Goal: Task Accomplishment & Management: Use online tool/utility

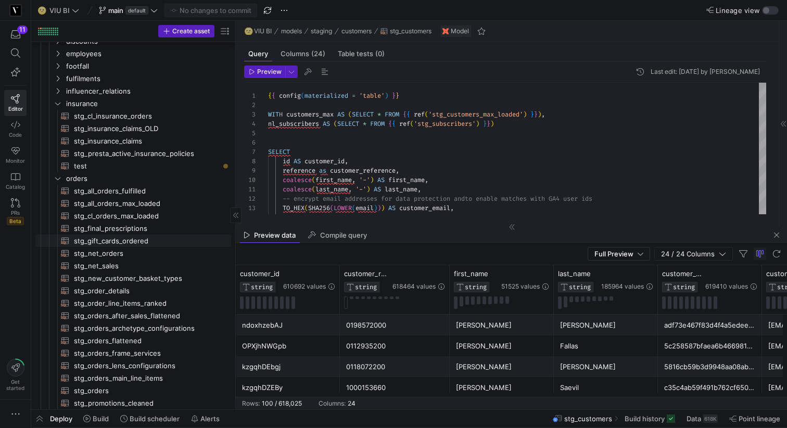
scroll to position [386, 0]
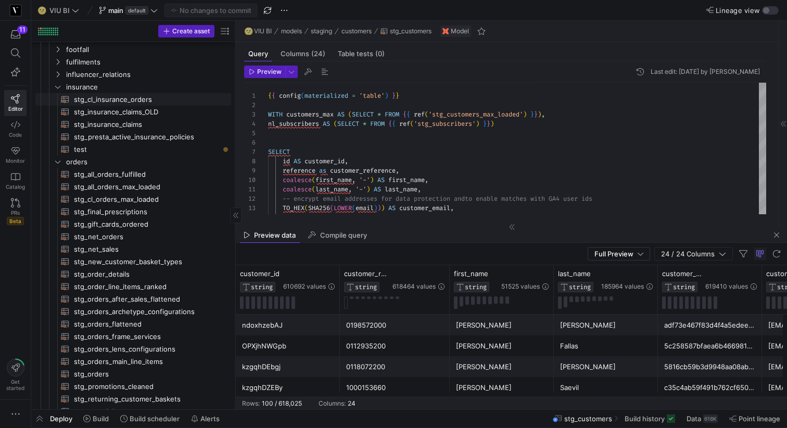
click at [120, 101] on span "stg_cl_insurance_orders​​​​​​​​​​" at bounding box center [147, 100] width 146 height 12
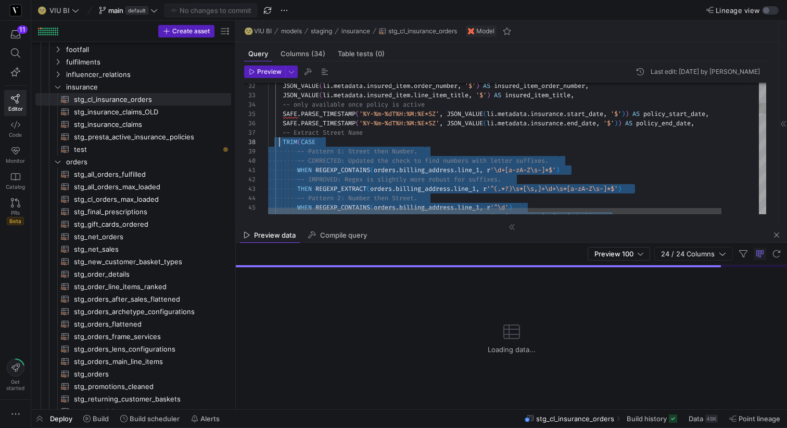
scroll to position [56, 0]
drag, startPoint x: 408, startPoint y: 149, endPoint x: 252, endPoint y: 132, distance: 156.0
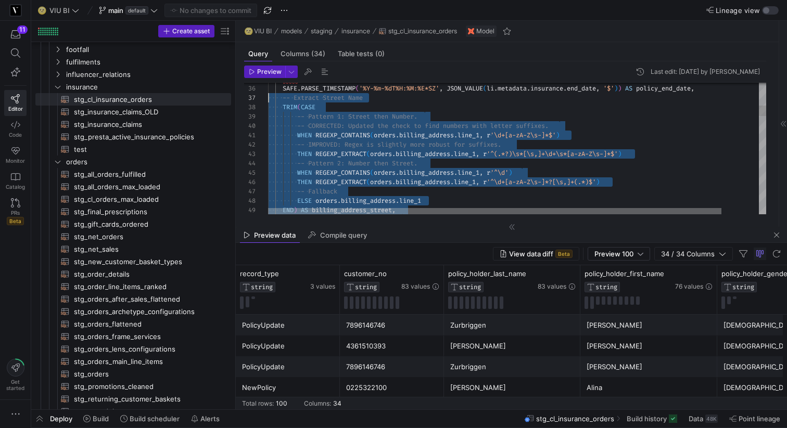
click at [418, 208] on div at bounding box center [494, 211] width 453 height 6
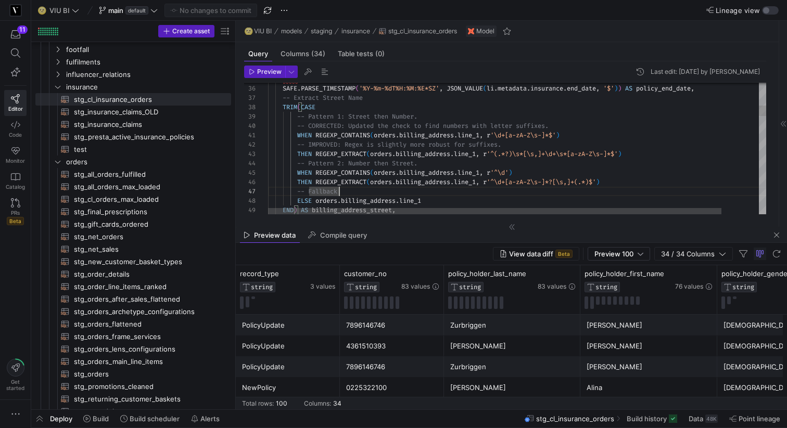
scroll to position [47, 157]
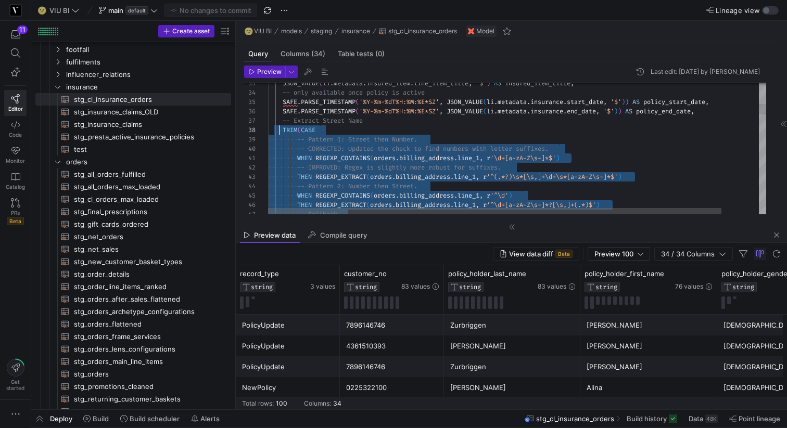
scroll to position [66, 7]
drag, startPoint x: 407, startPoint y: 193, endPoint x: 277, endPoint y: 133, distance: 143.2
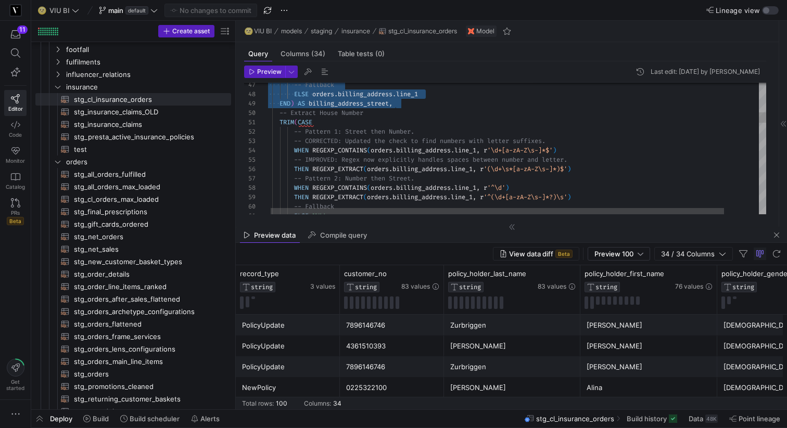
scroll to position [75, 79]
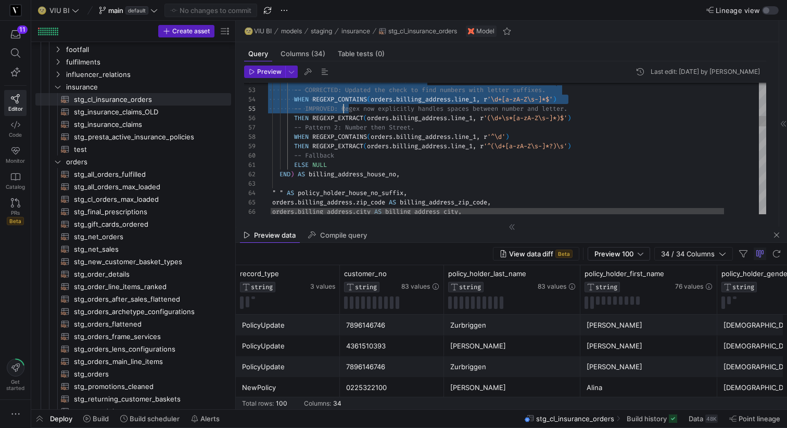
drag, startPoint x: 419, startPoint y: 184, endPoint x: 342, endPoint y: 157, distance: 82.3
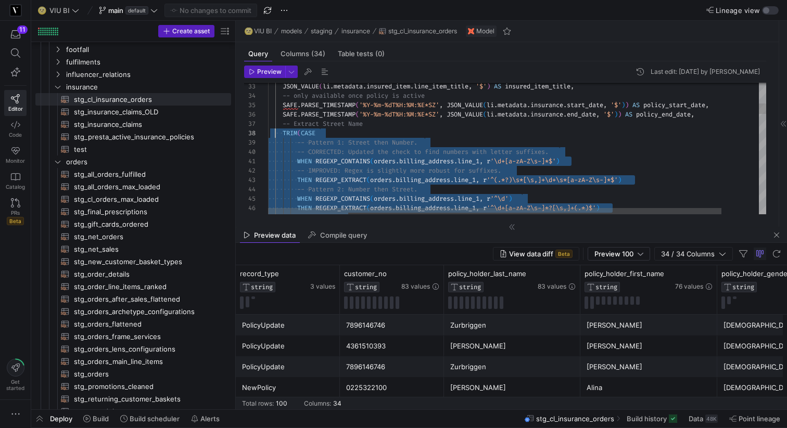
scroll to position [56, 4]
drag, startPoint x: 407, startPoint y: 171, endPoint x: 272, endPoint y: 126, distance: 142.7
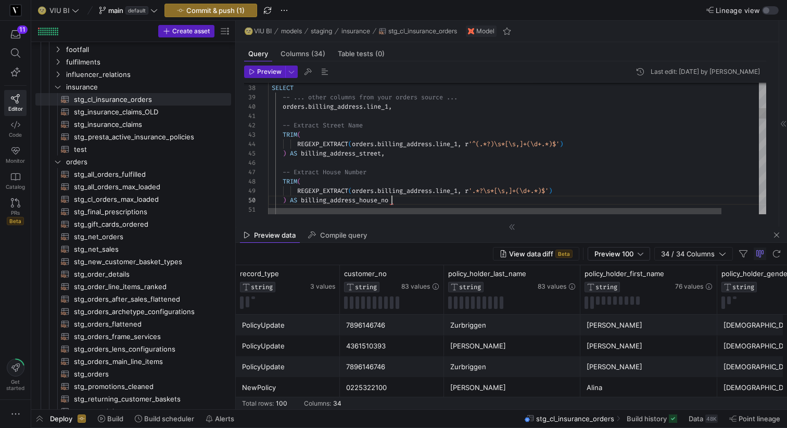
scroll to position [84, 124]
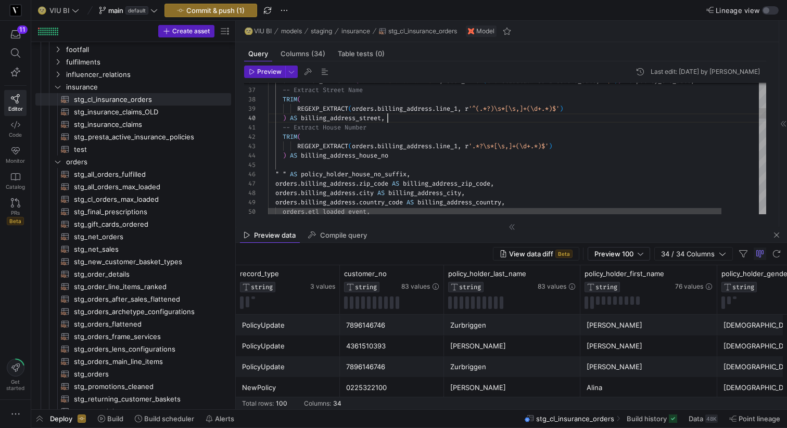
scroll to position [66, 120]
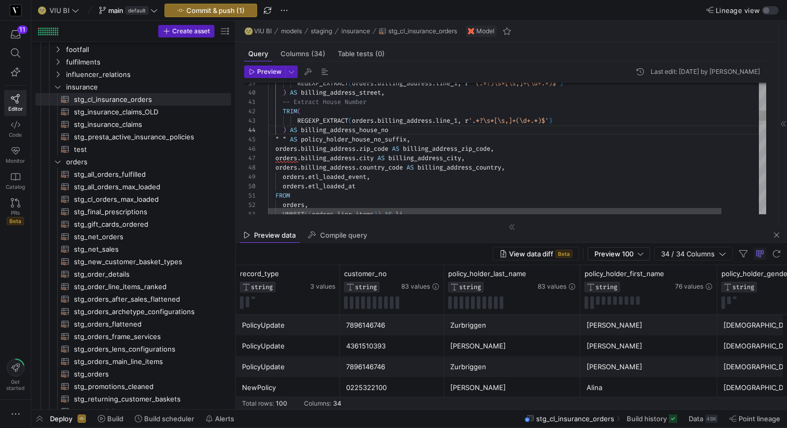
scroll to position [28, 128]
click at [272, 73] on span "Preview" at bounding box center [269, 71] width 24 height 7
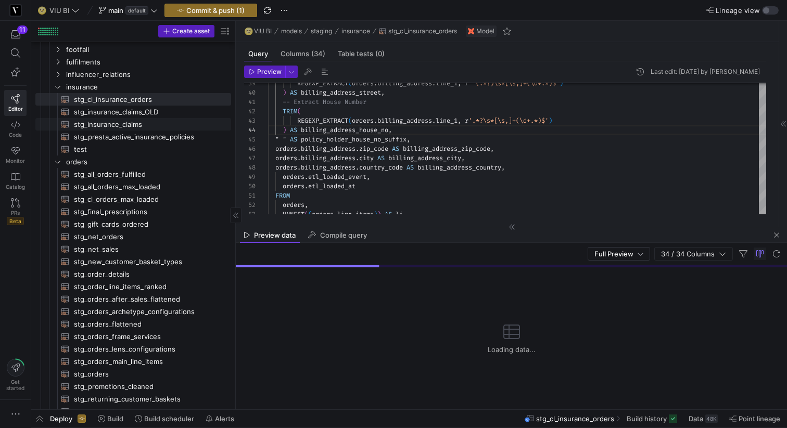
click at [157, 122] on span "stg_insurance_claims​​​​​​​​​​" at bounding box center [147, 125] width 146 height 12
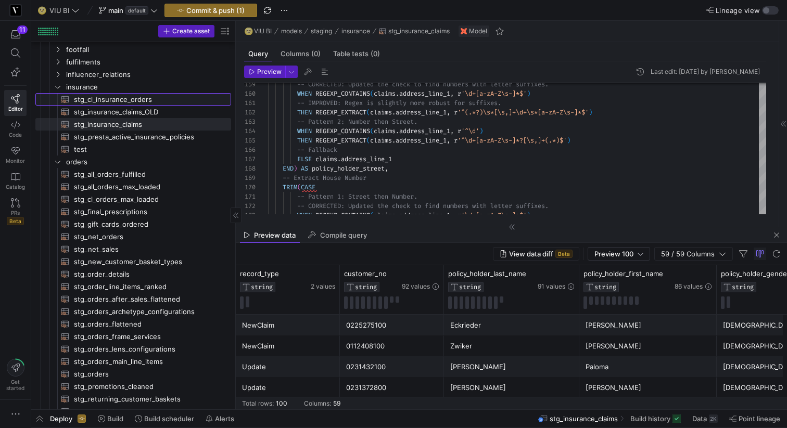
click at [137, 100] on span "stg_cl_insurance_orders​​​​​​​​​​" at bounding box center [147, 100] width 146 height 12
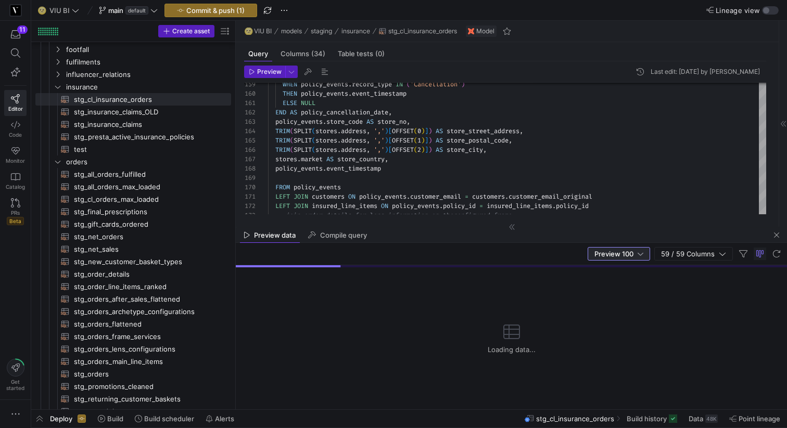
click at [615, 257] on span "Preview 100" at bounding box center [613, 254] width 39 height 8
click at [609, 283] on mat-option "Full Preview" at bounding box center [620, 287] width 62 height 17
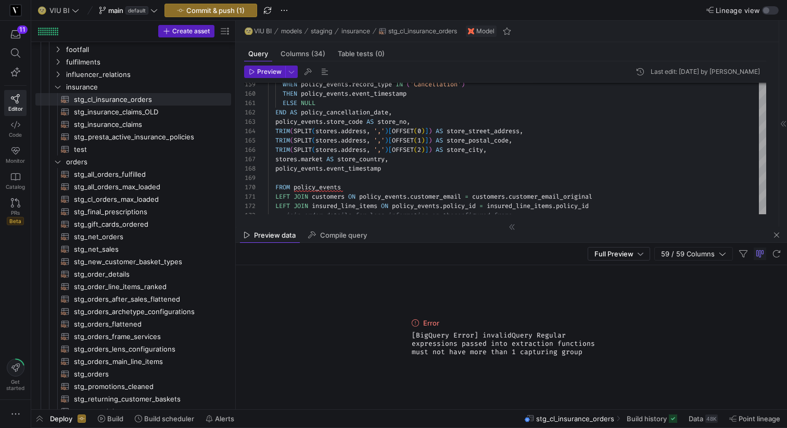
drag, startPoint x: 527, startPoint y: 356, endPoint x: 408, endPoint y: 322, distance: 123.4
click at [408, 322] on div "Error [BigQuery Error] invalidQuery Regular expressions passed into extraction …" at bounding box center [512, 337] width 208 height 144
copy div "Error [BigQuery Error] invalidQuery Regular expressions passed into extraction …"
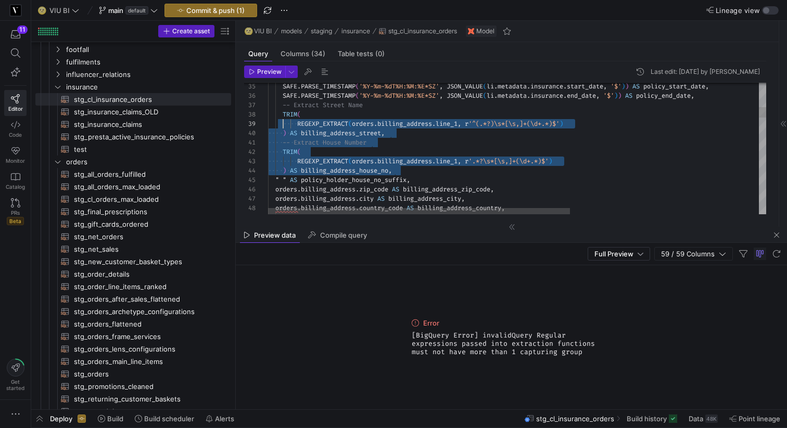
scroll to position [56, 0]
drag, startPoint x: 400, startPoint y: 169, endPoint x: 268, endPoint y: 106, distance: 145.7
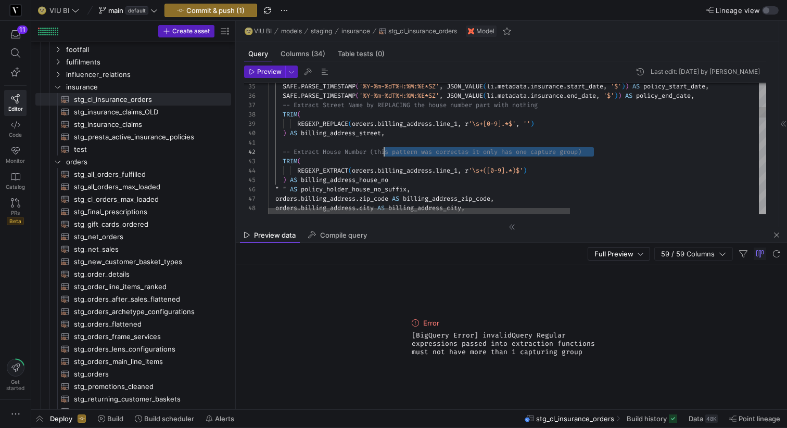
scroll to position [9, 101]
drag, startPoint x: 601, startPoint y: 153, endPoint x: 369, endPoint y: 153, distance: 231.6
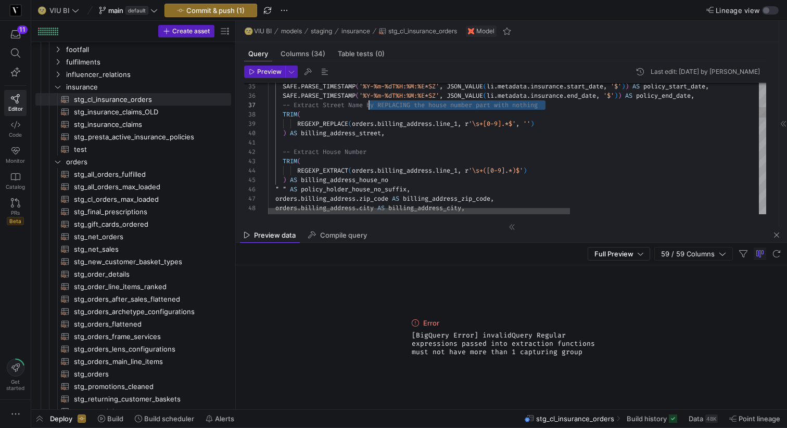
scroll to position [56, 97]
drag, startPoint x: 554, startPoint y: 107, endPoint x: 365, endPoint y: 106, distance: 188.9
click at [266, 72] on span "Preview" at bounding box center [269, 71] width 24 height 7
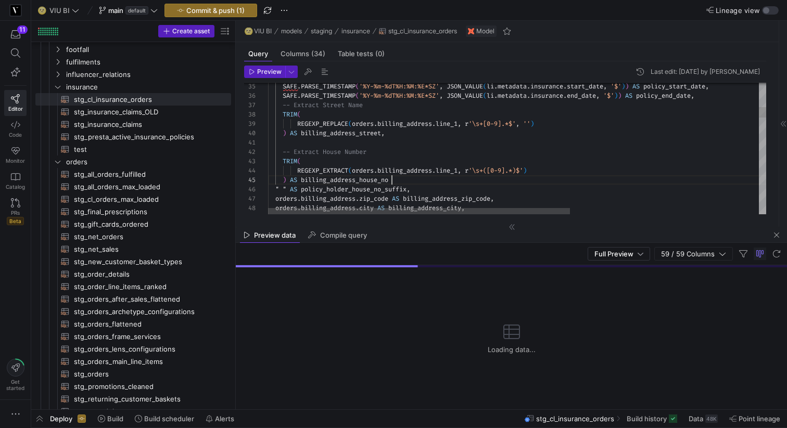
click at [268, 75] on span "Preview" at bounding box center [269, 71] width 24 height 7
type textarea "UE(li.metadata.insured_item.line_item_title, '$') AS insured_item_title, -- onl…"
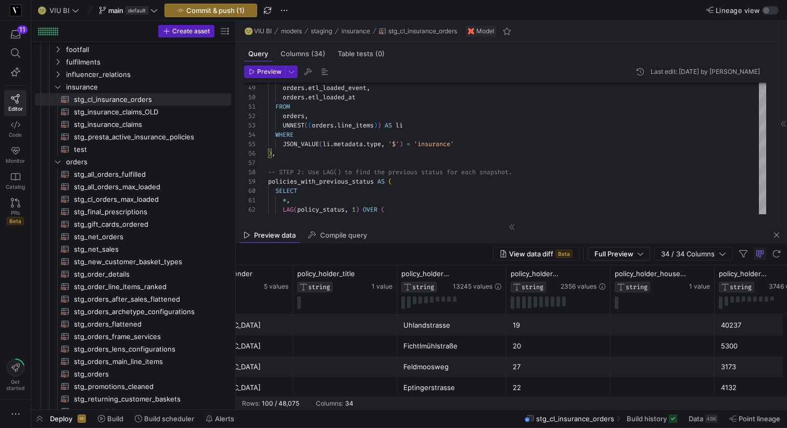
scroll to position [0, 610]
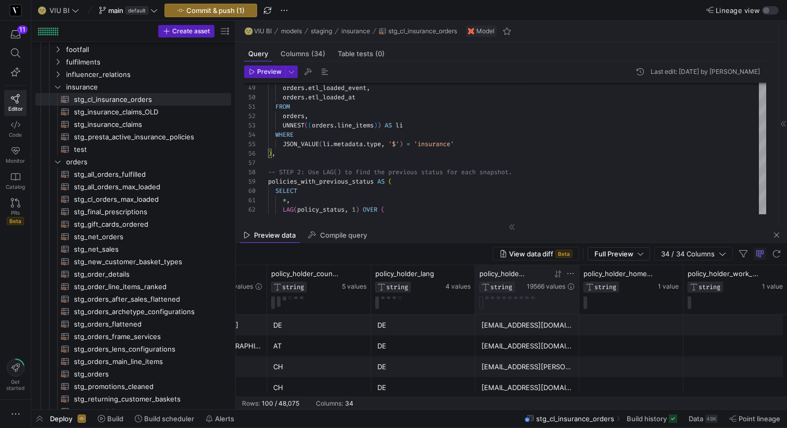
click at [569, 273] on icon at bounding box center [570, 274] width 8 height 8
type input "-- Extract Street Name by REPLACING the house number part with nothing TRIM( RE…"
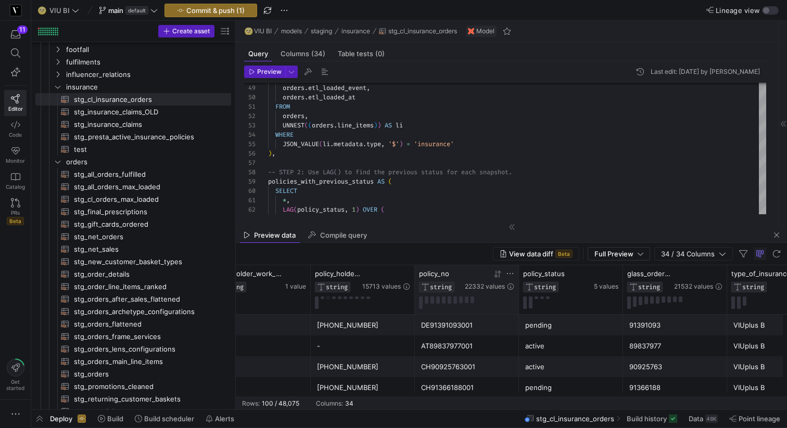
click at [512, 274] on icon at bounding box center [510, 274] width 8 height 8
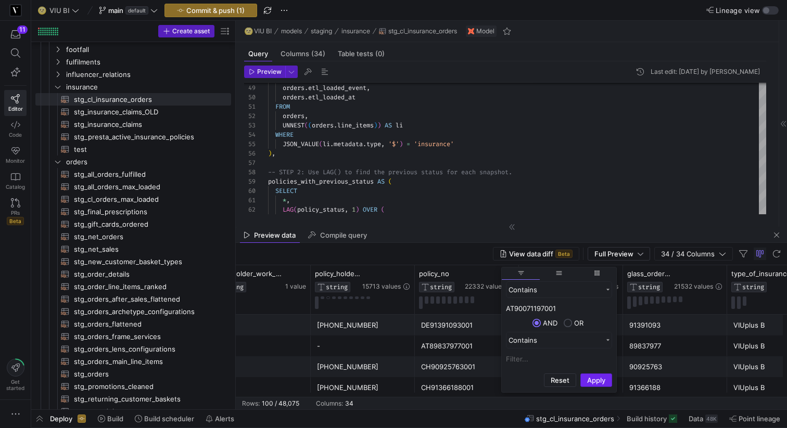
type input "AT90071197001"
click at [586, 380] on button "Apply" at bounding box center [596, 381] width 32 height 14
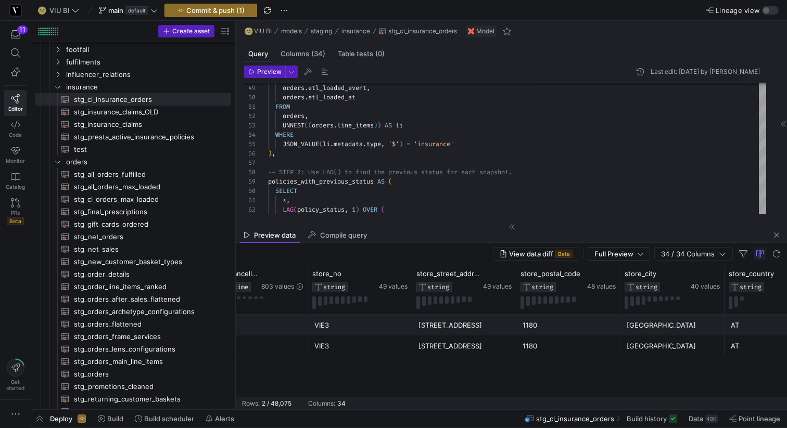
drag, startPoint x: 685, startPoint y: 397, endPoint x: 435, endPoint y: 385, distance: 250.6
click at [435, 385] on mat-sidenav-content "Drag here to set row groups Drag here to set column labels policy_valid_to TIME…" at bounding box center [511, 337] width 551 height 144
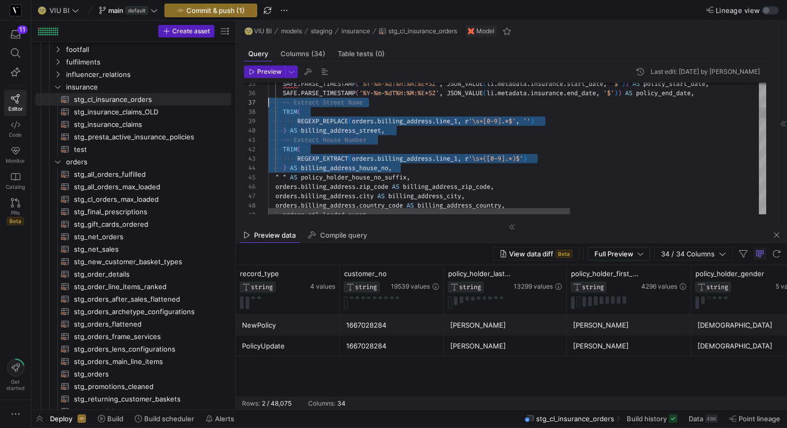
drag, startPoint x: 395, startPoint y: 168, endPoint x: 216, endPoint y: 100, distance: 191.2
click at [138, 123] on span "stg_insurance_claims​​​​​​​​​​" at bounding box center [147, 125] width 146 height 12
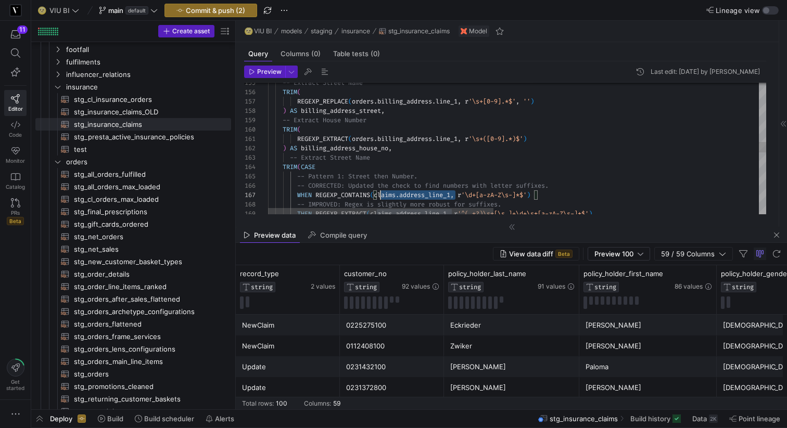
scroll to position [56, 109]
drag, startPoint x: 456, startPoint y: 196, endPoint x: 376, endPoint y: 196, distance: 79.6
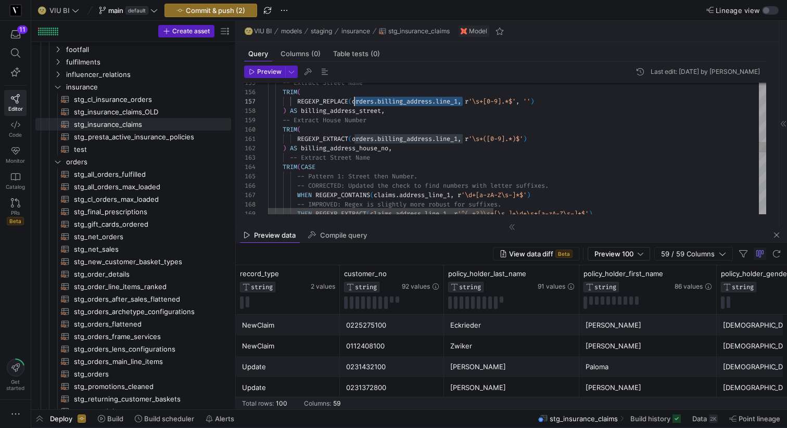
scroll to position [56, 86]
drag, startPoint x: 463, startPoint y: 101, endPoint x: 355, endPoint y: 99, distance: 107.2
drag, startPoint x: 464, startPoint y: 139, endPoint x: 355, endPoint y: 139, distance: 108.8
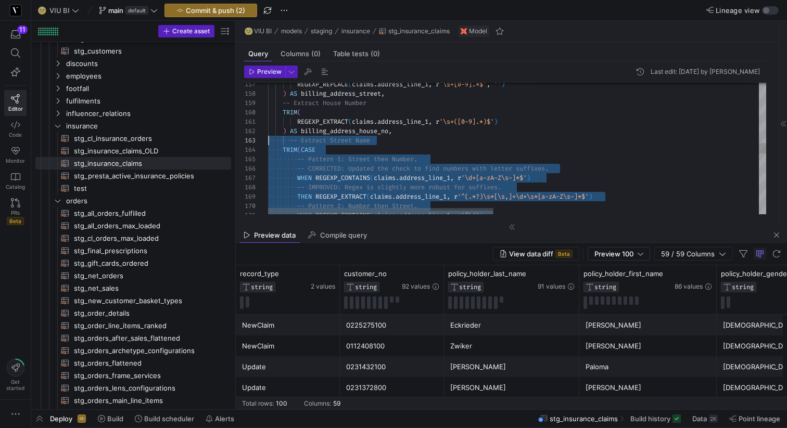
scroll to position [19, 0]
drag, startPoint x: 405, startPoint y: 189, endPoint x: 265, endPoint y: 138, distance: 148.7
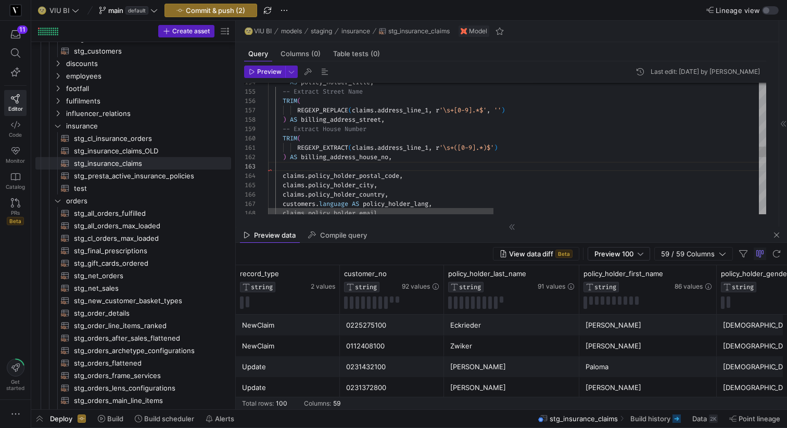
scroll to position [9, 128]
drag, startPoint x: 359, startPoint y: 157, endPoint x: 302, endPoint y: 157, distance: 56.7
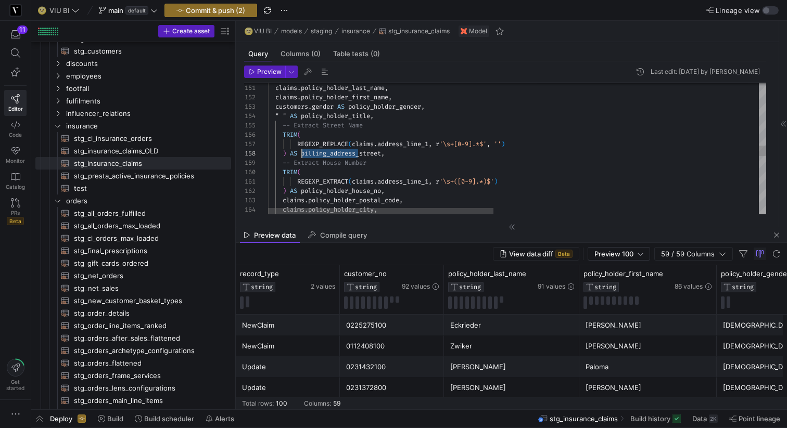
drag, startPoint x: 358, startPoint y: 152, endPoint x: 302, endPoint y: 152, distance: 55.7
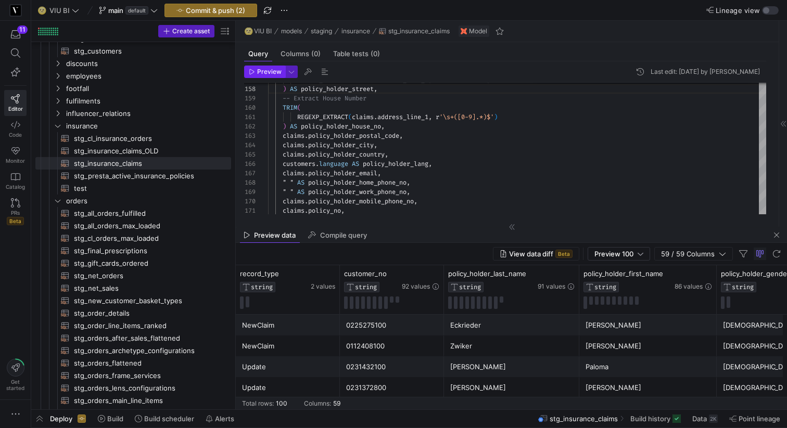
type textarea "claims.policy_holder_last_name, claims.policy_holder_first_name, customers.gend…"
click at [265, 72] on span "Preview" at bounding box center [269, 71] width 24 height 7
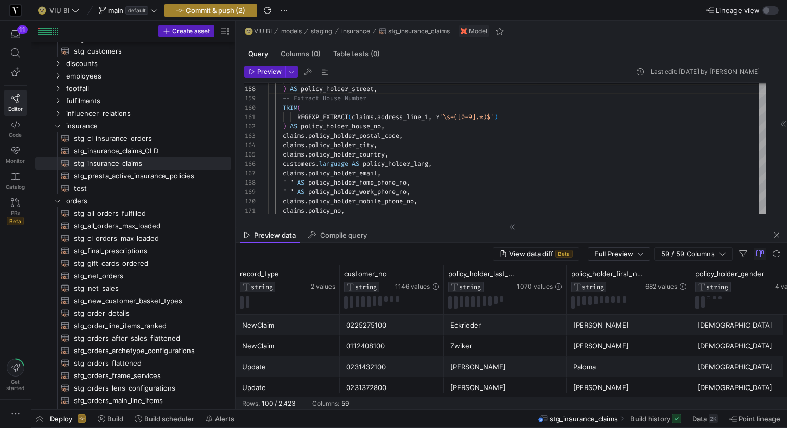
click at [234, 12] on span "Commit & push (2)" at bounding box center [215, 10] width 59 height 8
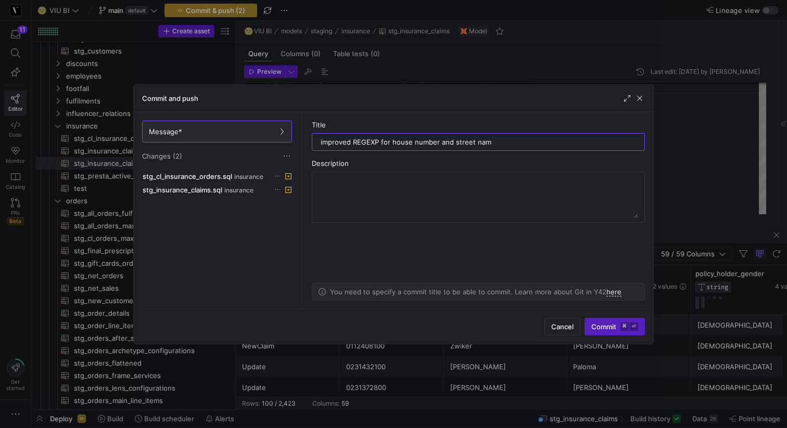
type input "improved REGEXP for house number and street name"
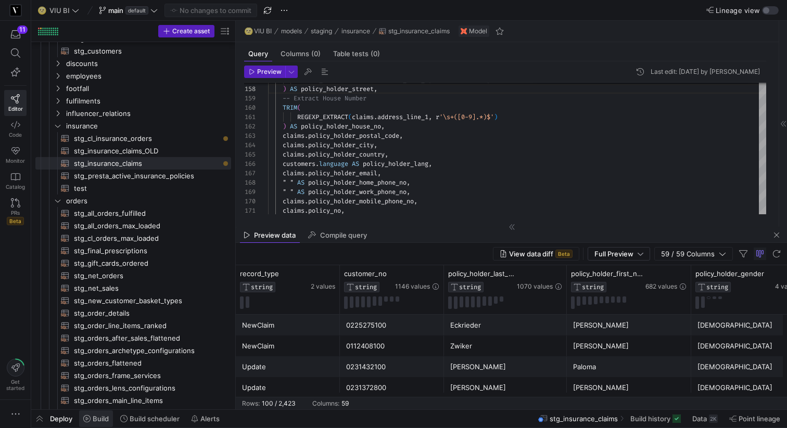
click at [101, 414] on span at bounding box center [96, 419] width 34 height 17
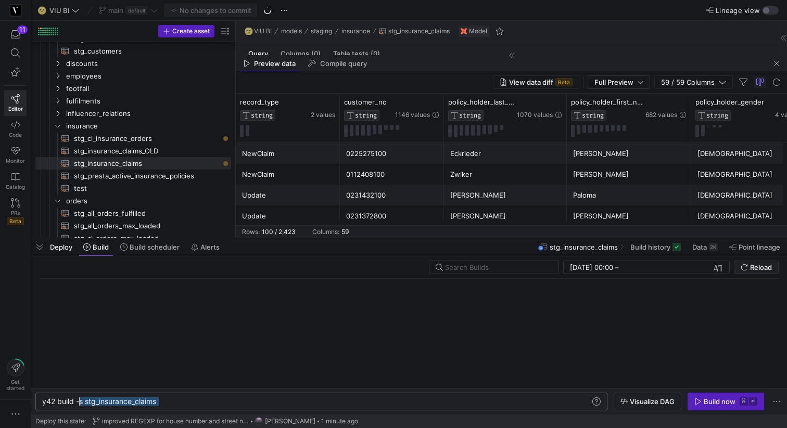
drag, startPoint x: 184, startPoint y: 403, endPoint x: 80, endPoint y: 403, distance: 104.1
click at [80, 403] on div "y42 build -s stg_insurance_claims" at bounding box center [316, 402] width 548 height 8
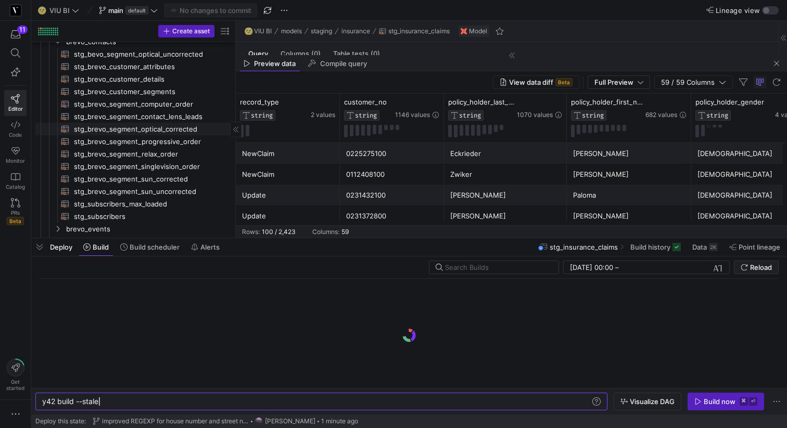
scroll to position [73, 0]
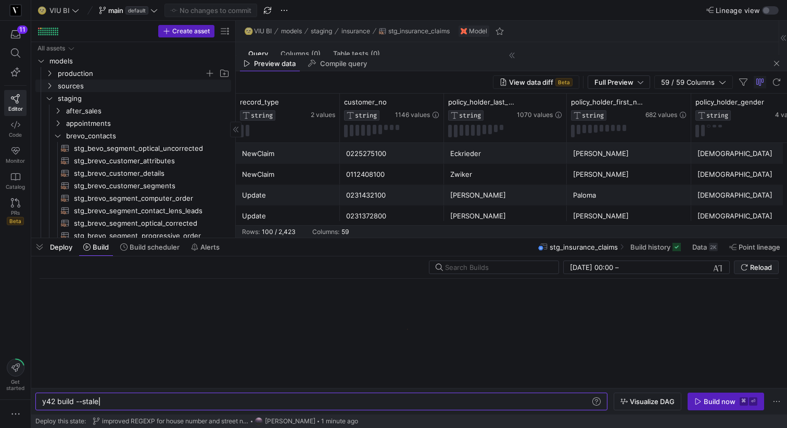
type textarea "y42 build --stale"
click at [46, 75] on icon "Press SPACE to select this row." at bounding box center [49, 73] width 7 height 6
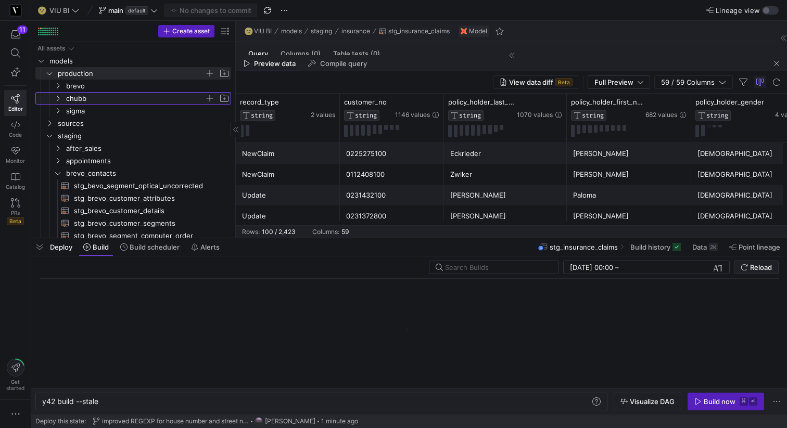
click at [58, 96] on icon "Press SPACE to select this row." at bounding box center [57, 98] width 7 height 6
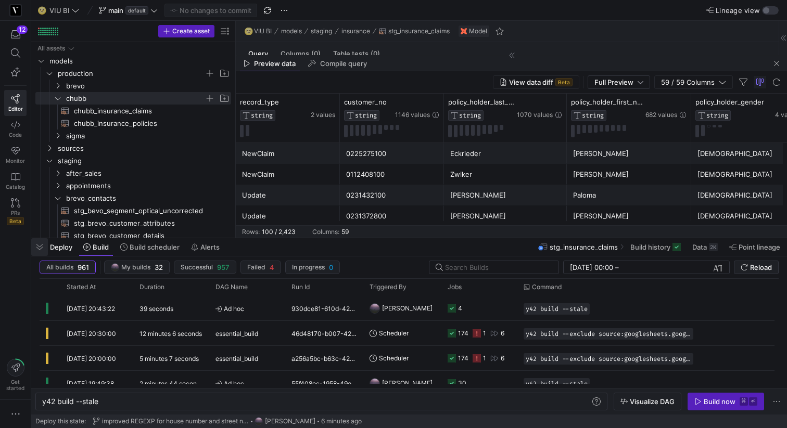
click at [37, 249] on span "button" at bounding box center [39, 247] width 17 height 18
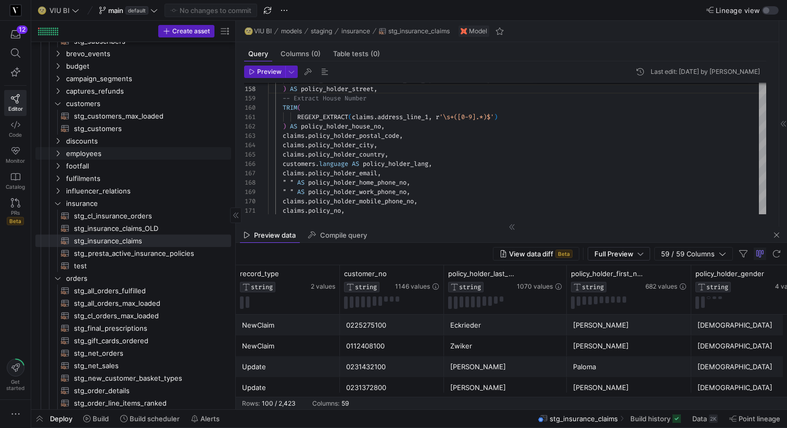
scroll to position [333, 0]
click at [126, 213] on span "stg_cl_insurance_orders​​​​​​​​​​" at bounding box center [147, 215] width 146 height 12
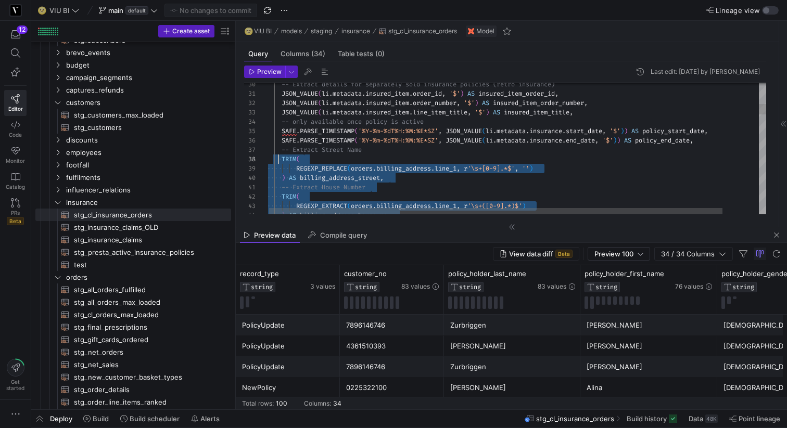
scroll to position [56, 0]
drag, startPoint x: 402, startPoint y: 159, endPoint x: 261, endPoint y: 153, distance: 141.2
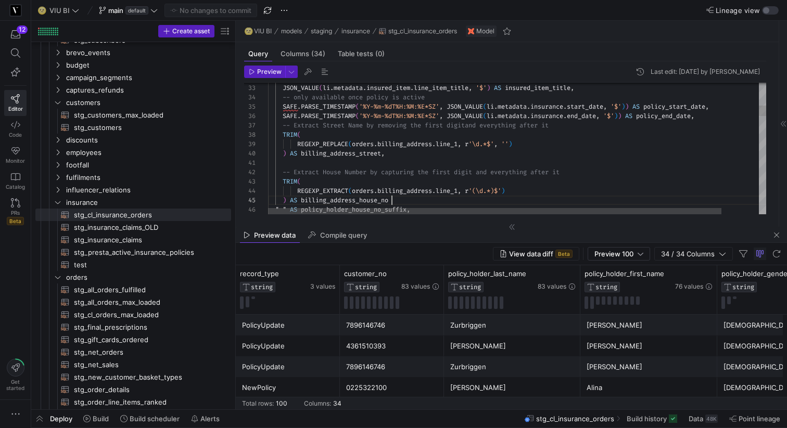
scroll to position [37, 124]
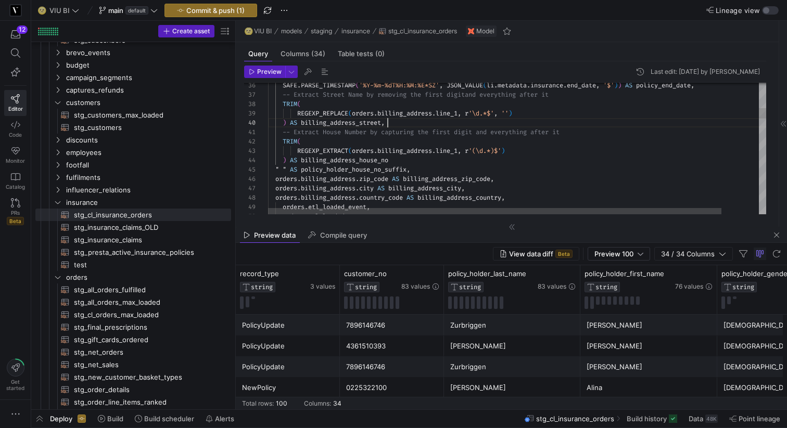
scroll to position [66, 120]
click at [256, 72] on span "Preview" at bounding box center [265, 71] width 33 height 7
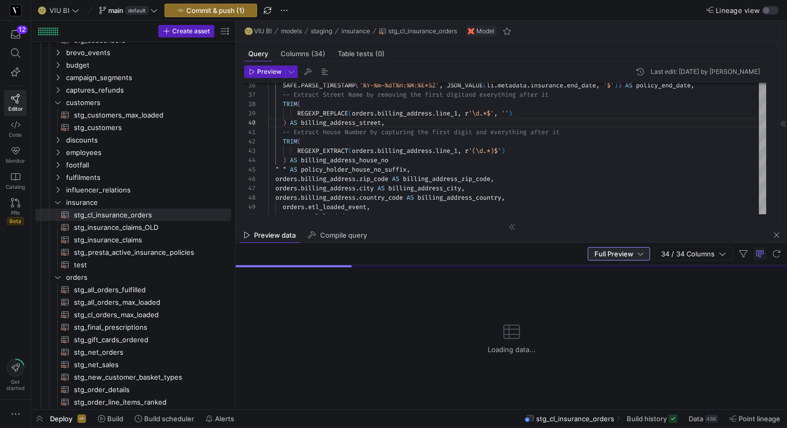
click at [619, 255] on span "Full Preview" at bounding box center [613, 254] width 39 height 8
click at [609, 270] on span "Preview 100" at bounding box center [619, 271] width 53 height 8
click at [271, 74] on span "Preview" at bounding box center [269, 71] width 24 height 7
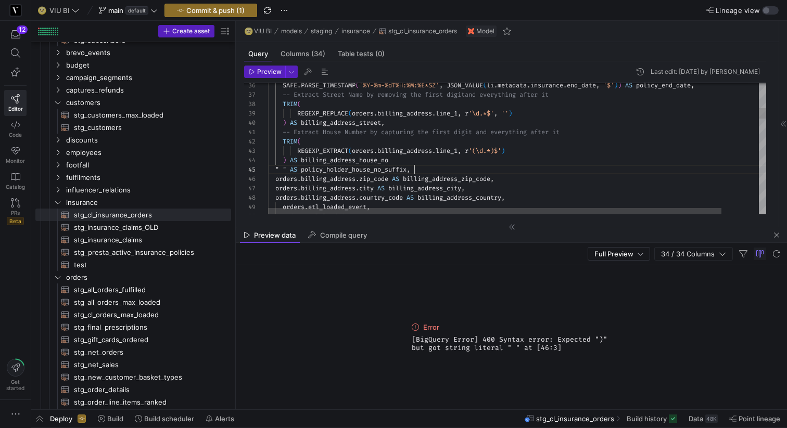
click at [263, 69] on span "Preview" at bounding box center [269, 71] width 24 height 7
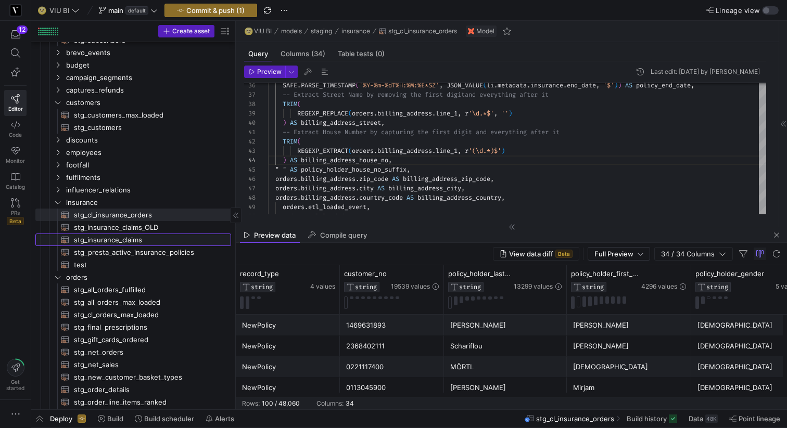
click at [113, 239] on span "stg_insurance_claims​​​​​​​​​​" at bounding box center [147, 240] width 146 height 12
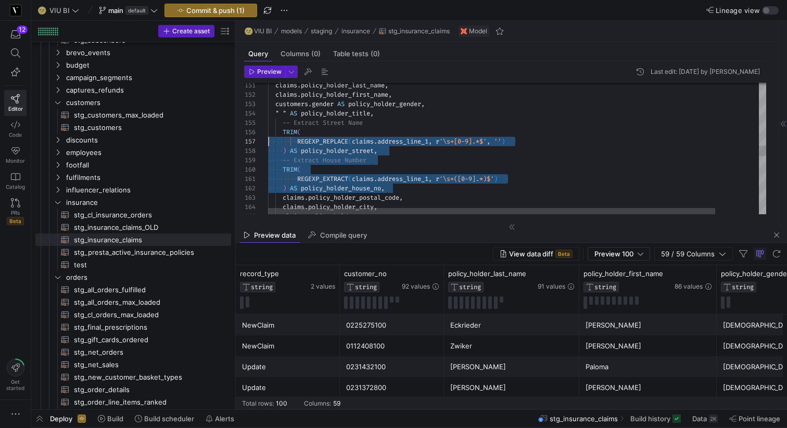
scroll to position [37, 0]
drag, startPoint x: 390, startPoint y: 161, endPoint x: 258, endPoint y: 124, distance: 137.8
click at [268, 124] on div "claims . policy_holder_city , claims . policy_holder_postal_code , ) AS policy_…" at bounding box center [541, 93] width 546 height 2853
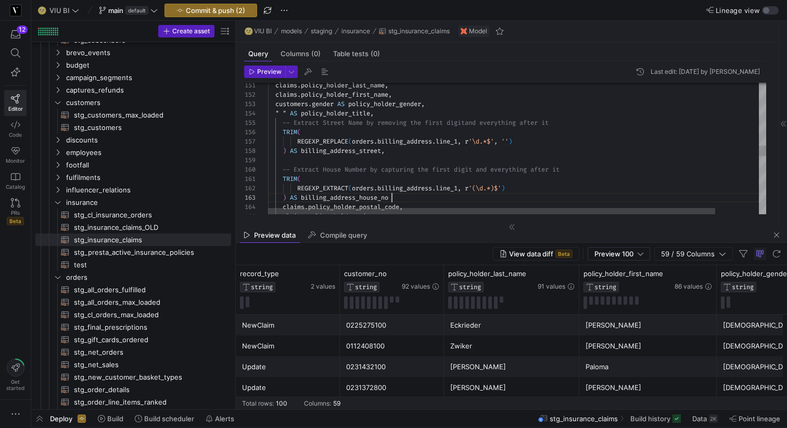
click at [361, 142] on div "claims . policy_holder_city , claims . policy_holder_postal_code , REGEXP_EXTRA…" at bounding box center [541, 98] width 546 height 2862
click at [363, 189] on div "claims . policy_holder_city , claims . policy_holder_postal_code , REGEXP_EXTRA…" at bounding box center [541, 98] width 546 height 2862
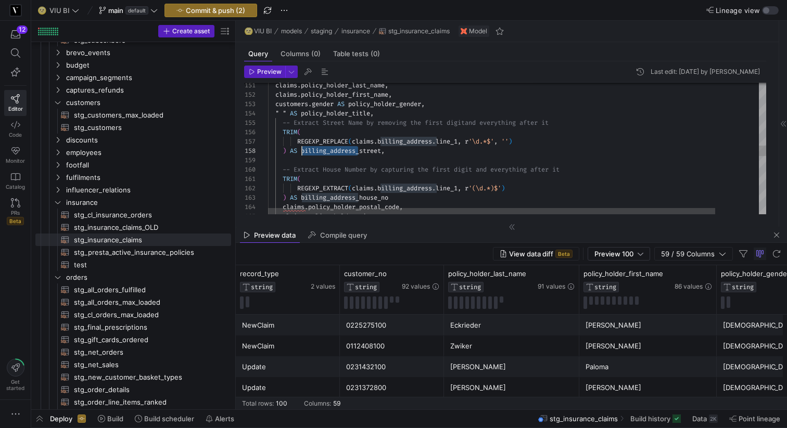
drag, startPoint x: 358, startPoint y: 149, endPoint x: 302, endPoint y: 151, distance: 56.2
click at [302, 151] on div "claims . policy_holder_city , claims . policy_holder_postal_code , REGEXP_EXTRA…" at bounding box center [541, 98] width 546 height 2862
click at [312, 151] on div "claims . policy_holder_city , claims . policy_holder_postal_code , REGEXP_EXTRA…" at bounding box center [541, 98] width 546 height 2862
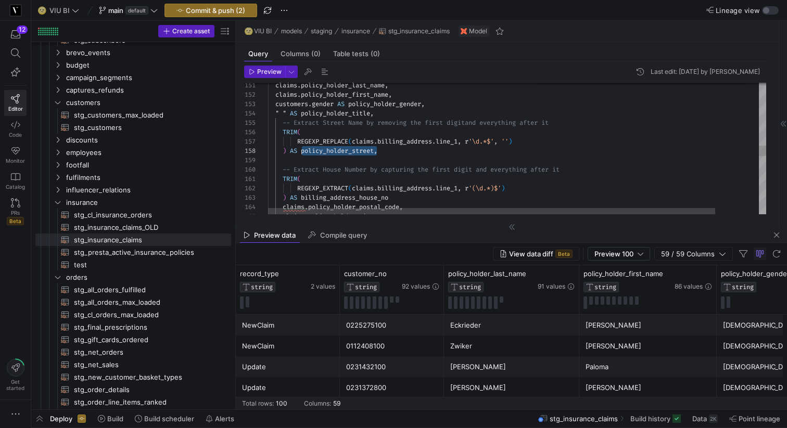
click at [327, 152] on div "claims . policy_holder_city , claims . policy_holder_postal_code , REGEXP_EXTRA…" at bounding box center [541, 98] width 546 height 2862
click at [348, 150] on div "claims . policy_holder_city , claims . policy_holder_postal_code , REGEXP_EXTRA…" at bounding box center [541, 98] width 546 height 2862
click at [351, 149] on div "claims . policy_holder_city , claims . policy_holder_postal_code , REGEXP_EXTRA…" at bounding box center [541, 98] width 546 height 2862
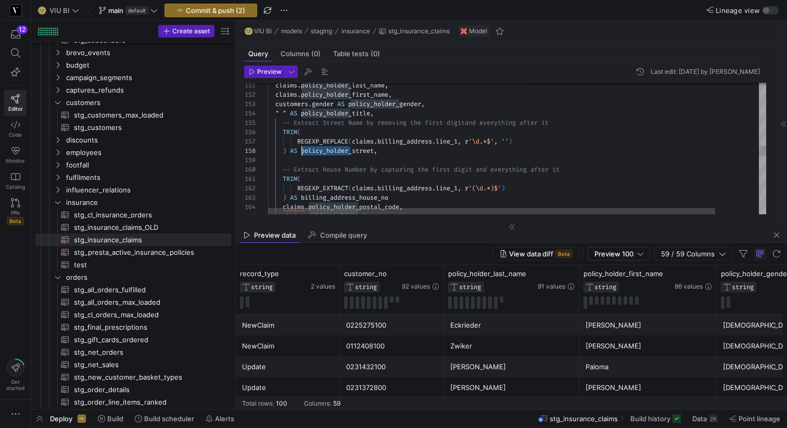
drag, startPoint x: 351, startPoint y: 149, endPoint x: 303, endPoint y: 149, distance: 48.4
click at [303, 149] on div "claims . policy_holder_city , claims . policy_holder_postal_code , REGEXP_EXTRA…" at bounding box center [541, 98] width 546 height 2862
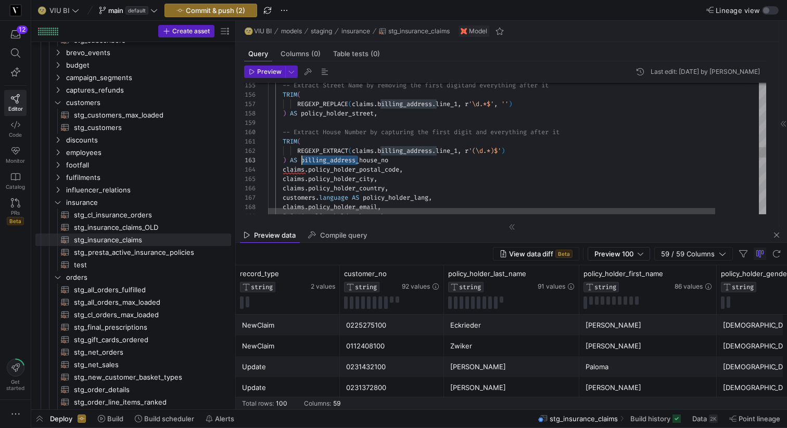
drag, startPoint x: 358, startPoint y: 160, endPoint x: 303, endPoint y: 160, distance: 55.2
click at [303, 160] on div "claims . policy_holder_city , claims . policy_holder_postal_code , REGEXP_EXTRA…" at bounding box center [541, 61] width 546 height 2862
click at [402, 164] on div "claims . policy_holder_city , claims . policy_holder_postal_code , REGEXP_EXTRA…" at bounding box center [541, 61] width 546 height 2862
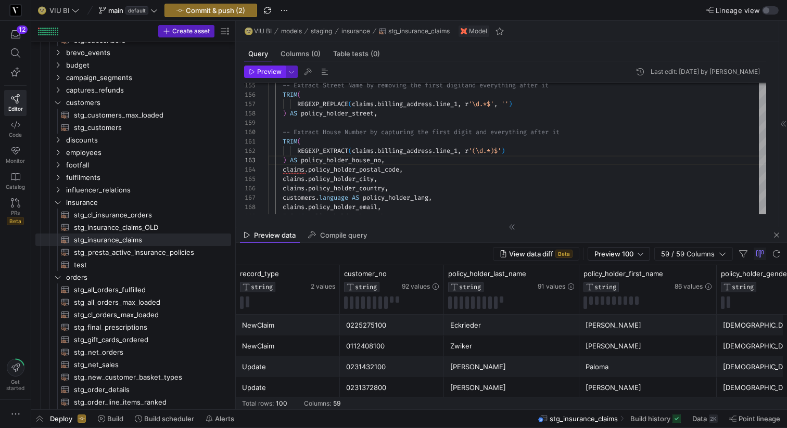
click at [265, 71] on span "Preview" at bounding box center [269, 71] width 24 height 7
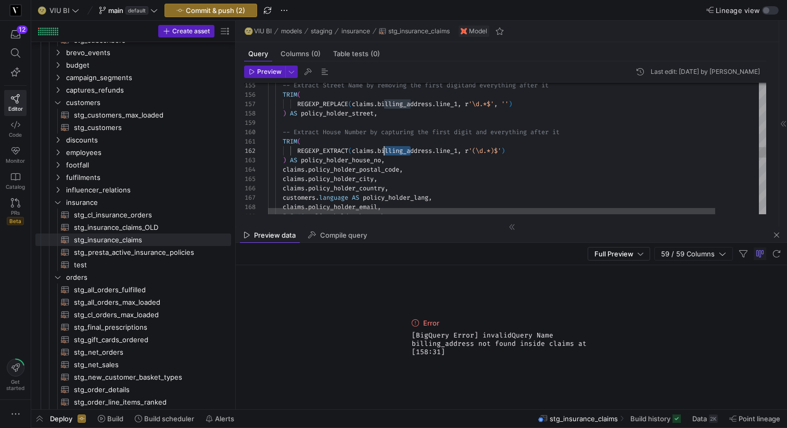
scroll to position [9, 112]
drag, startPoint x: 410, startPoint y: 149, endPoint x: 381, endPoint y: 148, distance: 28.6
click at [381, 148] on div "claims . policy_holder_city , claims . policy_holder_postal_code , REGEXP_EXTRA…" at bounding box center [541, 61] width 546 height 2862
drag, startPoint x: 410, startPoint y: 101, endPoint x: 380, endPoint y: 102, distance: 29.7
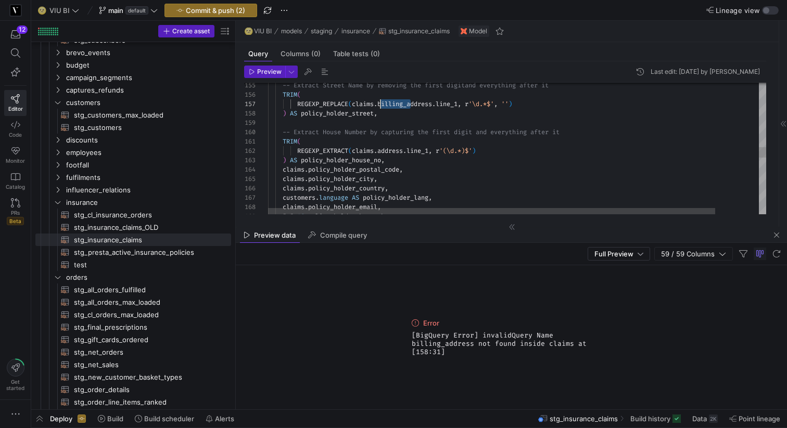
click at [380, 102] on div "claims . policy_holder_city , claims . policy_holder_postal_code , REGEXP_EXTRA…" at bounding box center [541, 61] width 546 height 2862
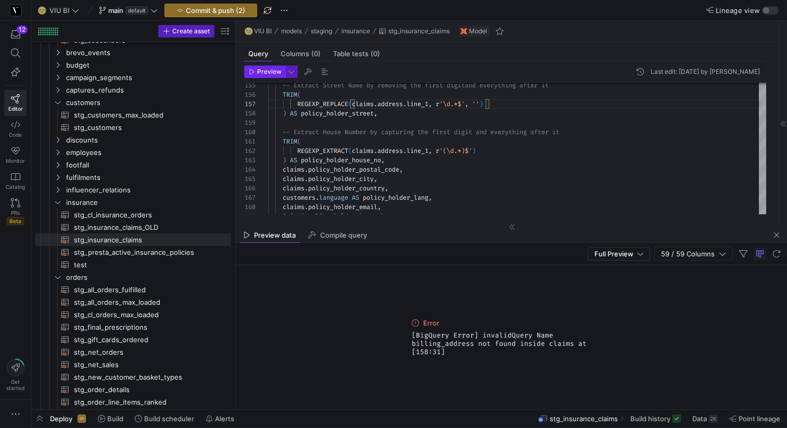
click at [268, 70] on span "Preview" at bounding box center [269, 71] width 24 height 7
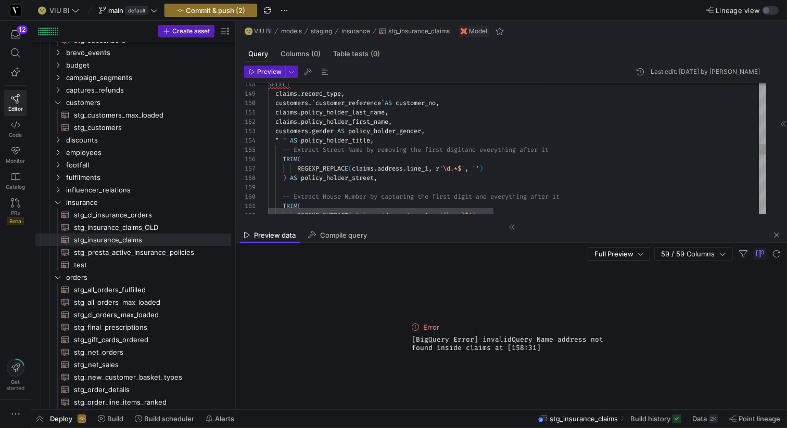
drag, startPoint x: 432, startPoint y: 166, endPoint x: 381, endPoint y: 165, distance: 51.0
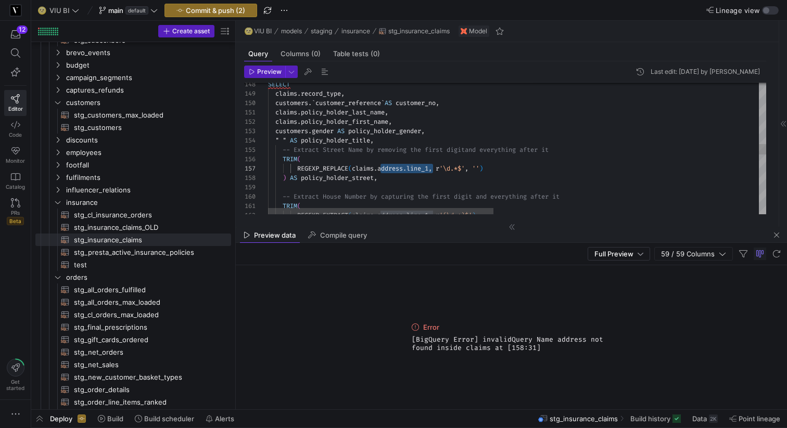
scroll to position [56, 165]
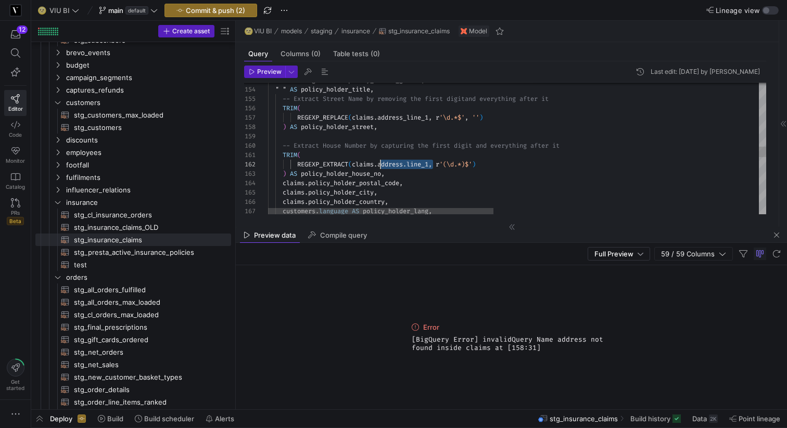
drag, startPoint x: 433, startPoint y: 161, endPoint x: 380, endPoint y: 161, distance: 52.6
type textarea "TRIM( REGEXP_EXTRACT(claims.address_line_1, r'(\d.*)$') ) AS policy_holder_hous…"
click at [266, 67] on span "button" at bounding box center [265, 71] width 40 height 11
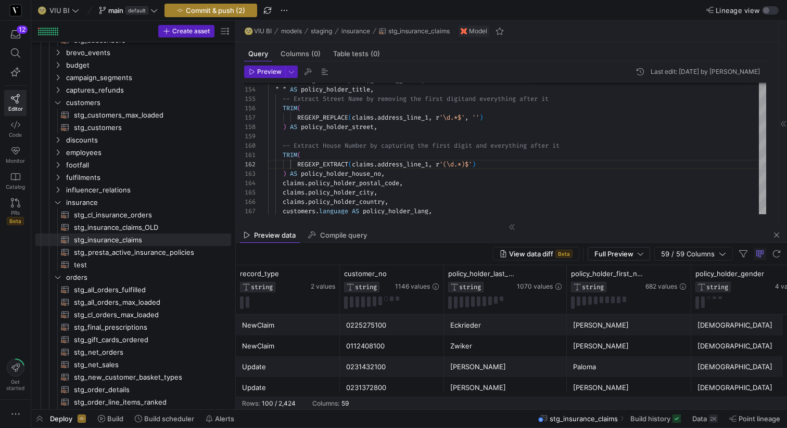
click at [222, 8] on span "Commit & push (2)" at bounding box center [215, 10] width 59 height 8
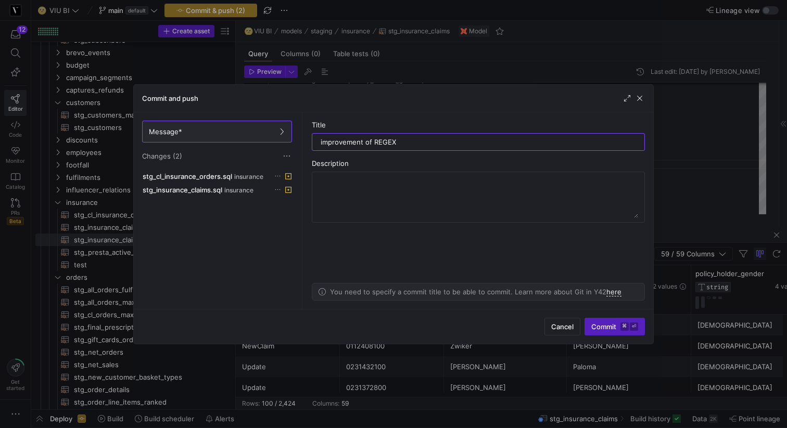
type input "improvement of REGEXP"
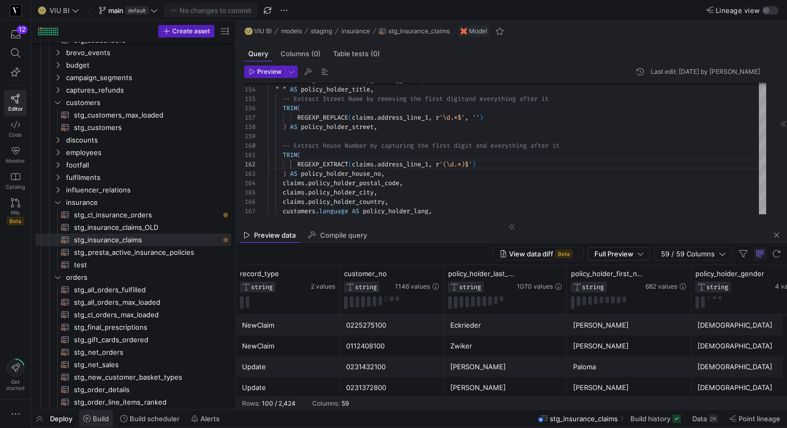
click at [93, 417] on span "Build" at bounding box center [101, 419] width 16 height 8
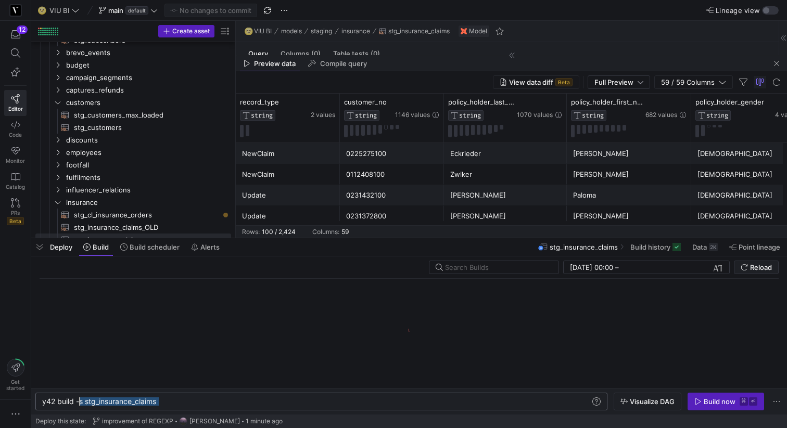
drag, startPoint x: 183, startPoint y: 403, endPoint x: 79, endPoint y: 401, distance: 104.6
click at [79, 401] on div "y42 build -s stg_insurance_claims" at bounding box center [316, 402] width 548 height 8
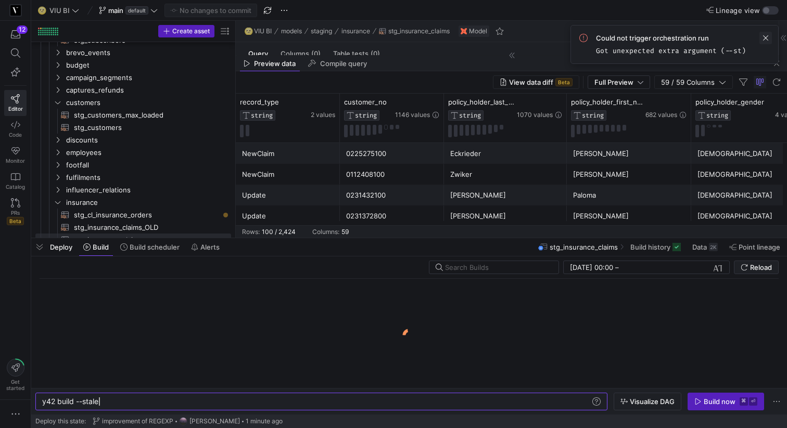
type textarea "y42 build --stale"
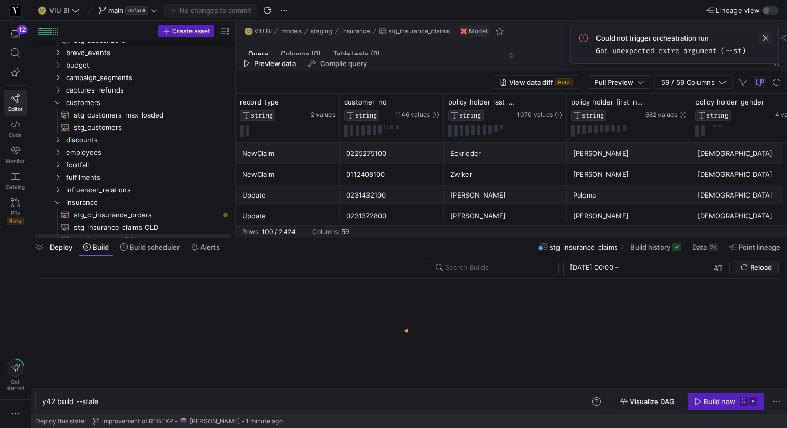
click at [766, 39] on span at bounding box center [765, 38] width 12 height 12
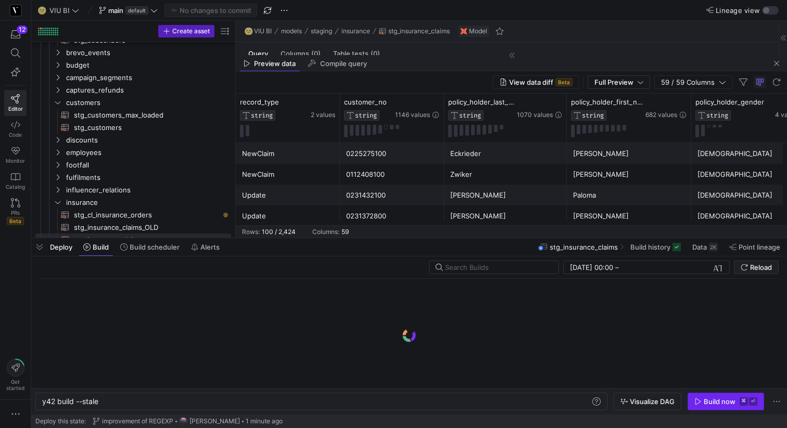
click at [717, 400] on div "Build now" at bounding box center [720, 402] width 32 height 8
click at [56, 248] on span "Deploy" at bounding box center [61, 247] width 22 height 8
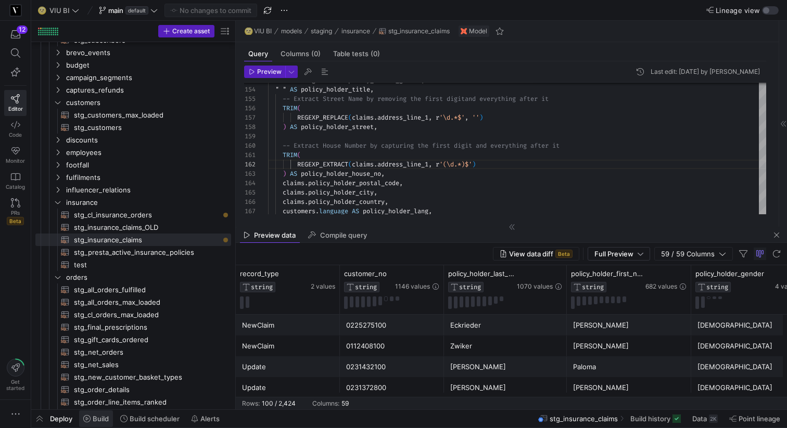
click at [88, 418] on icon at bounding box center [86, 418] width 7 height 7
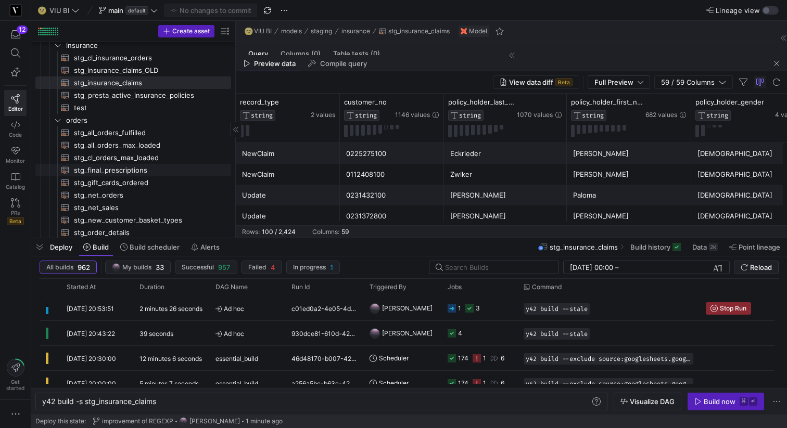
scroll to position [498, 0]
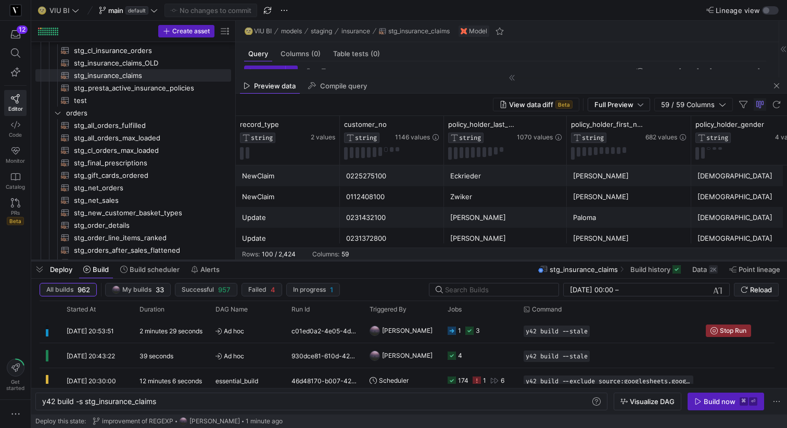
drag, startPoint x: 168, startPoint y: 238, endPoint x: 172, endPoint y: 261, distance: 22.8
click at [172, 261] on div at bounding box center [409, 261] width 756 height 4
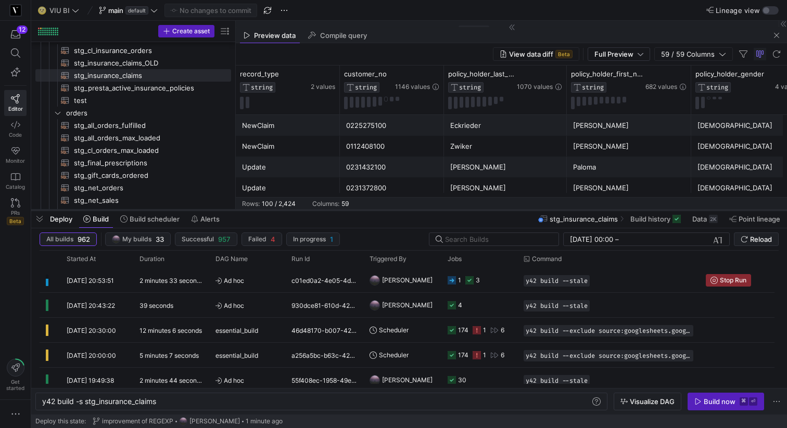
drag, startPoint x: 152, startPoint y: 260, endPoint x: 150, endPoint y: 210, distance: 50.0
click at [150, 210] on div at bounding box center [409, 210] width 756 height 4
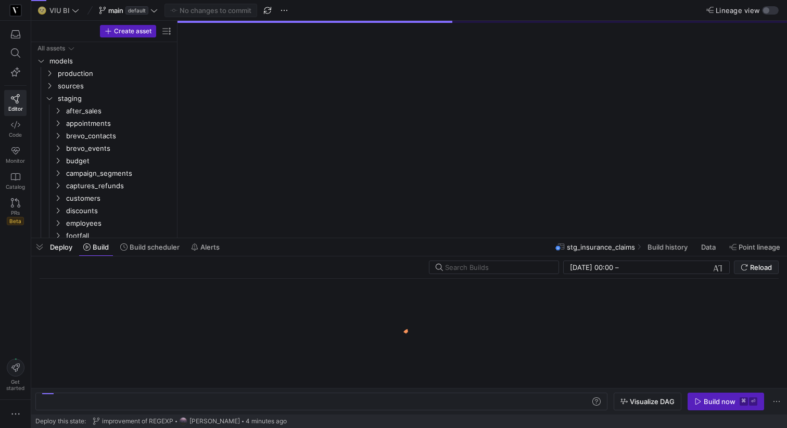
scroll to position [79, 0]
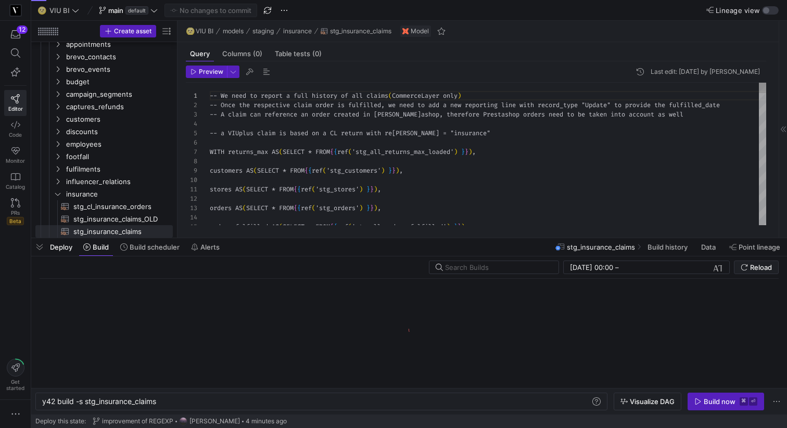
scroll to position [0, 116]
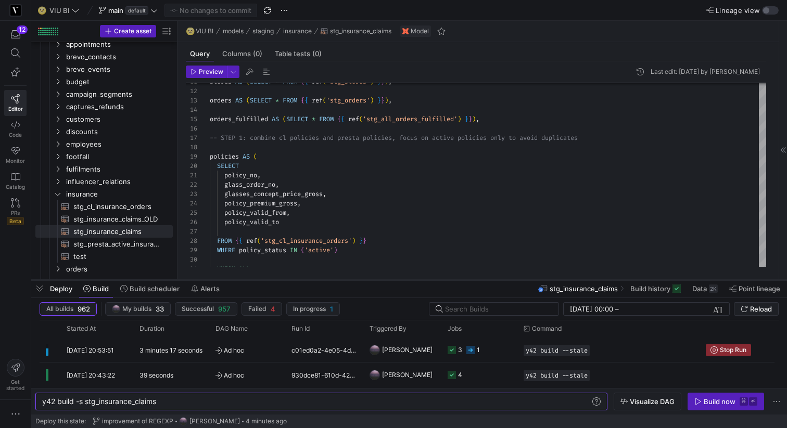
drag, startPoint x: 196, startPoint y: 237, endPoint x: 195, endPoint y: 279, distance: 41.7
click at [195, 279] on div at bounding box center [409, 280] width 756 height 4
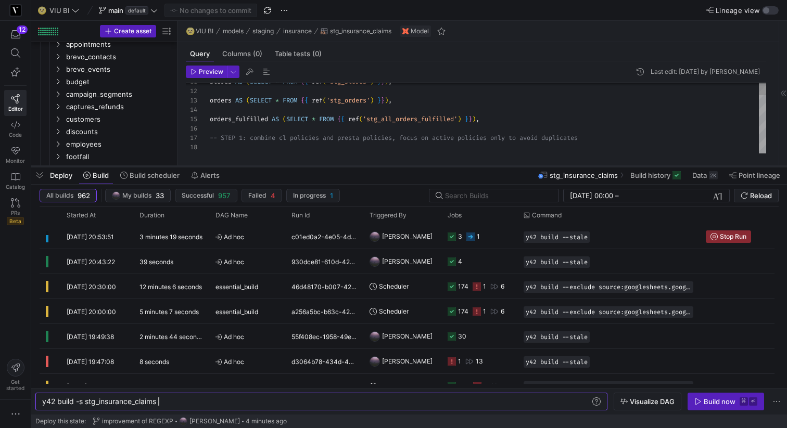
drag, startPoint x: 194, startPoint y: 279, endPoint x: 196, endPoint y: 166, distance: 112.9
click at [196, 166] on div at bounding box center [409, 166] width 756 height 4
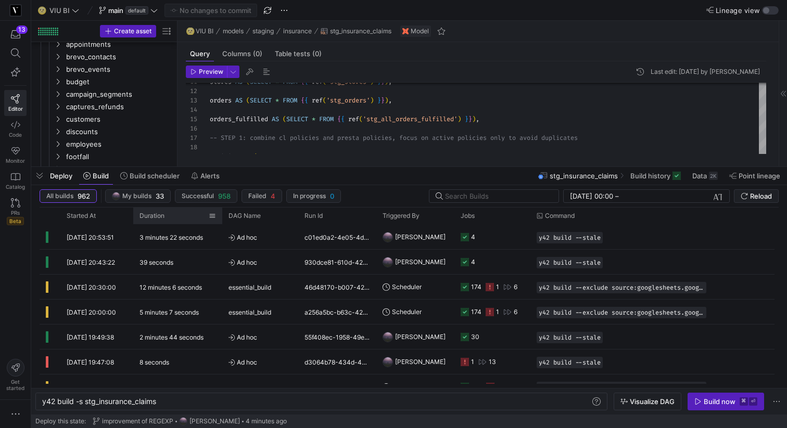
drag, startPoint x: 208, startPoint y: 212, endPoint x: 221, endPoint y: 212, distance: 13.0
click at [221, 212] on div at bounding box center [222, 216] width 4 height 17
click at [37, 174] on span "button" at bounding box center [39, 176] width 17 height 18
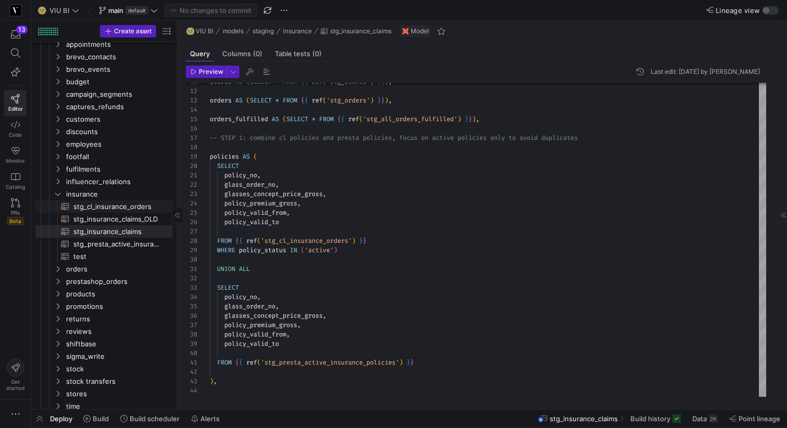
click at [108, 207] on span "stg_cl_insurance_orders​​​​​​​​​​" at bounding box center [116, 207] width 87 height 12
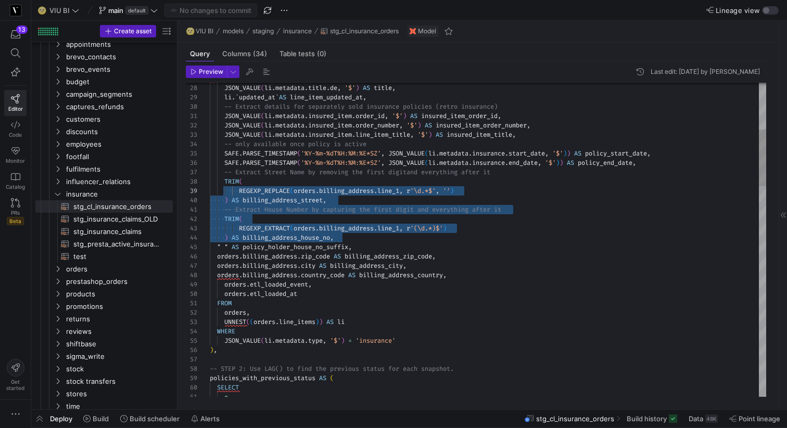
scroll to position [66, 4]
type textarea "em.order_number, '$') AS insured_item_order_number, JSON_VALUE(li.metadata.insu…"
drag, startPoint x: 338, startPoint y: 239, endPoint x: 205, endPoint y: 183, distance: 144.6
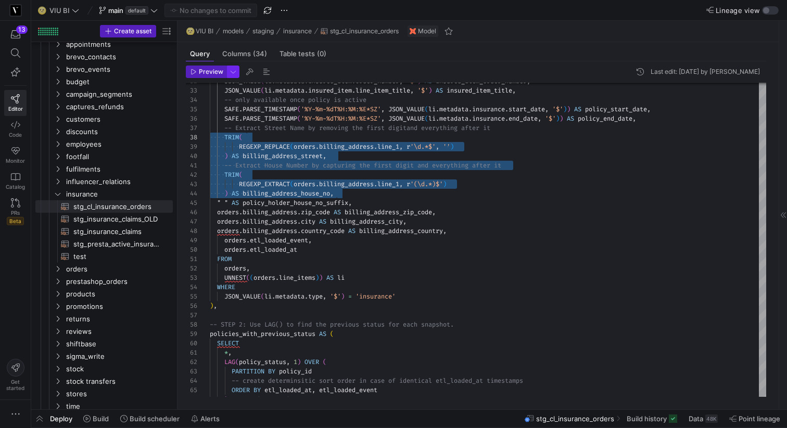
click at [227, 71] on span "button" at bounding box center [232, 71] width 11 height 11
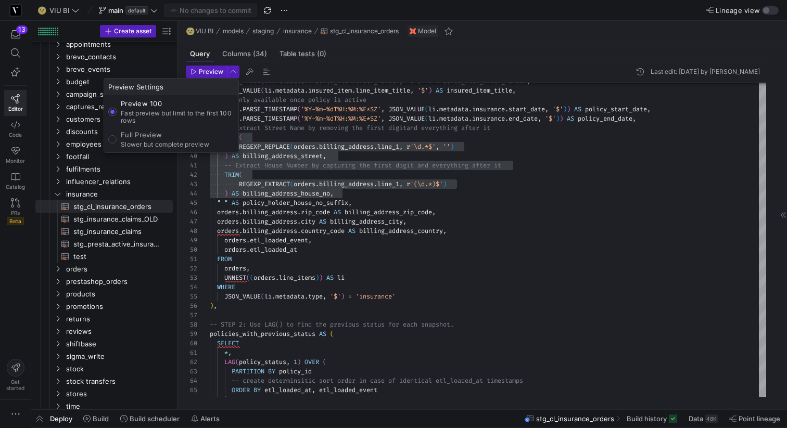
click at [166, 137] on p "Full Preview" at bounding box center [165, 135] width 88 height 8
click at [117, 137] on input "Full Preview Slower but complete preview" at bounding box center [112, 139] width 8 height 8
radio input "true"
click at [200, 71] on div at bounding box center [393, 214] width 787 height 428
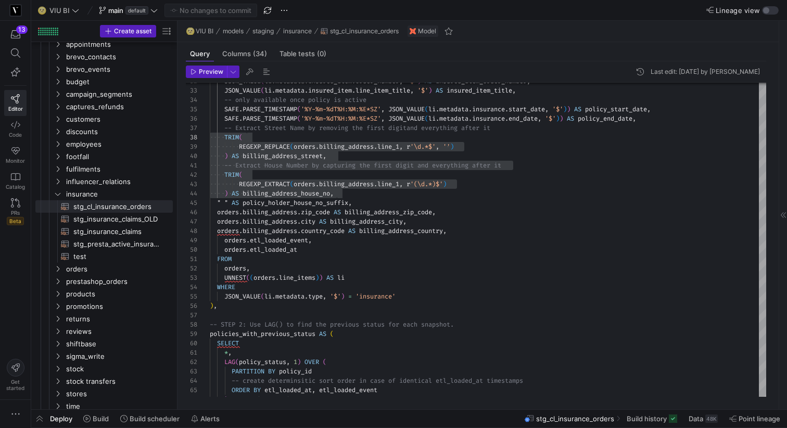
click at [200, 71] on span "Preview" at bounding box center [211, 71] width 24 height 7
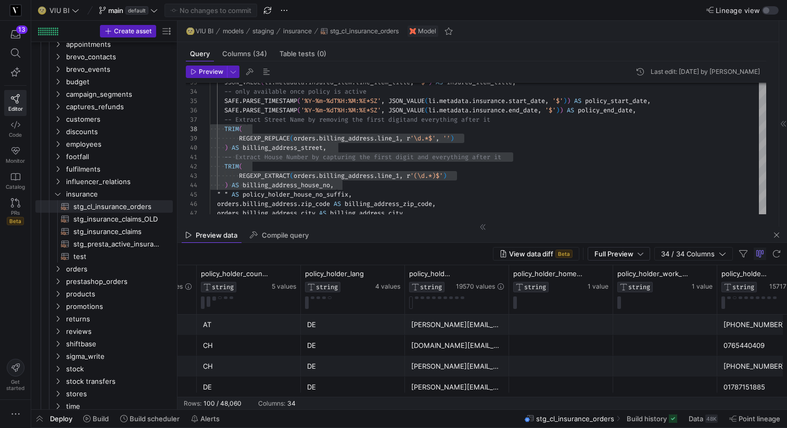
scroll to position [0, 1524]
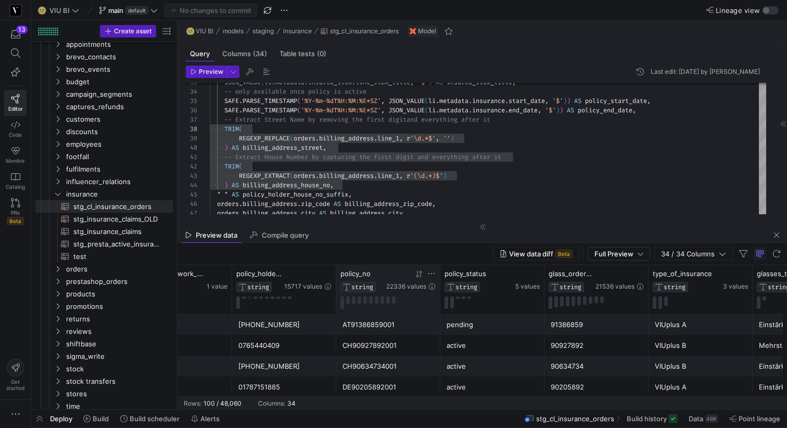
click at [430, 274] on icon at bounding box center [431, 274] width 8 height 8
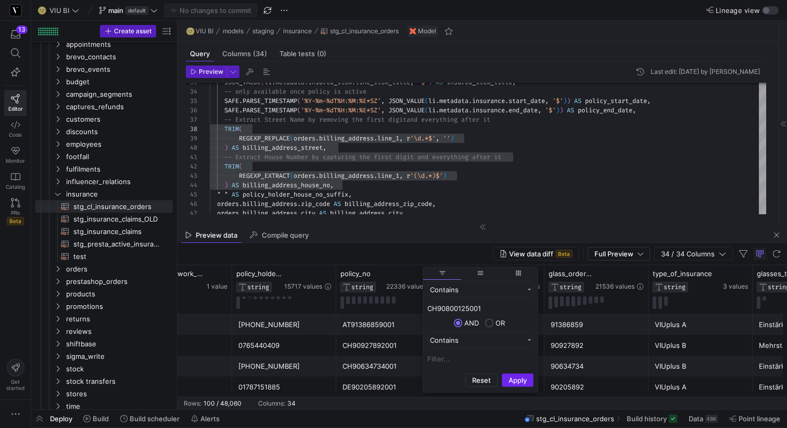
type input "CH90800125001"
click at [526, 381] on button "Apply" at bounding box center [518, 381] width 32 height 14
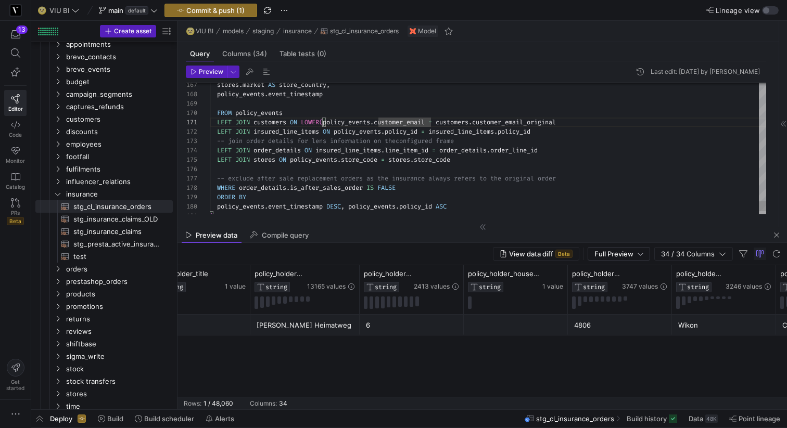
scroll to position [0, 225]
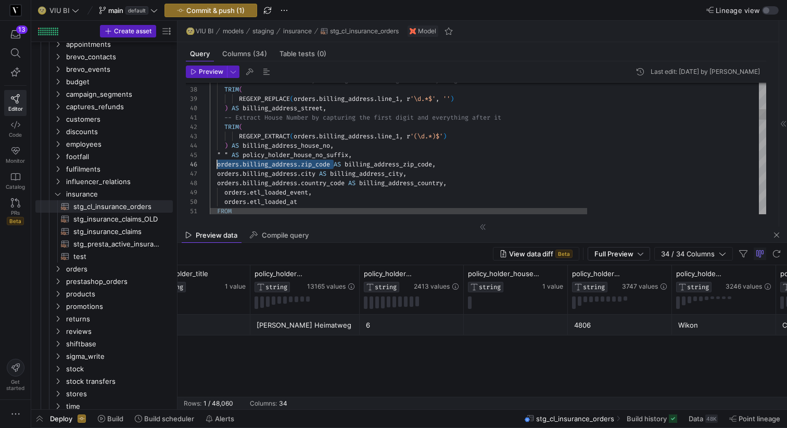
scroll to position [47, 7]
drag, startPoint x: 334, startPoint y: 166, endPoint x: 218, endPoint y: 167, distance: 115.5
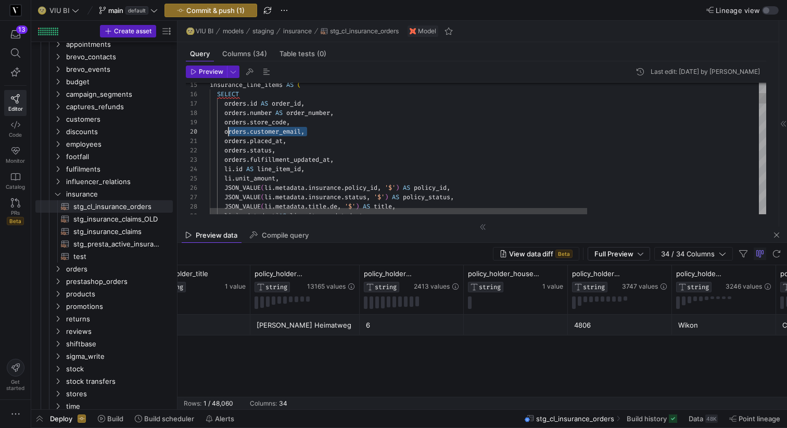
scroll to position [84, 15]
drag, startPoint x: 310, startPoint y: 131, endPoint x: 225, endPoint y: 132, distance: 84.8
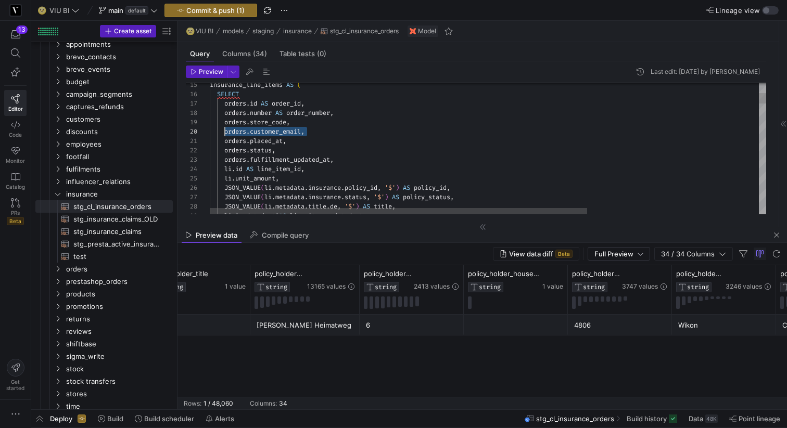
drag, startPoint x: 310, startPoint y: 131, endPoint x: 225, endPoint y: 131, distance: 84.8
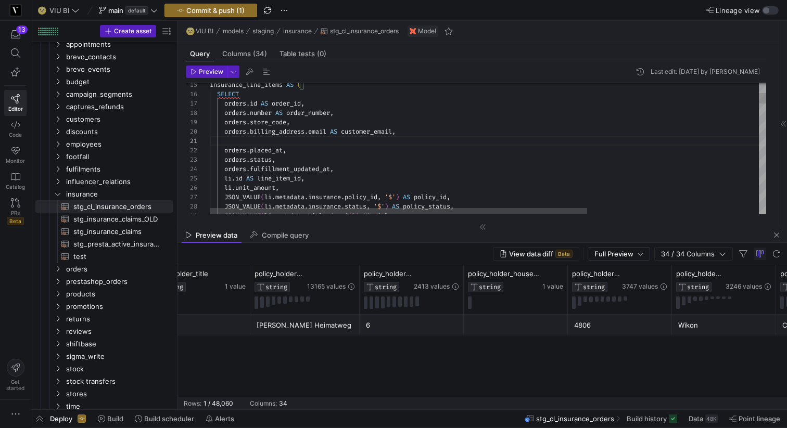
scroll to position [0, 131]
drag, startPoint x: 347, startPoint y: 140, endPoint x: 311, endPoint y: 140, distance: 35.9
drag, startPoint x: 375, startPoint y: 129, endPoint x: 345, endPoint y: 130, distance: 29.7
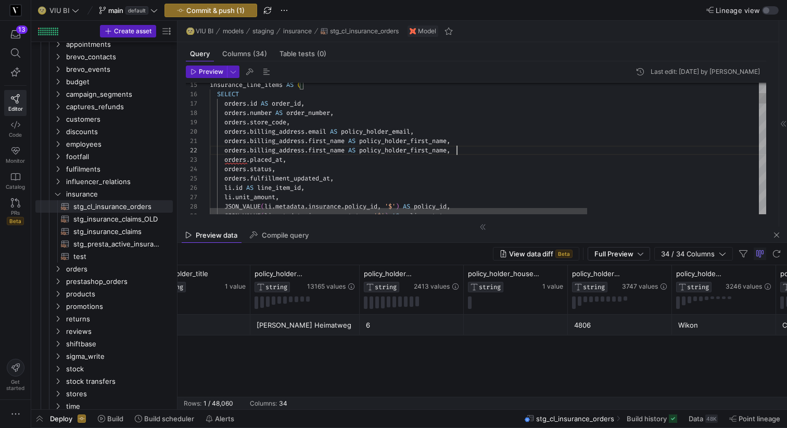
scroll to position [9, 247]
drag, startPoint x: 329, startPoint y: 149, endPoint x: 311, endPoint y: 148, distance: 18.2
drag, startPoint x: 430, startPoint y: 149, endPoint x: 412, endPoint y: 150, distance: 18.2
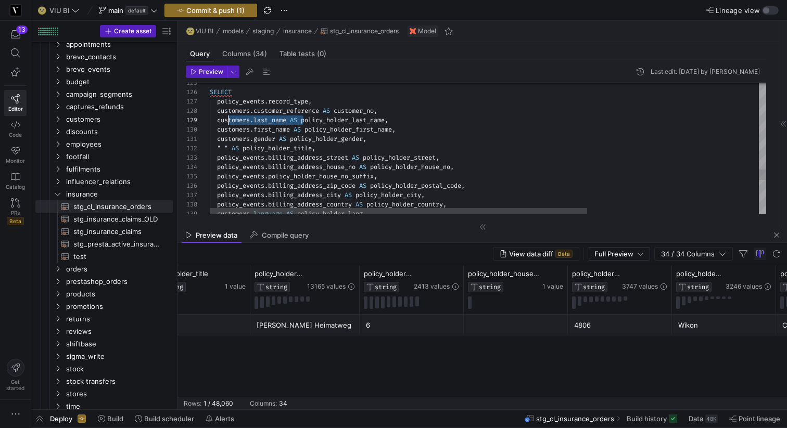
scroll to position [75, 7]
drag, startPoint x: 303, startPoint y: 118, endPoint x: 218, endPoint y: 121, distance: 85.4
drag, startPoint x: 307, startPoint y: 128, endPoint x: 218, endPoint y: 130, distance: 89.0
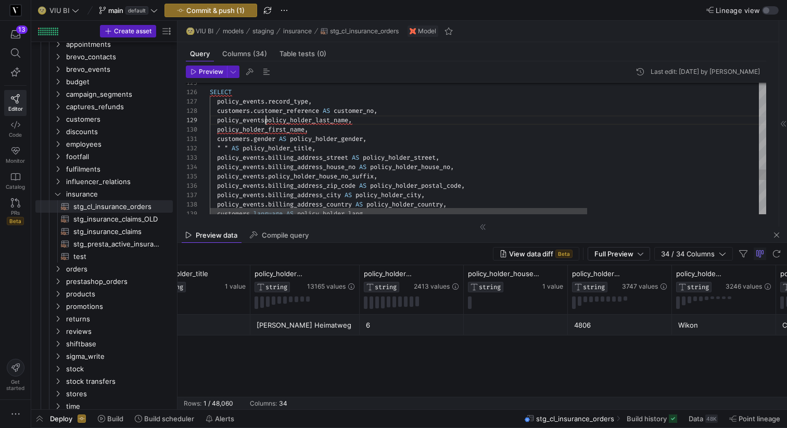
scroll to position [75, 60]
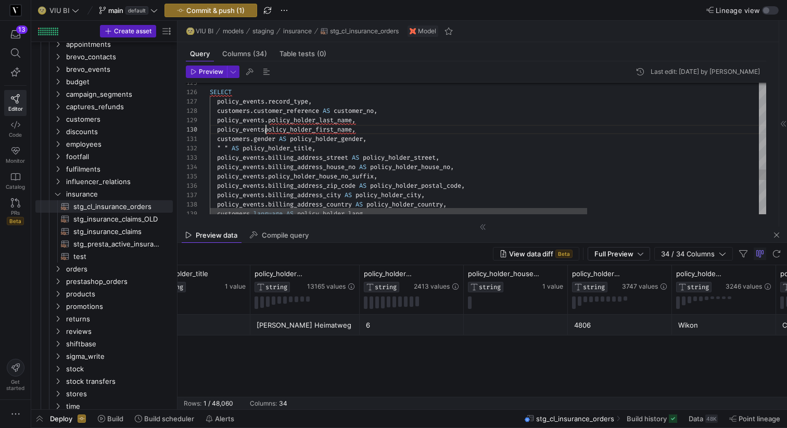
scroll to position [84, 60]
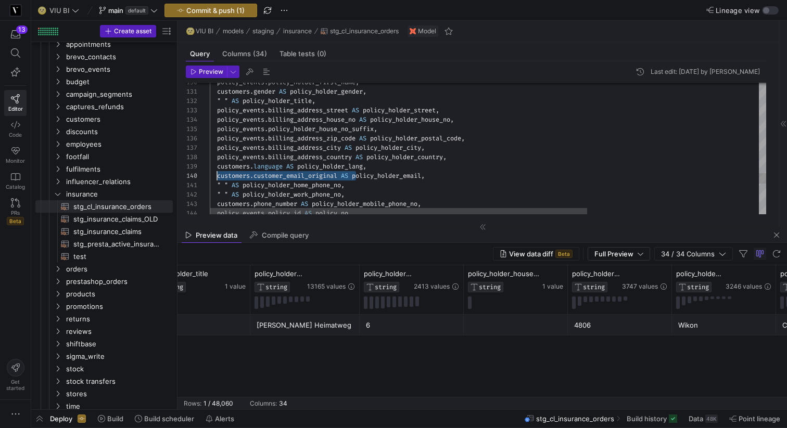
drag, startPoint x: 357, startPoint y: 174, endPoint x: 217, endPoint y: 176, distance: 140.5
drag, startPoint x: 341, startPoint y: 174, endPoint x: 219, endPoint y: 174, distance: 122.8
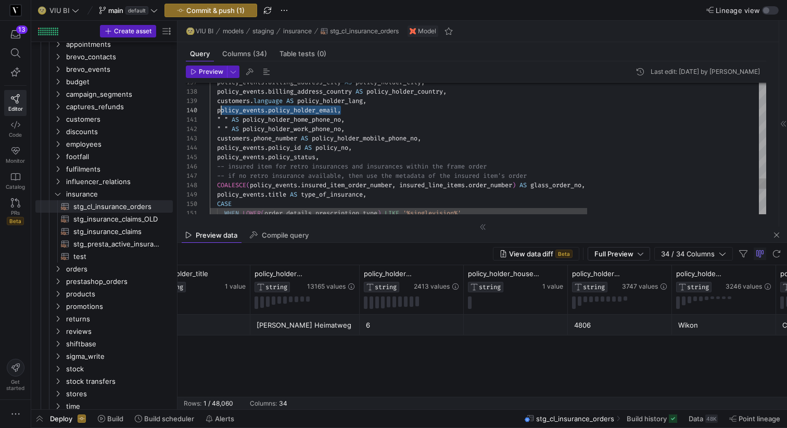
scroll to position [84, 7]
drag, startPoint x: 341, startPoint y: 110, endPoint x: 218, endPoint y: 111, distance: 123.4
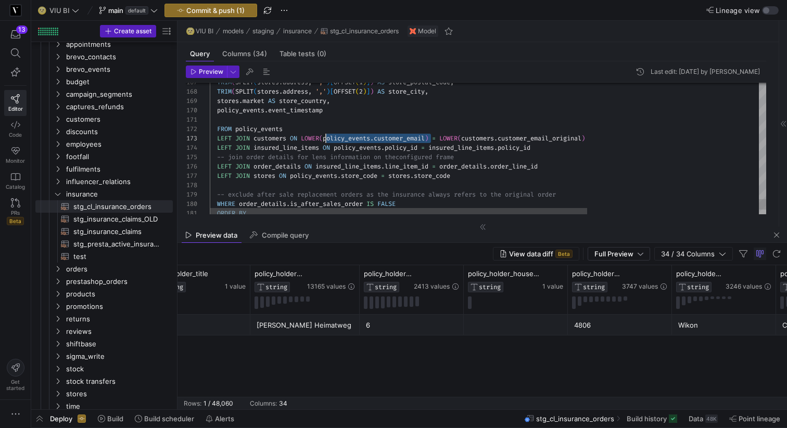
drag, startPoint x: 431, startPoint y: 136, endPoint x: 327, endPoint y: 135, distance: 104.6
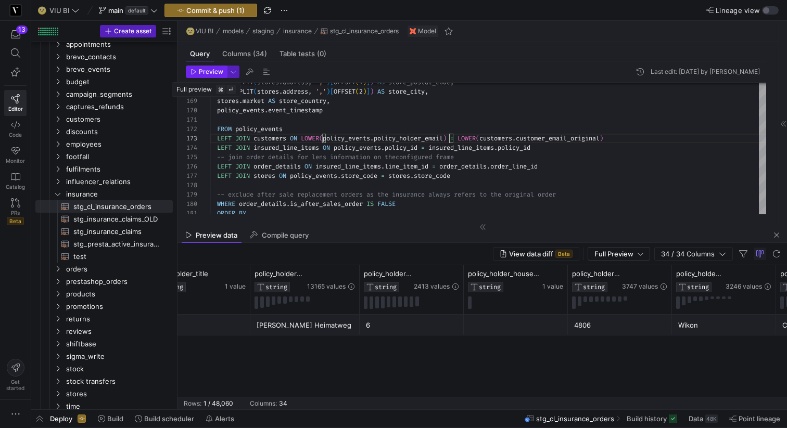
click at [211, 73] on span "Preview" at bounding box center [211, 71] width 24 height 7
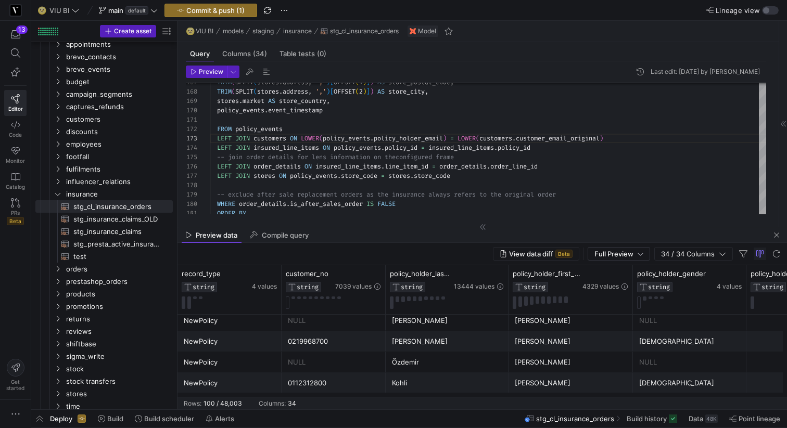
scroll to position [91, 0]
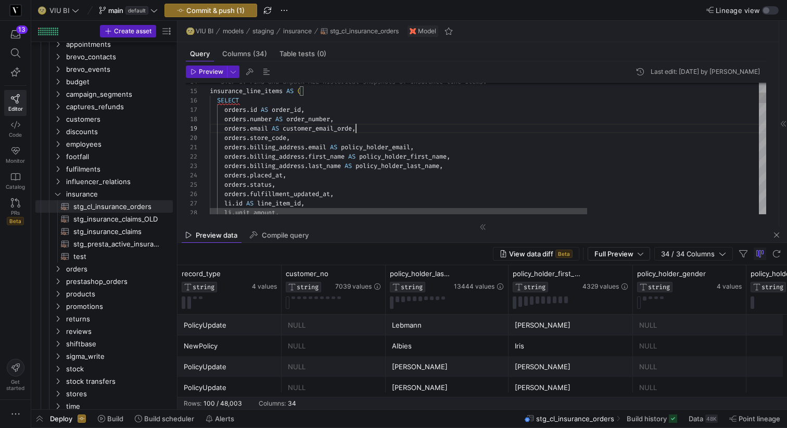
scroll to position [75, 150]
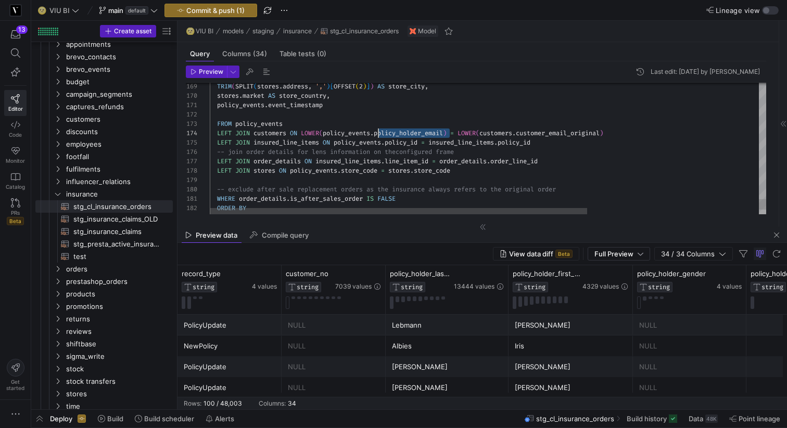
drag, startPoint x: 449, startPoint y: 131, endPoint x: 378, endPoint y: 133, distance: 71.3
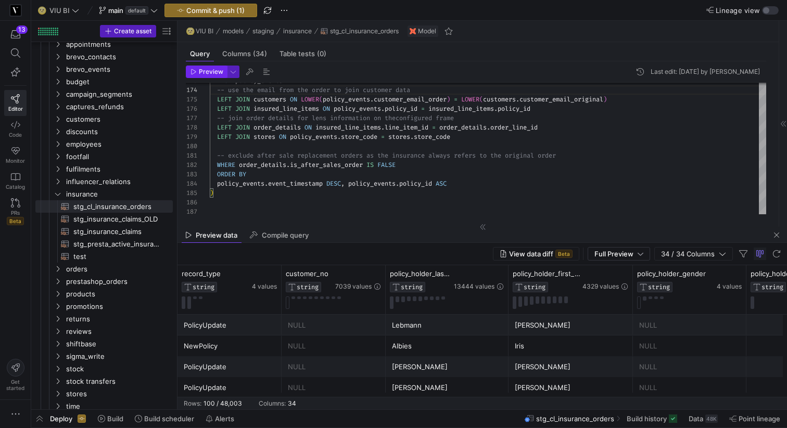
click at [214, 73] on span "Preview" at bounding box center [211, 71] width 24 height 7
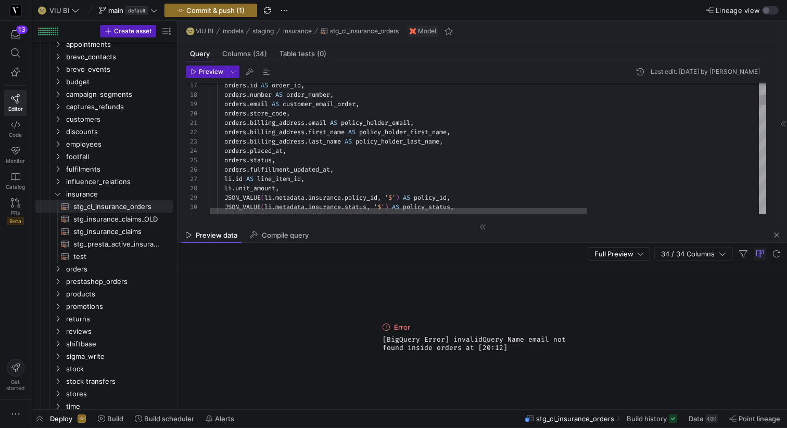
type textarea "order_details AS (SELECT * FROM {{ ref('stg_order_details') }}), -- STEP 1: Fin…"
click at [205, 72] on span "Preview" at bounding box center [211, 71] width 24 height 7
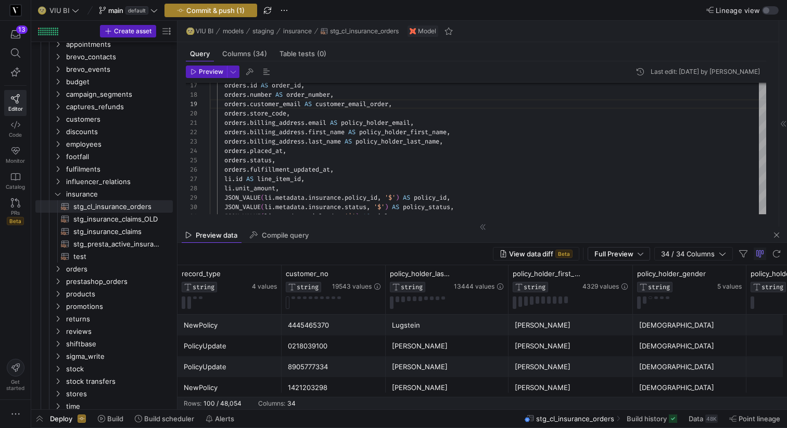
click at [206, 8] on span "Commit & push (1)" at bounding box center [215, 10] width 58 height 8
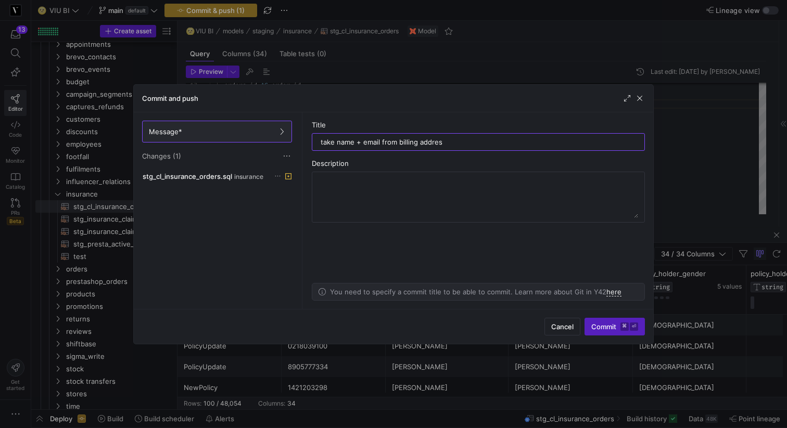
type input "take name + email from billing address"
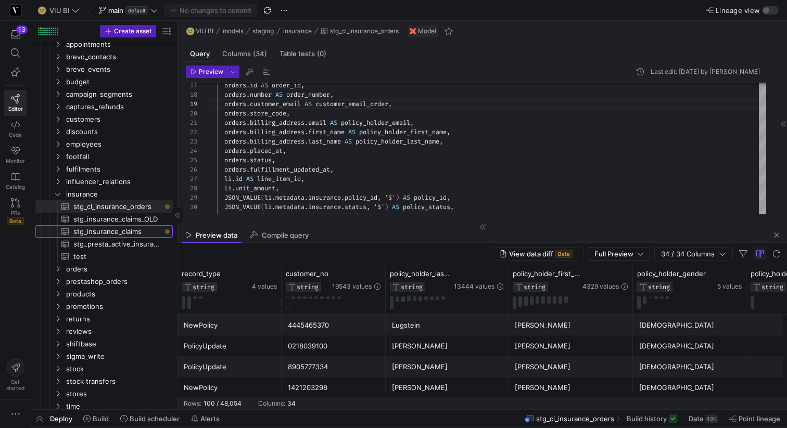
click at [123, 232] on span "stg_insurance_claims​​​​​​​​​​" at bounding box center [116, 232] width 87 height 12
type textarea "-- We need to report a full history of all claims (CommerceLayer only) -- Once …"
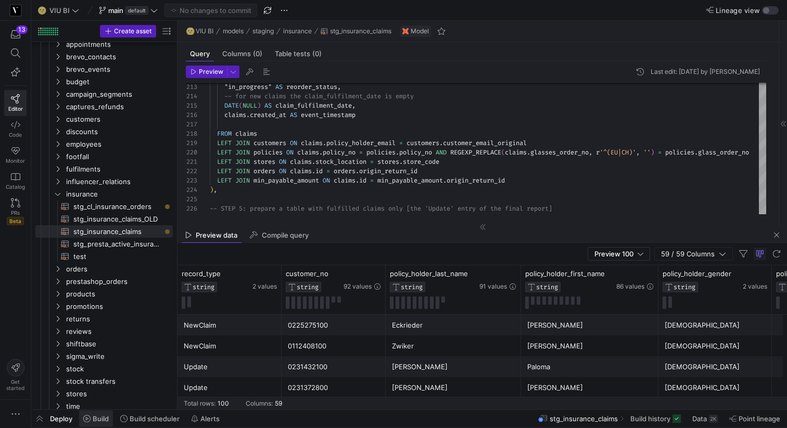
click at [101, 418] on span "Build" at bounding box center [101, 419] width 16 height 8
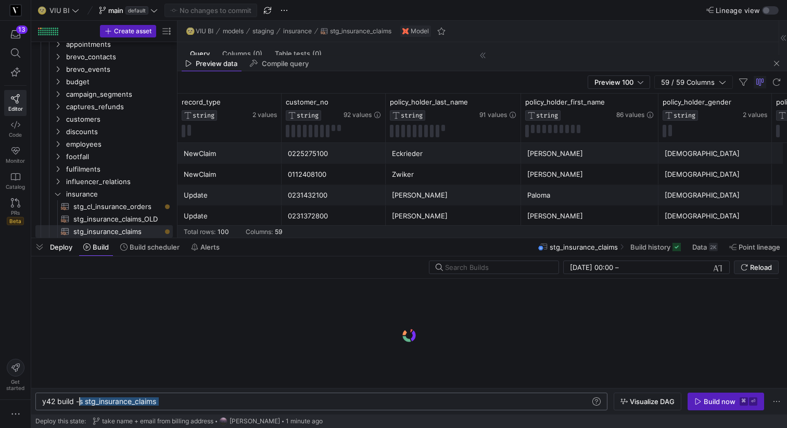
drag, startPoint x: 194, startPoint y: 398, endPoint x: 80, endPoint y: 400, distance: 113.5
click at [80, 400] on div "y42 build -s stg_insurance_claims" at bounding box center [316, 402] width 548 height 8
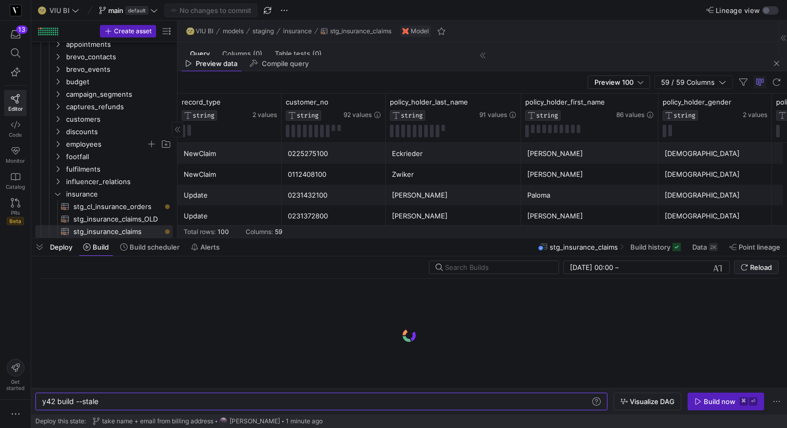
type textarea "y42 build --stale"
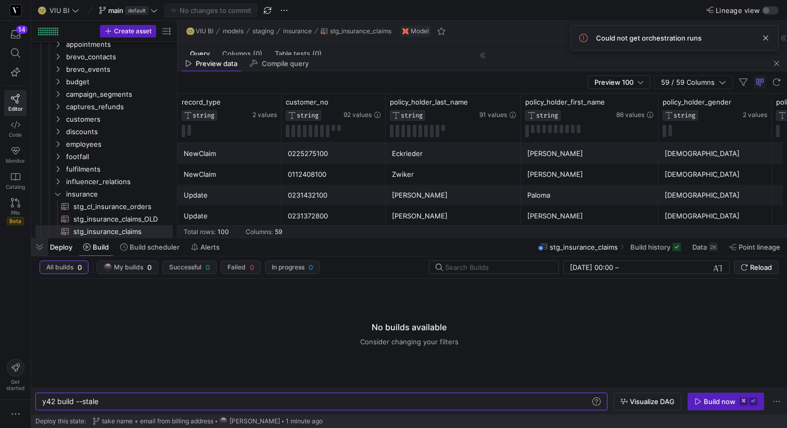
click at [35, 245] on span "button" at bounding box center [39, 247] width 17 height 18
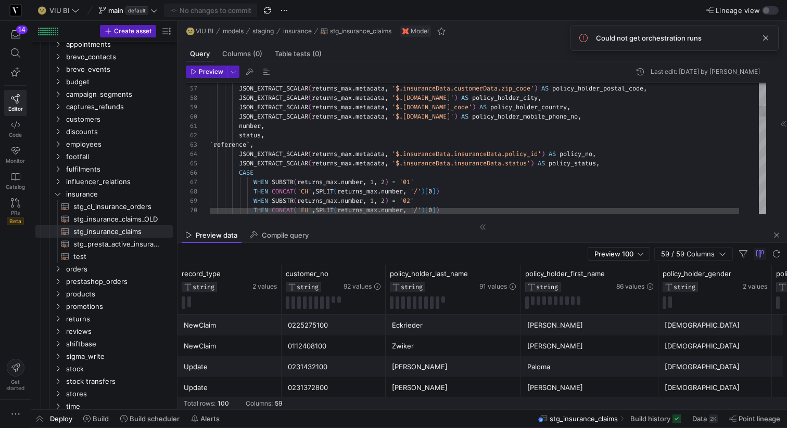
scroll to position [75, 0]
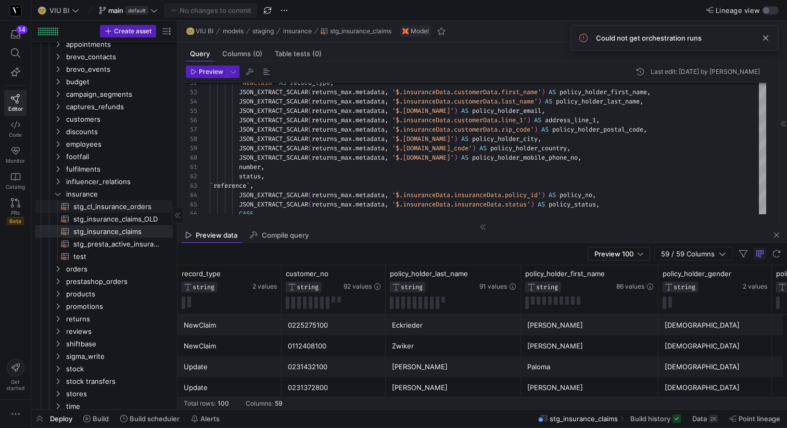
click at [126, 205] on span "stg_cl_insurance_orders​​​​​​​​​​" at bounding box center [116, 207] width 87 height 12
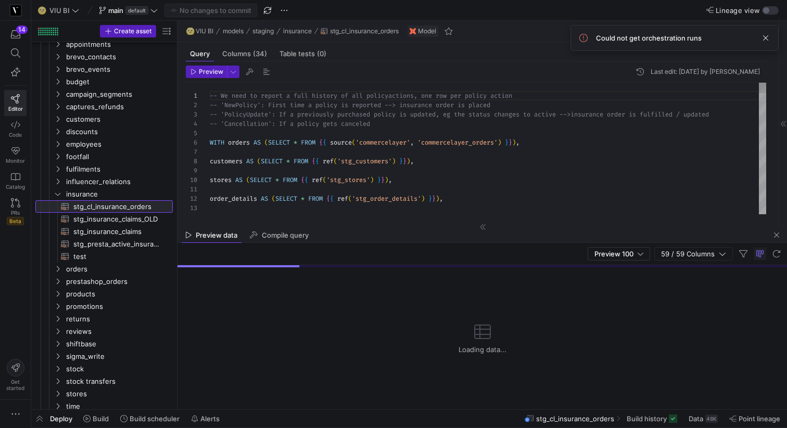
scroll to position [84, 0]
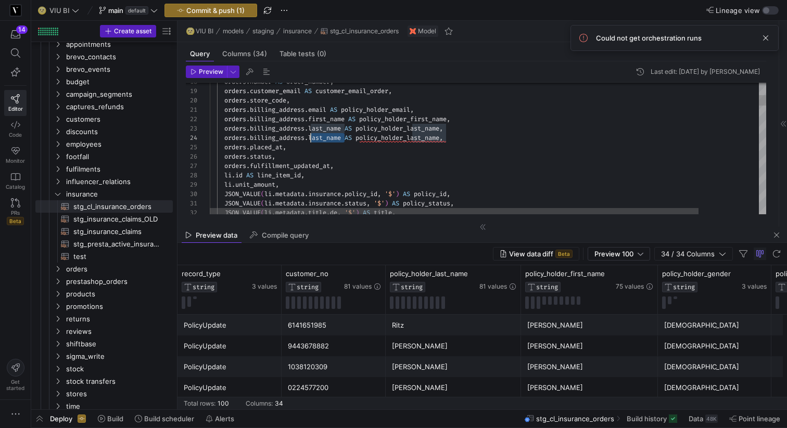
drag, startPoint x: 345, startPoint y: 137, endPoint x: 311, endPoint y: 137, distance: 33.8
drag, startPoint x: 432, startPoint y: 136, endPoint x: 398, endPoint y: 135, distance: 34.4
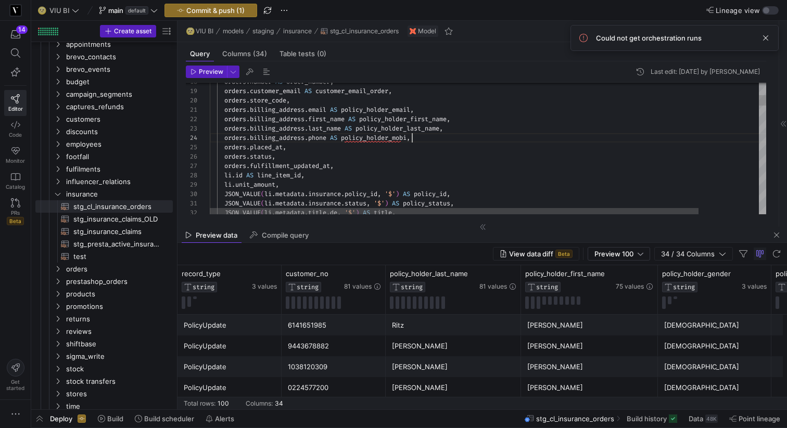
scroll to position [28, 210]
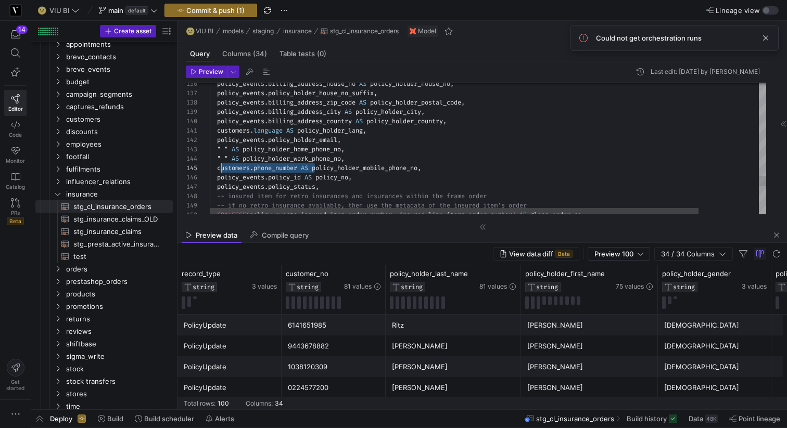
scroll to position [37, 7]
drag, startPoint x: 315, startPoint y: 167, endPoint x: 218, endPoint y: 168, distance: 96.8
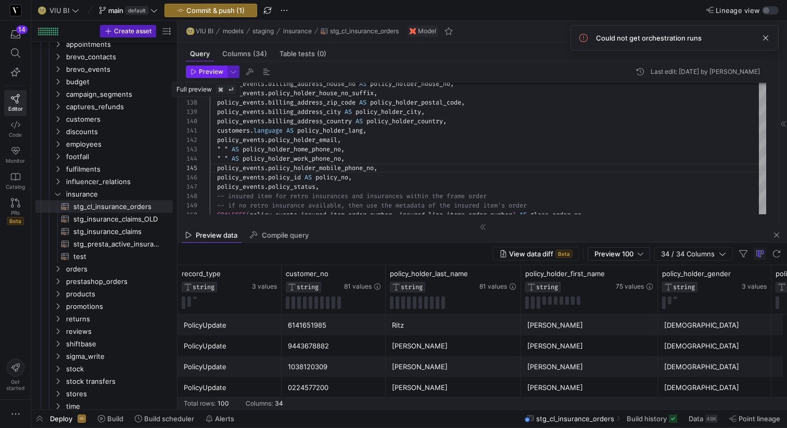
type textarea "customers.language AS policy_holder_lang, policy_events.policy_holder_email, " …"
click at [209, 74] on span "Preview" at bounding box center [211, 71] width 24 height 7
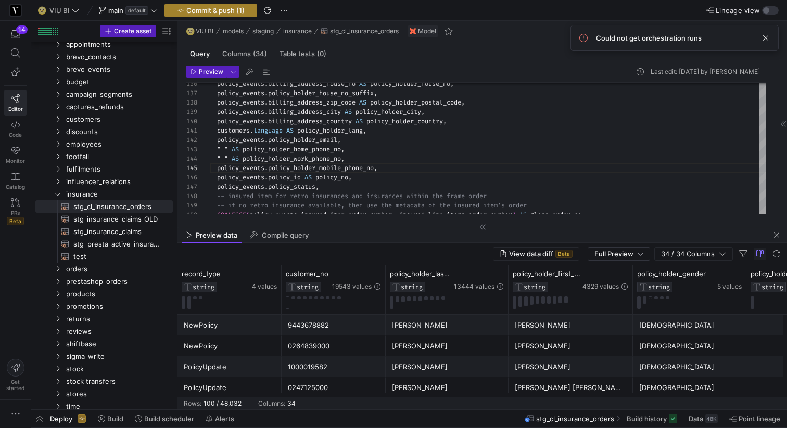
click at [213, 8] on span "Commit & push (1)" at bounding box center [215, 10] width 58 height 8
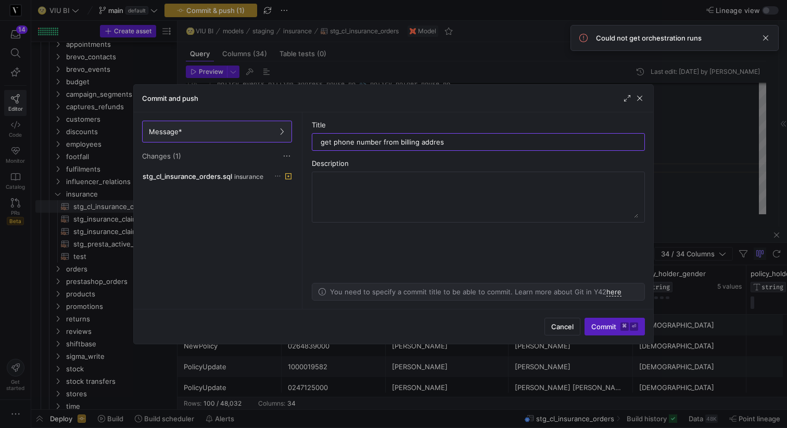
type input "get phone number from billing address"
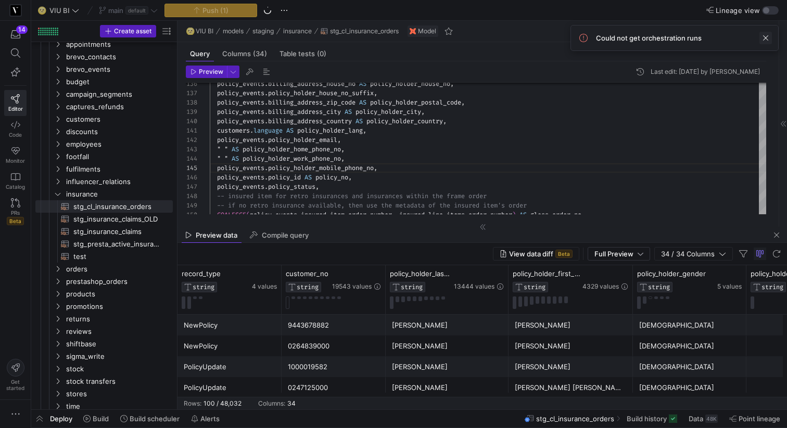
click at [766, 40] on span at bounding box center [765, 38] width 12 height 12
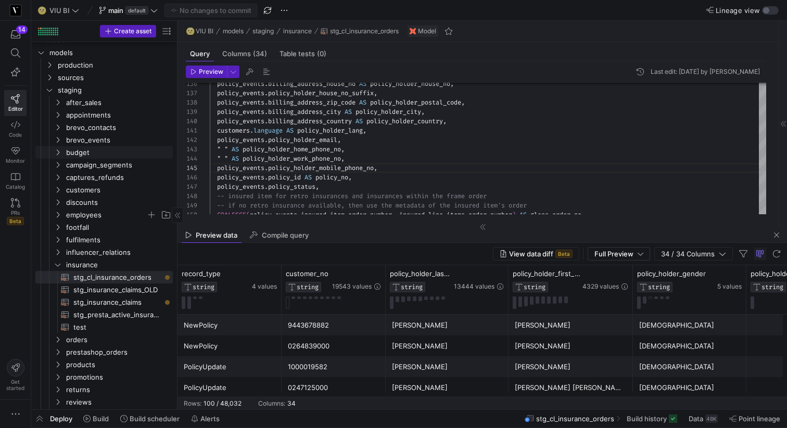
scroll to position [0, 0]
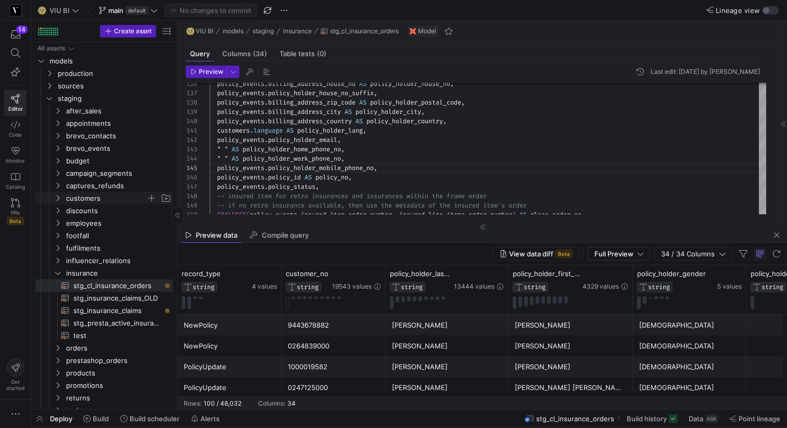
click at [57, 198] on icon "Press SPACE to select this row." at bounding box center [57, 198] width 7 height 6
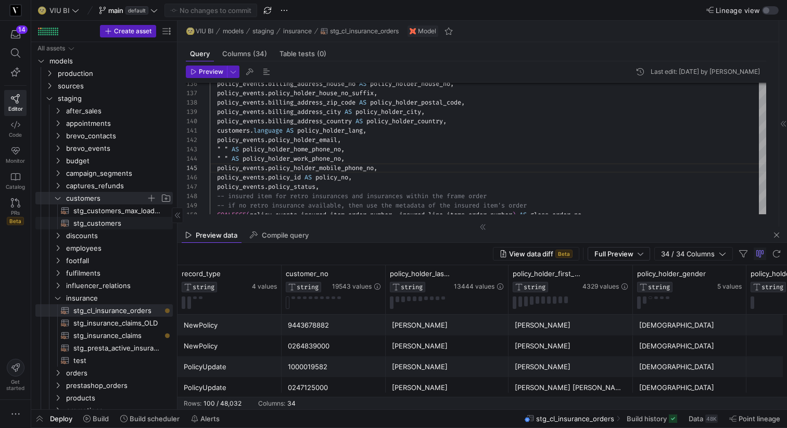
click at [90, 225] on span "stg_customers​​​​​​​​​​" at bounding box center [116, 224] width 87 height 12
type textarea "{{ config(materialized = 'table') }} WITH customers_max AS (SELECT * FROM {{ re…"
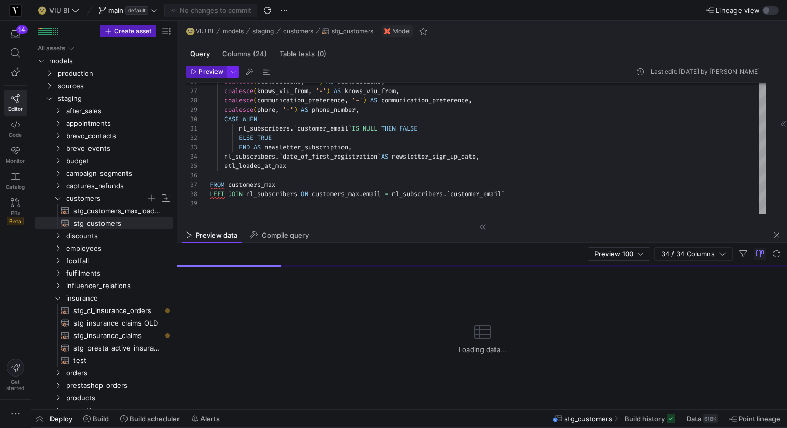
click at [230, 70] on span "button" at bounding box center [232, 71] width 11 height 11
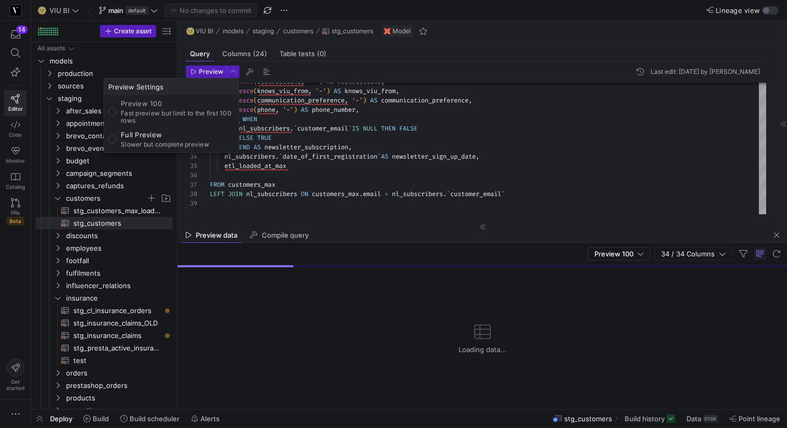
click at [154, 138] on p "Full Preview" at bounding box center [165, 135] width 88 height 8
click at [117, 138] on input "Full Preview Slower but complete preview" at bounding box center [112, 139] width 8 height 8
click at [210, 75] on div at bounding box center [393, 214] width 787 height 428
click at [210, 75] on span "Preview" at bounding box center [211, 71] width 24 height 7
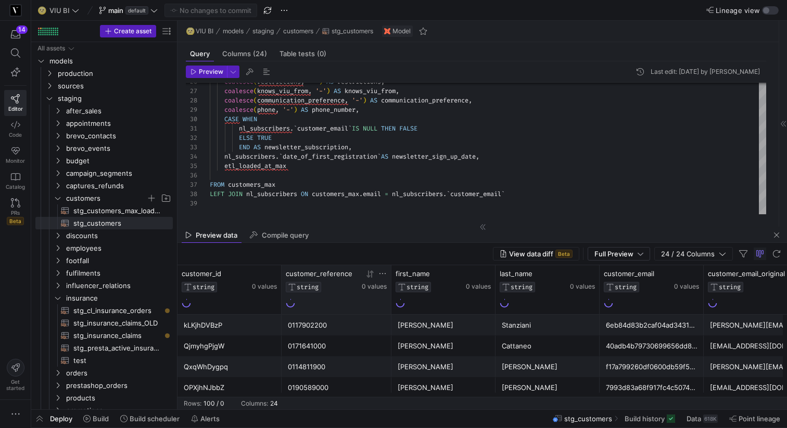
click at [380, 275] on icon at bounding box center [382, 274] width 8 height 8
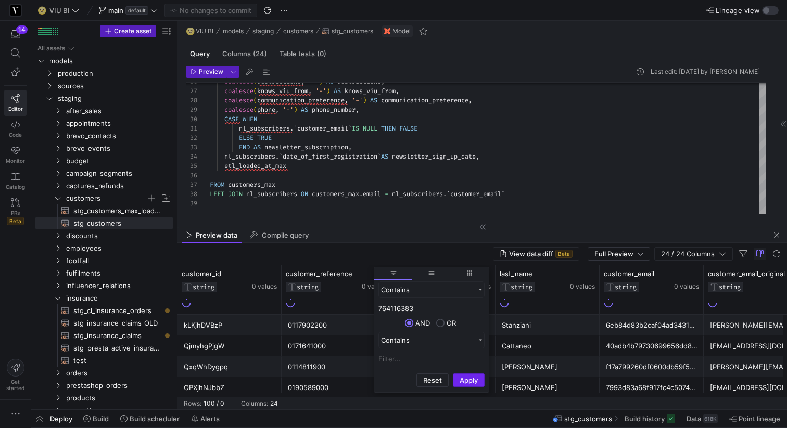
type input "764116383"
click at [470, 377] on button "Apply" at bounding box center [469, 381] width 32 height 14
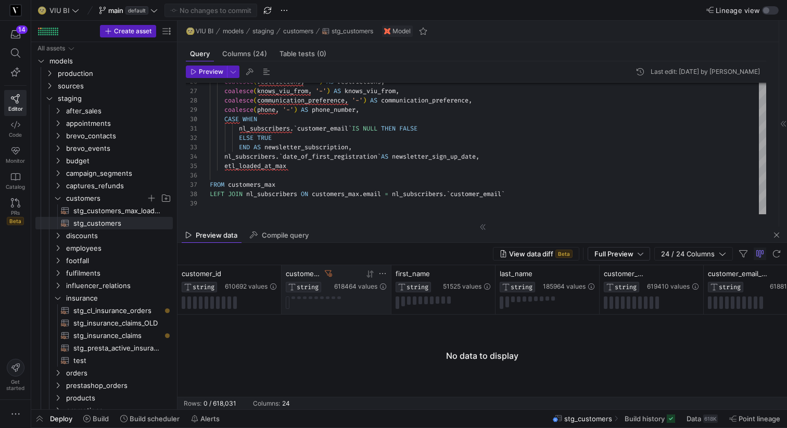
click at [329, 274] on icon at bounding box center [328, 274] width 7 height 6
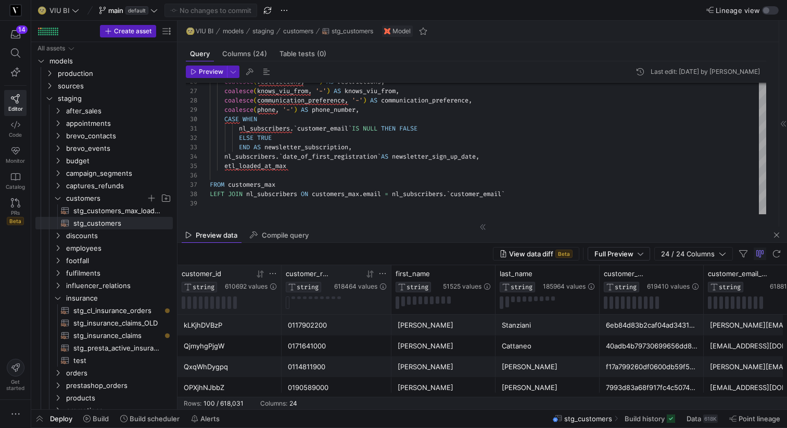
click at [273, 275] on icon at bounding box center [273, 274] width 8 height 8
click at [462, 325] on div "Claudia" at bounding box center [444, 325] width 92 height 20
click at [271, 274] on icon at bounding box center [273, 274] width 8 height 8
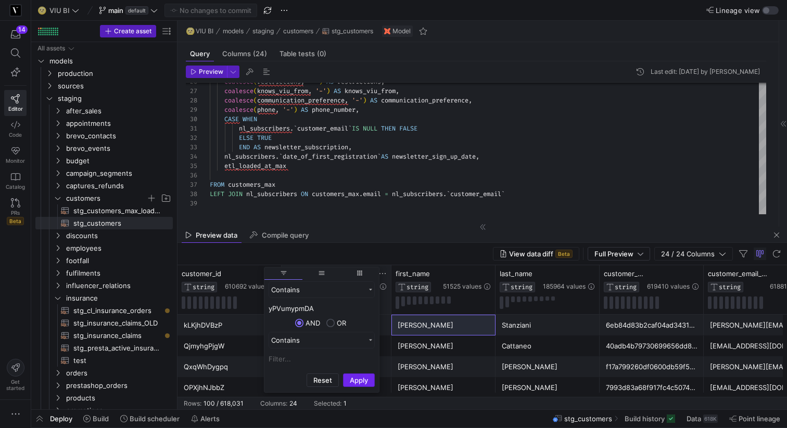
type input "yPVumypmDA"
click at [365, 382] on button "Apply" at bounding box center [359, 381] width 32 height 14
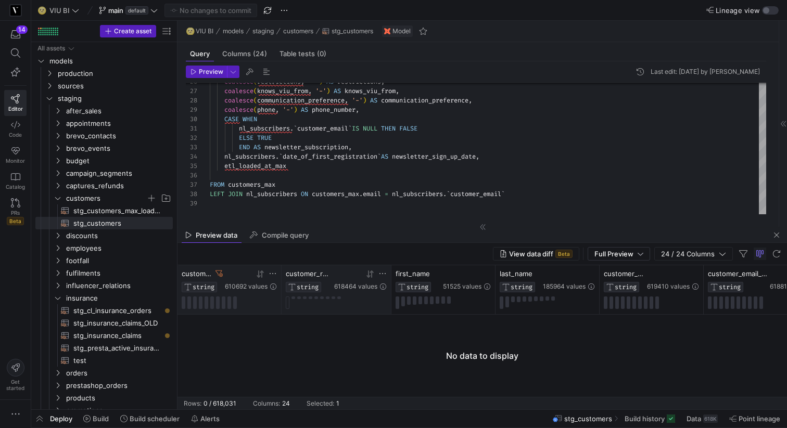
click at [219, 273] on icon at bounding box center [218, 273] width 7 height 7
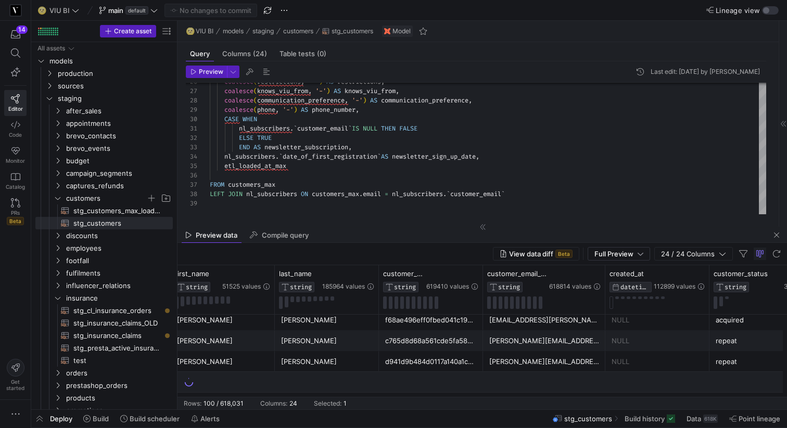
scroll to position [0, 274]
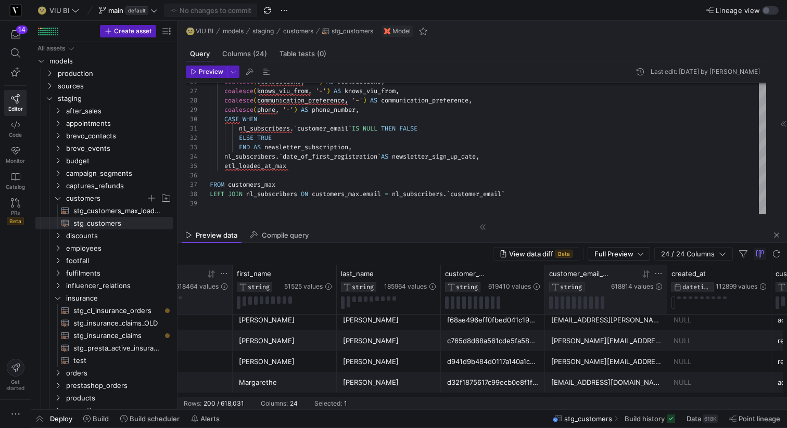
click at [658, 275] on icon at bounding box center [658, 274] width 8 height 8
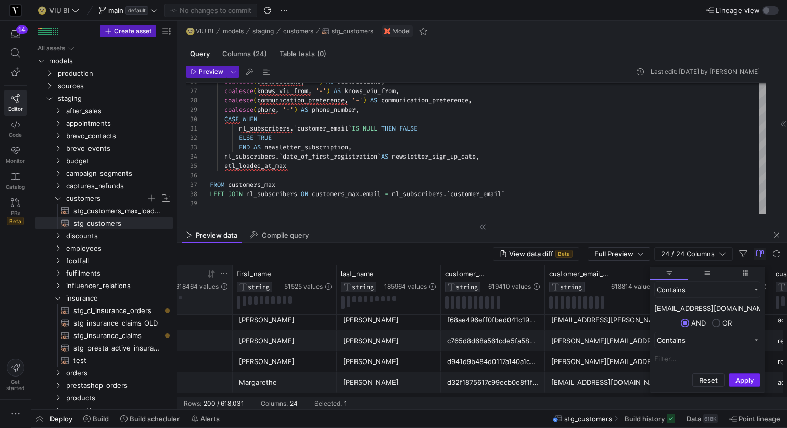
type input "Voglerandrea@yahoo.de"
click at [735, 383] on button "Apply" at bounding box center [745, 381] width 32 height 14
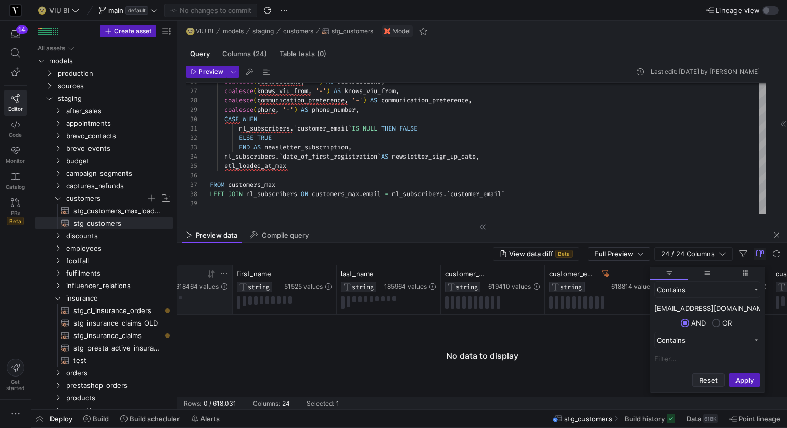
click at [714, 380] on button "Reset" at bounding box center [708, 381] width 32 height 14
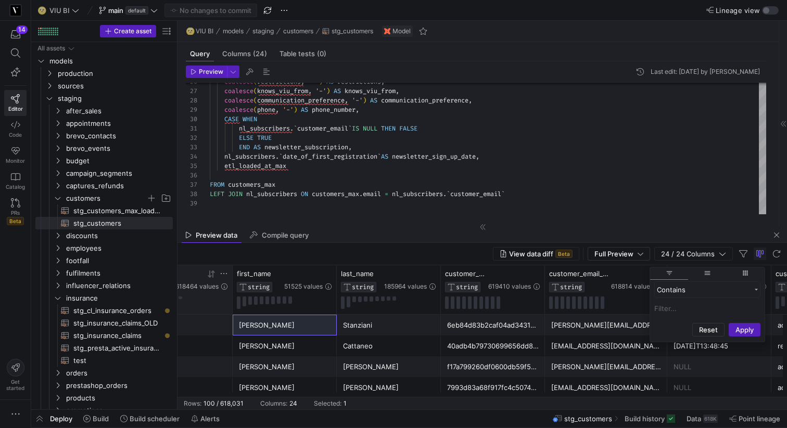
click at [687, 313] on input "Filter Value" at bounding box center [707, 308] width 106 height 12
paste input "voglerandrea@posteo.ch"
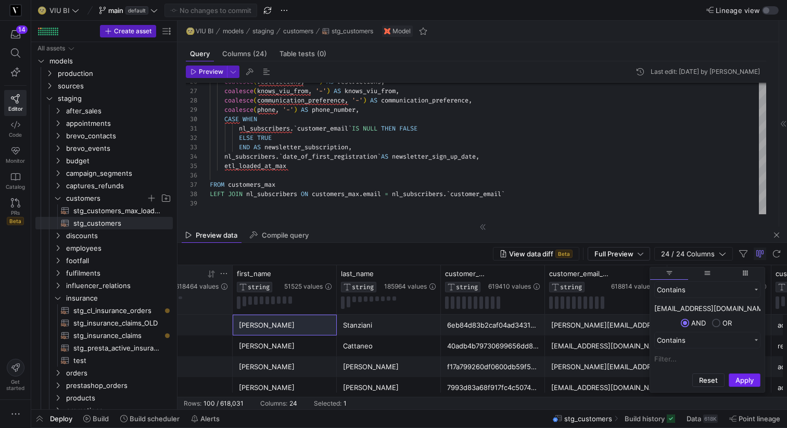
type input "voglerandrea@posteo.ch"
click at [744, 381] on button "Apply" at bounding box center [745, 381] width 32 height 14
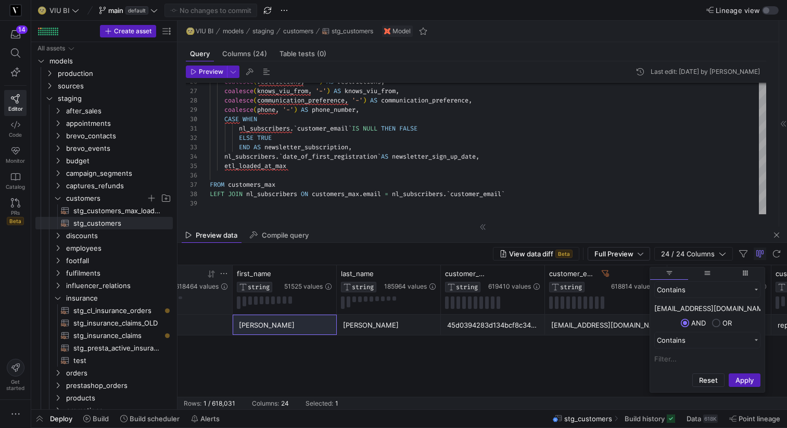
click at [389, 319] on div "Vogler" at bounding box center [389, 325] width 92 height 20
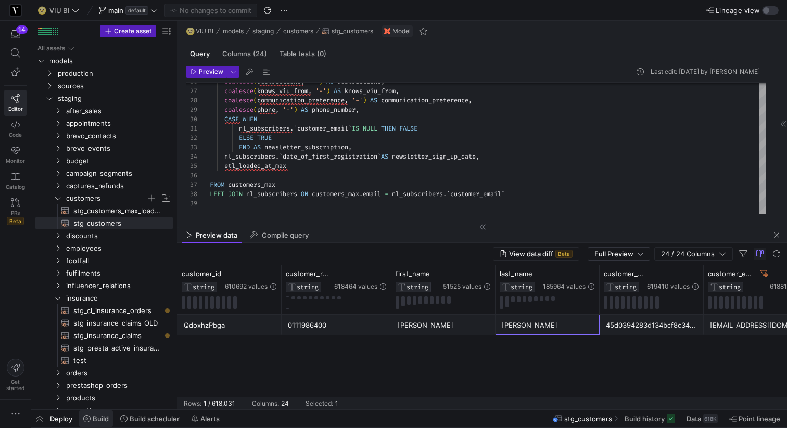
click at [91, 418] on span "Build" at bounding box center [96, 419] width 26 height 8
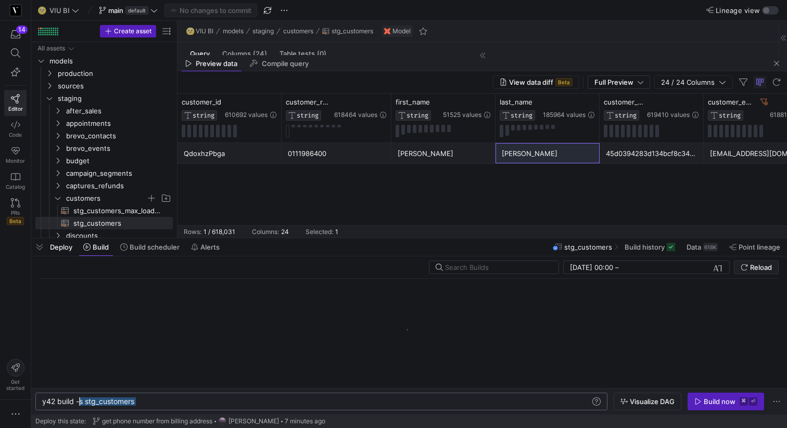
drag, startPoint x: 156, startPoint y: 399, endPoint x: 81, endPoint y: 399, distance: 74.9
click at [81, 399] on div "y42 build -s stg_customers" at bounding box center [316, 402] width 548 height 8
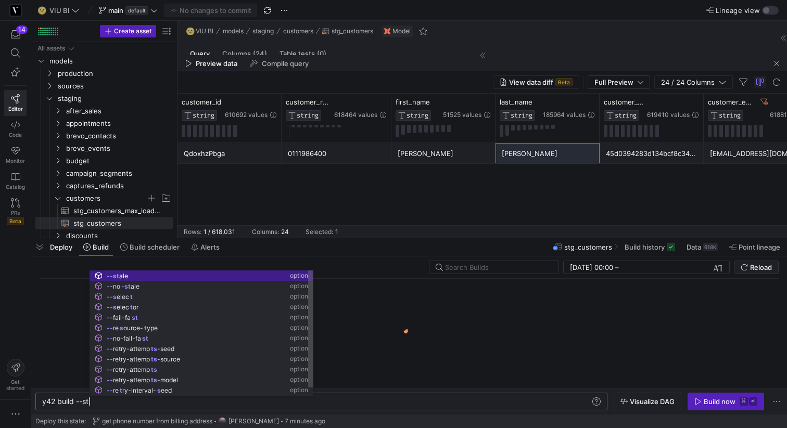
scroll to position [0, 57]
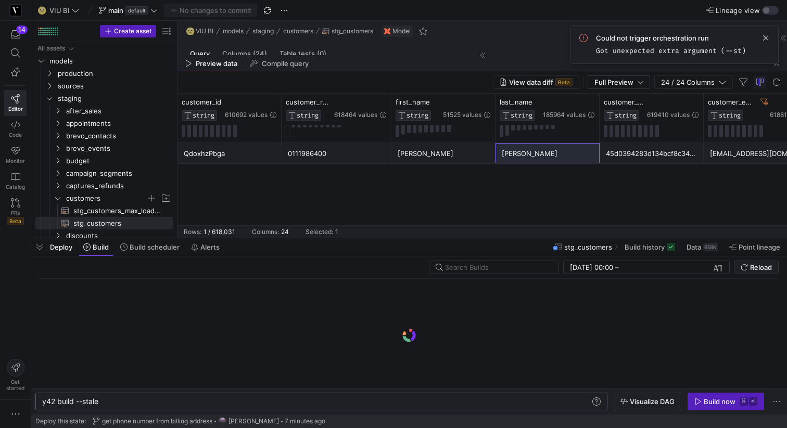
type textarea "y42 build --stale"
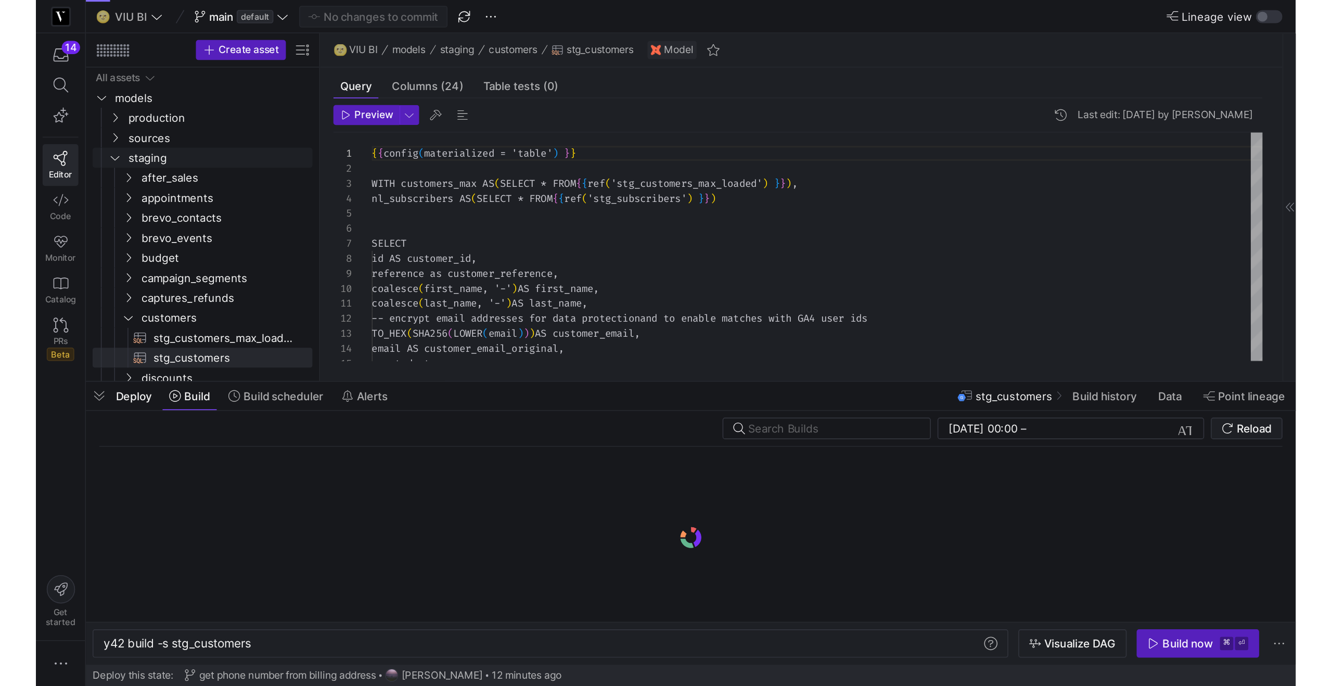
scroll to position [0, 93]
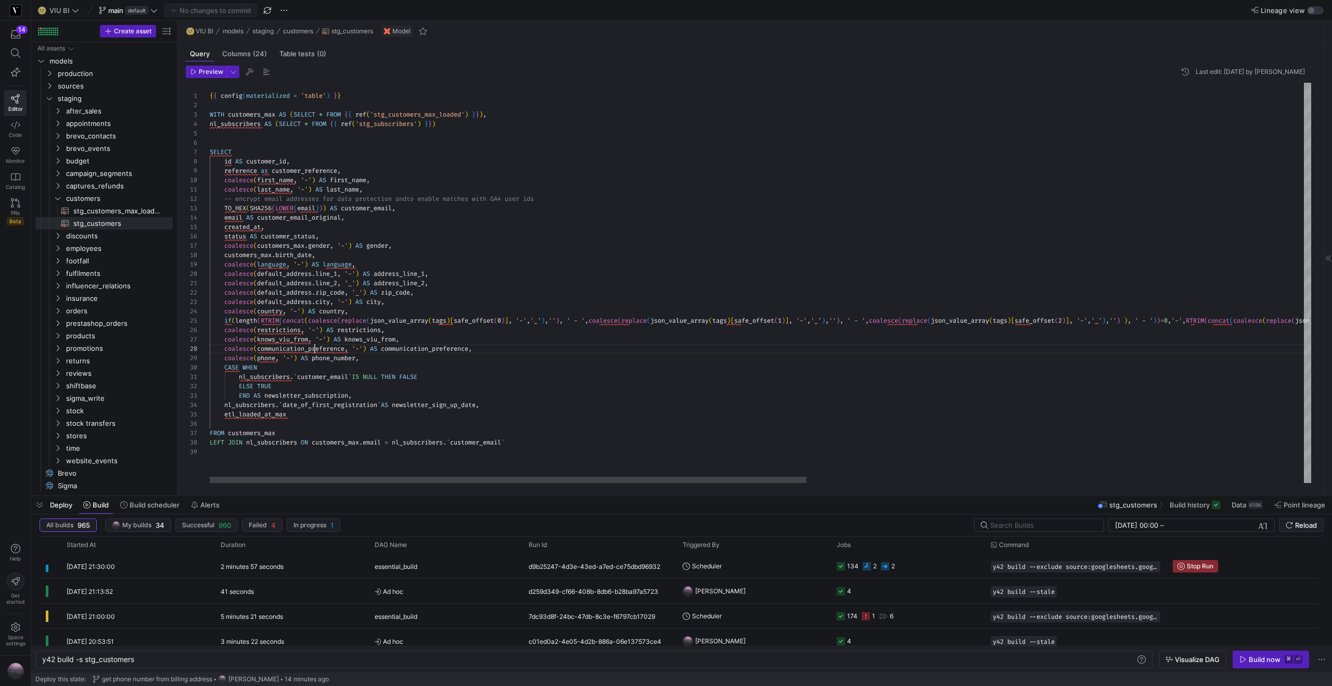
scroll to position [28, 105]
type textarea "_array(tags)[safe_offset(2)], '-','_'),'') ), ' - '))=0,'-',RTRIM(concat(coales…"
click at [516, 346] on div "{ { config ( materialized = 'table' ) } } WITH customers_max AS ( SELECT * FROM…" at bounding box center [1219, 283] width 2019 height 400
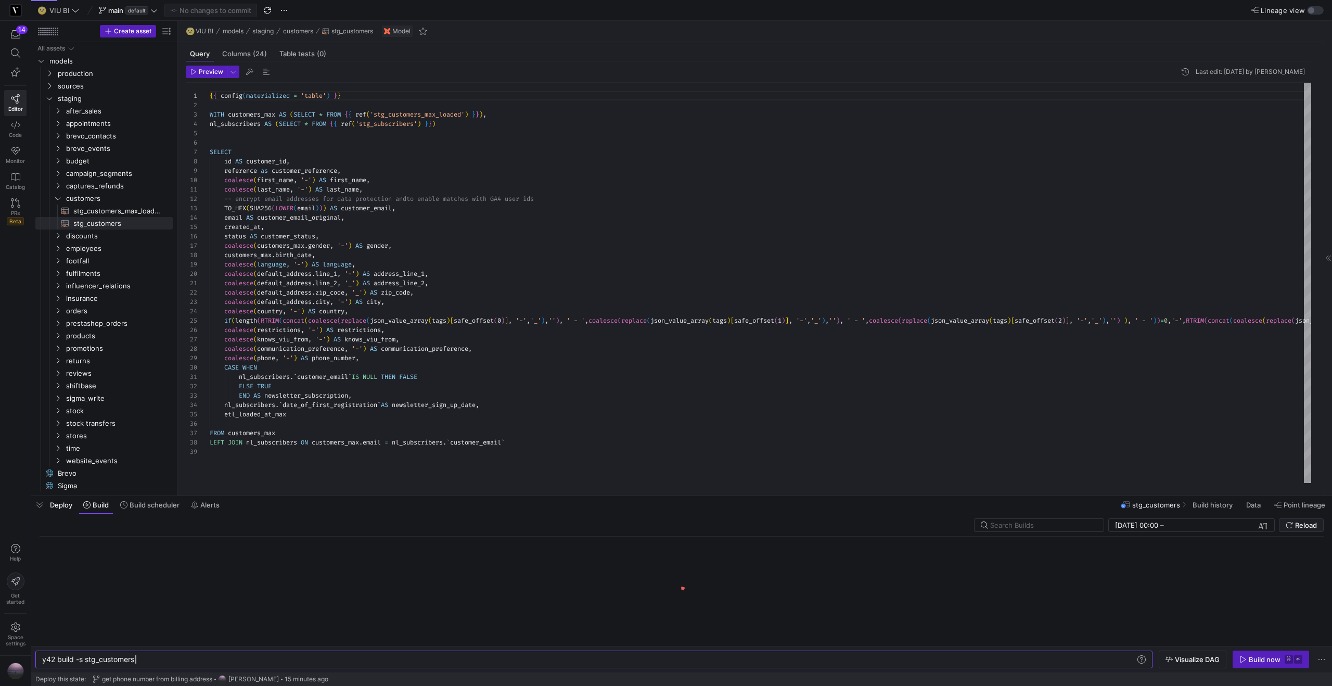
scroll to position [94, 0]
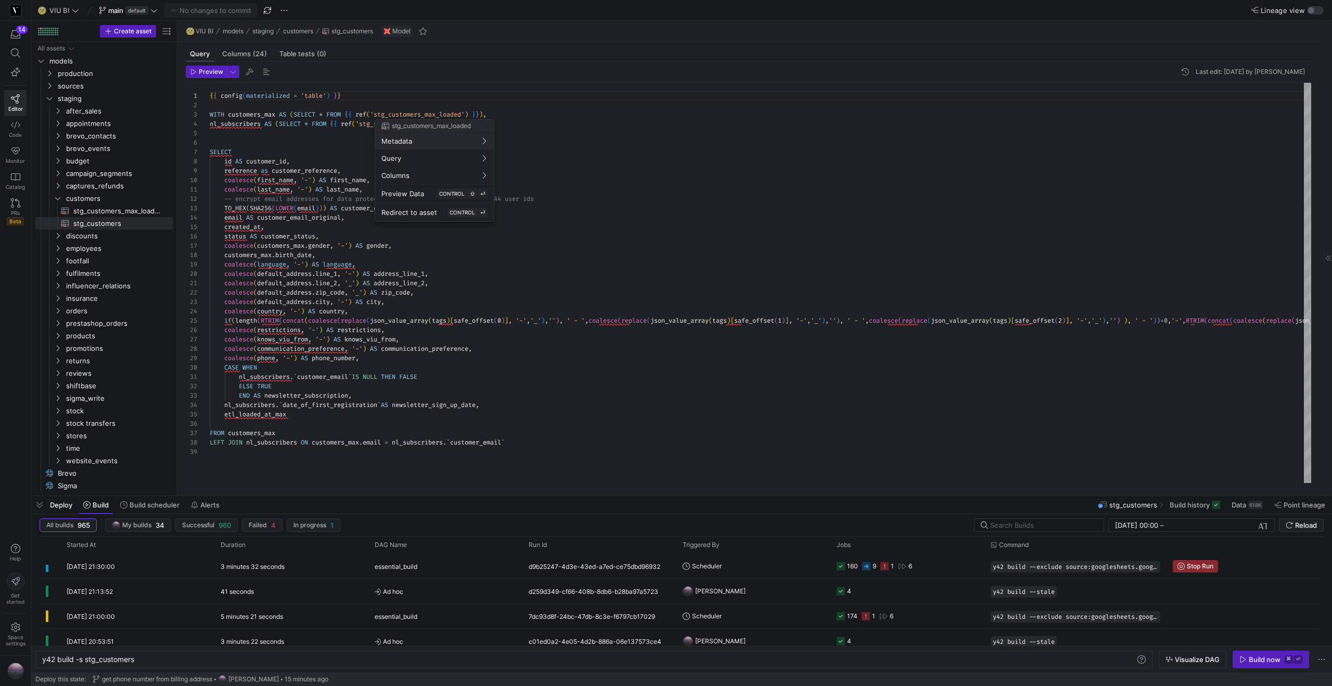
click at [736, 322] on div at bounding box center [666, 343] width 1332 height 686
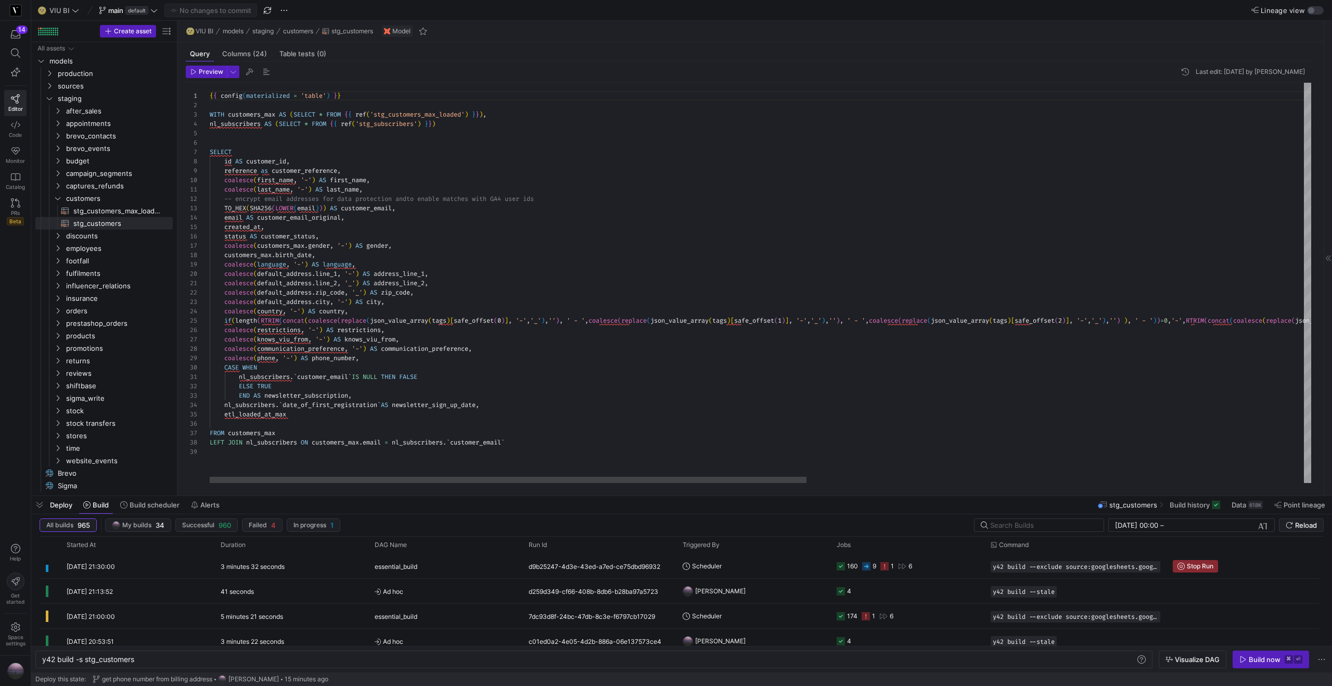
type textarea "coalesce(default_address.line_2, '_') AS address_line_2, coalesce(default_addre…"
click at [735, 322] on div "{ { config ( materialized = 'table' ) } } WITH customers_max AS ( SELECT * FROM…" at bounding box center [1219, 283] width 2019 height 400
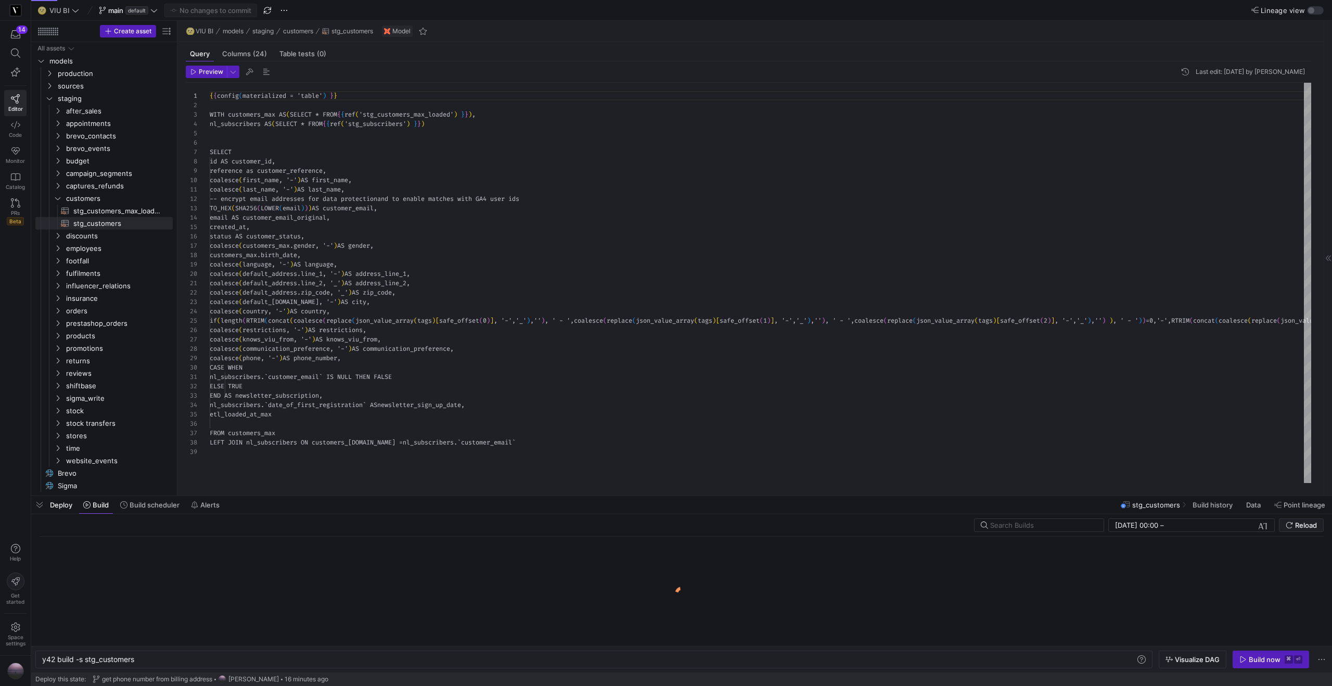
scroll to position [94, 0]
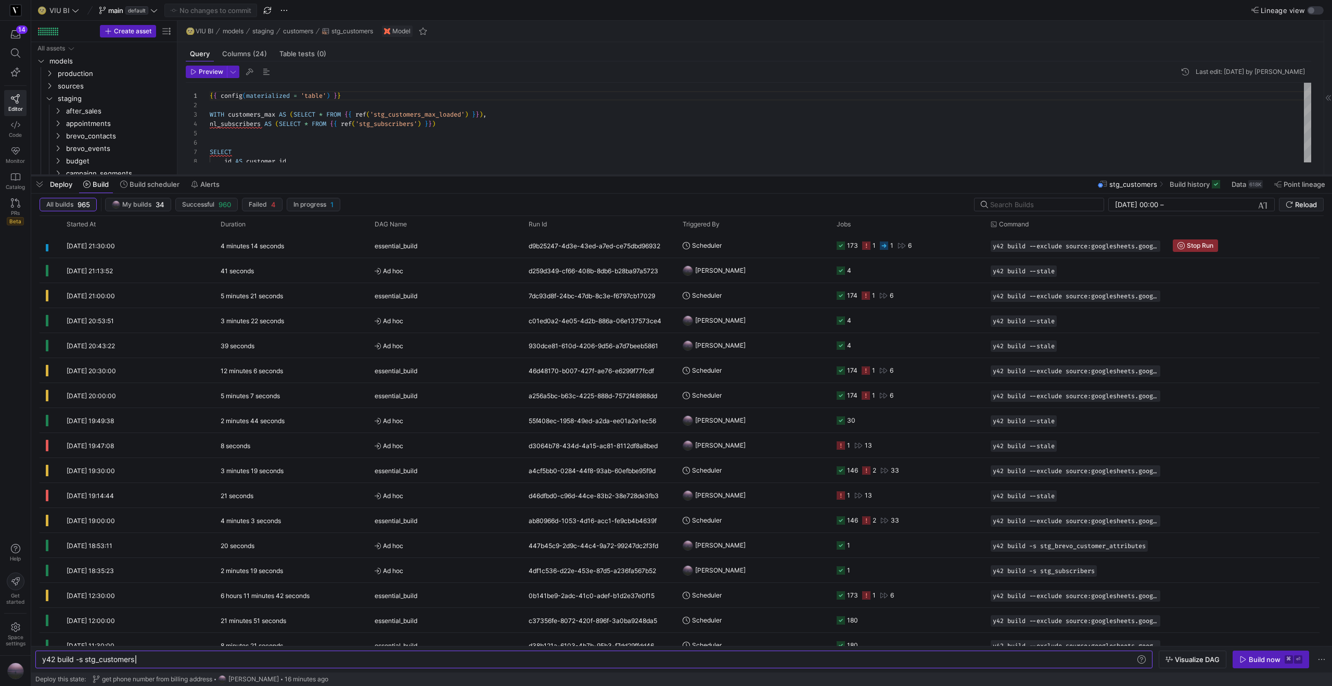
drag, startPoint x: 671, startPoint y: 495, endPoint x: 657, endPoint y: 174, distance: 320.9
click at [657, 174] on div at bounding box center [681, 175] width 1301 height 4
click at [38, 182] on span "button" at bounding box center [39, 184] width 17 height 18
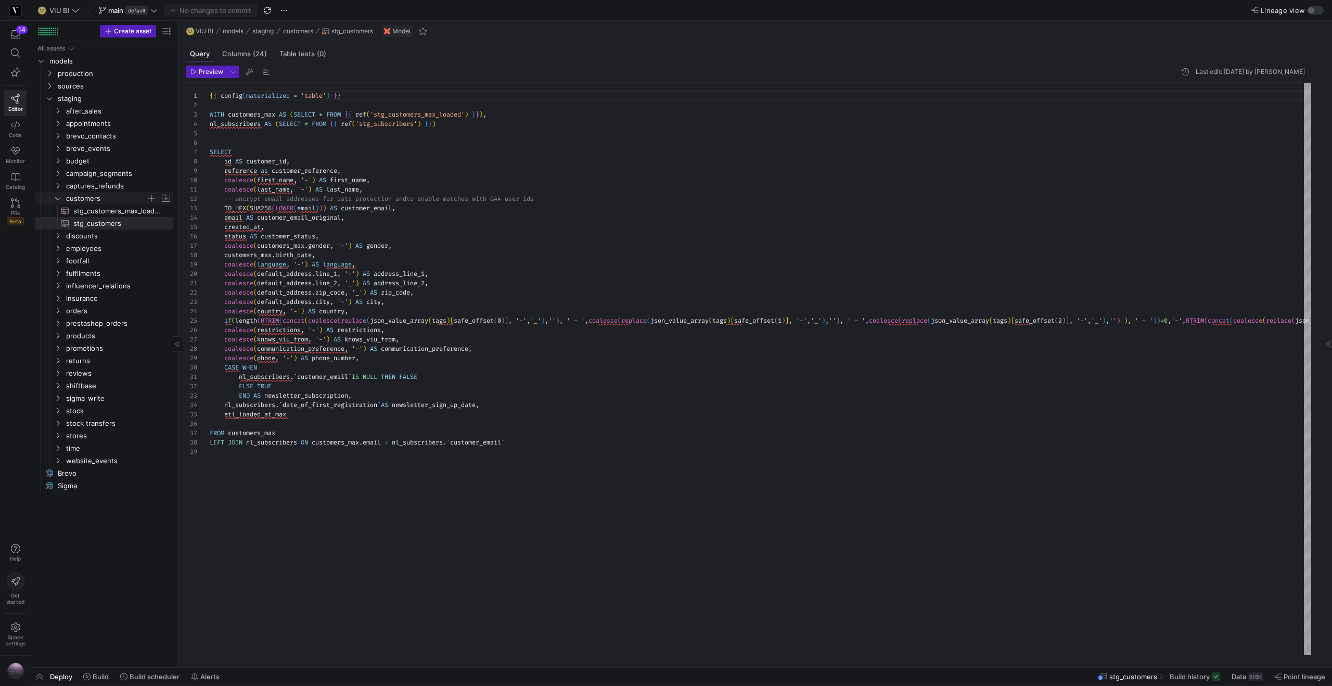
click at [55, 198] on icon "Press SPACE to select this row." at bounding box center [57, 198] width 7 height 6
click at [55, 276] on icon "Press SPACE to select this row." at bounding box center [57, 273] width 7 height 6
click at [109, 288] on span "stg_cl_insurance_orders​​​​​​​​​​" at bounding box center [116, 286] width 87 height 12
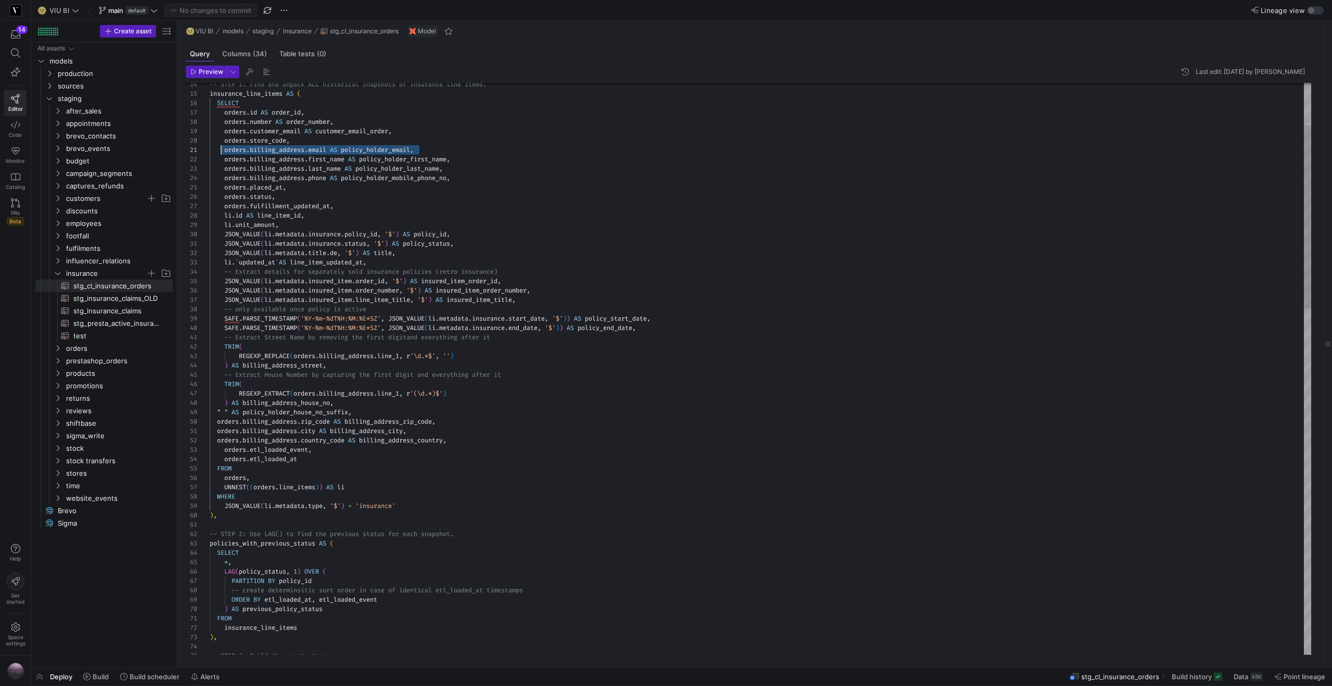
scroll to position [0, 11]
drag, startPoint x: 430, startPoint y: 148, endPoint x: 221, endPoint y: 152, distance: 208.7
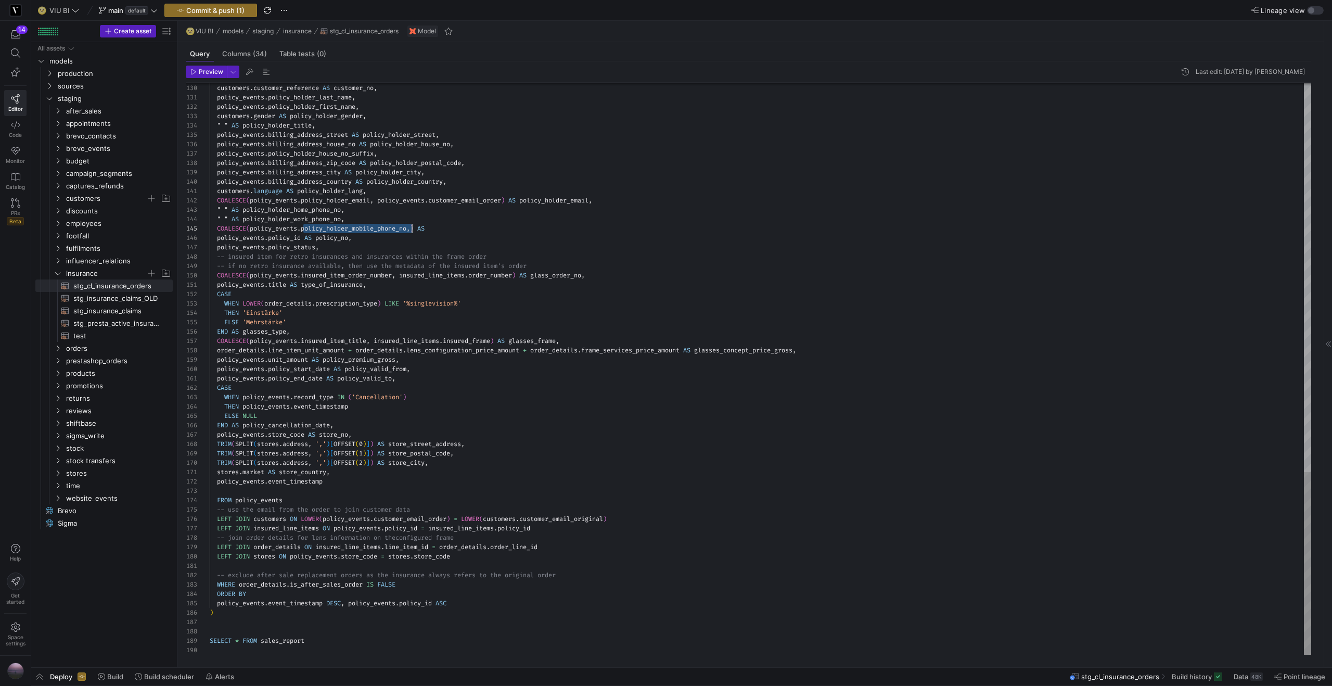
scroll to position [37, 202]
drag, startPoint x: 416, startPoint y: 227, endPoint x: 425, endPoint y: 227, distance: 8.8
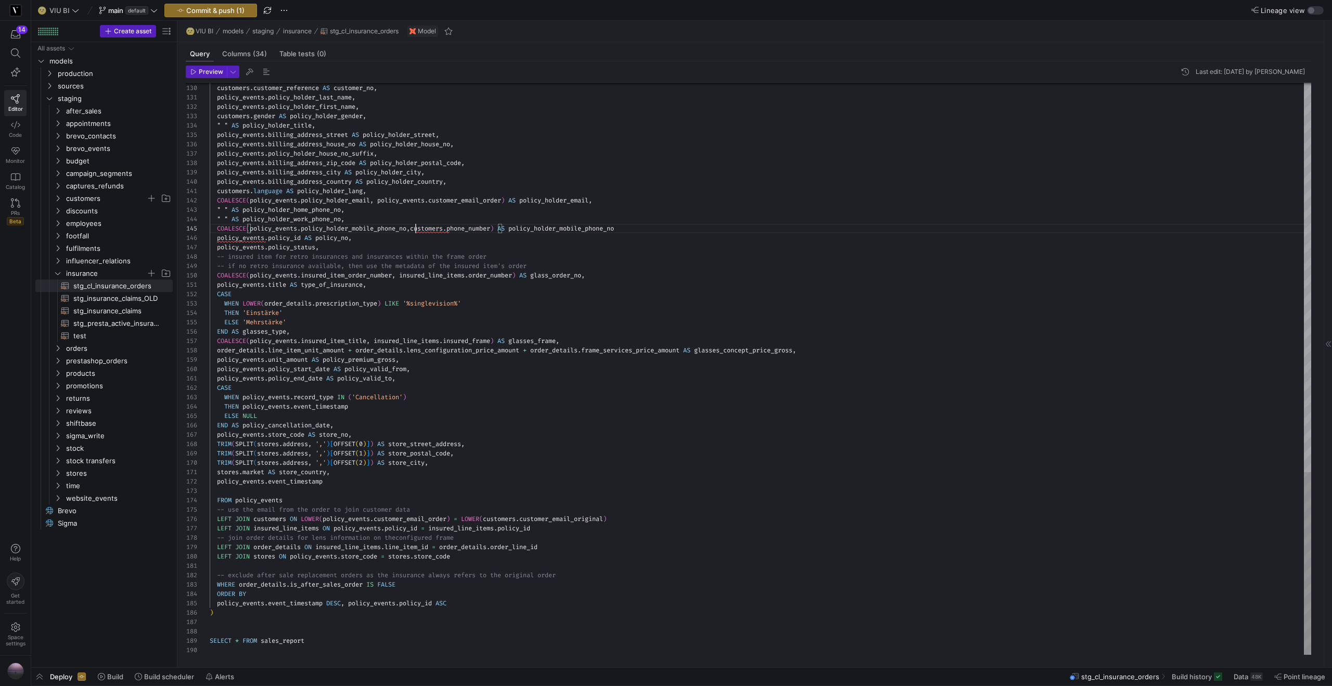
click at [416, 227] on span "customers" at bounding box center [426, 228] width 33 height 8
click at [202, 70] on span "Preview" at bounding box center [211, 71] width 24 height 7
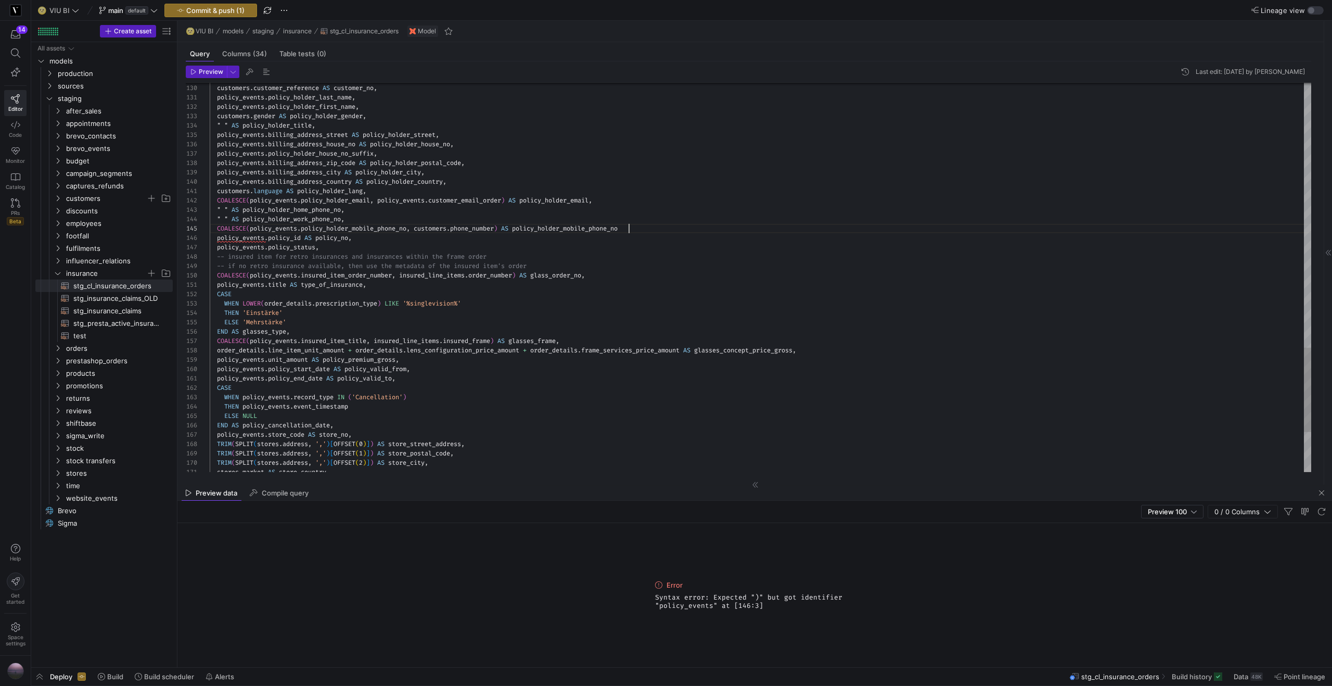
click at [647, 226] on div "COALESCE ( policy_events . policy_holder_mobile_phone_no , customers . phone_nu…" at bounding box center [761, 228] width 1102 height 9
type textarea "customers.language AS policy_holder_lang, COALESCE(policy_events.policy_holder_…"
click at [196, 74] on icon "button" at bounding box center [193, 72] width 6 height 6
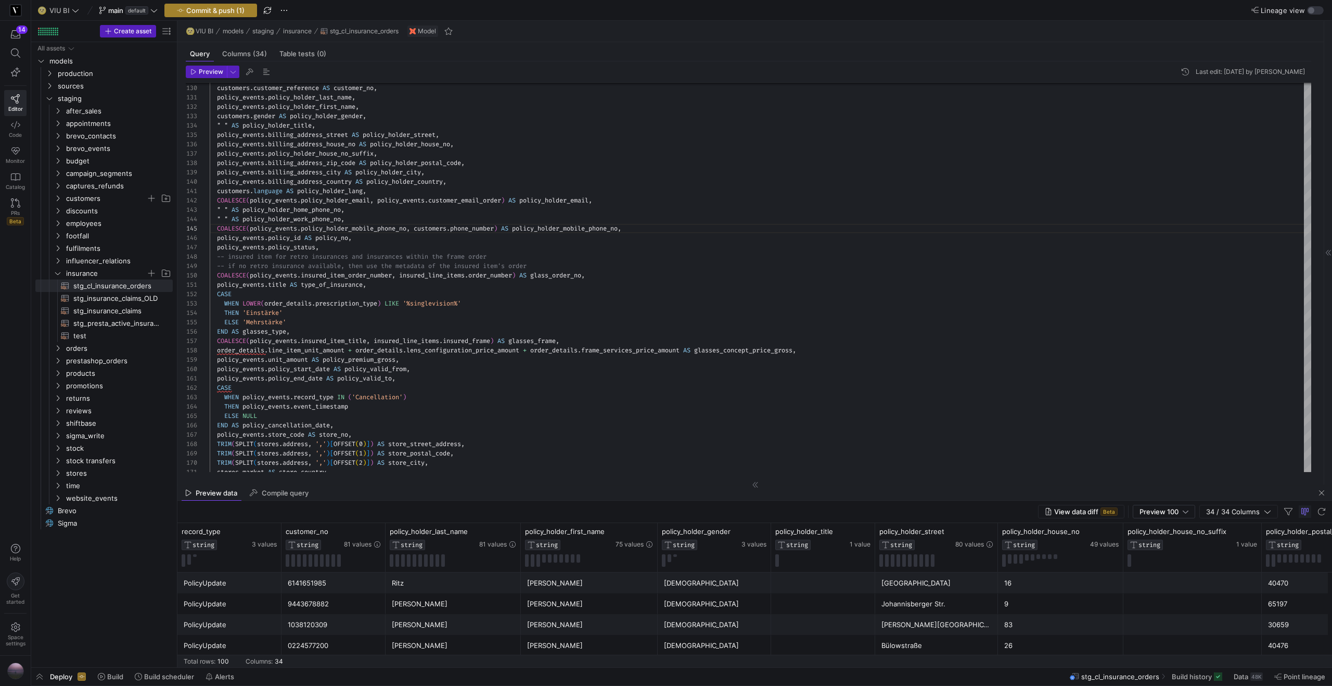
click at [209, 7] on span "Commit & push (1)" at bounding box center [215, 10] width 58 height 8
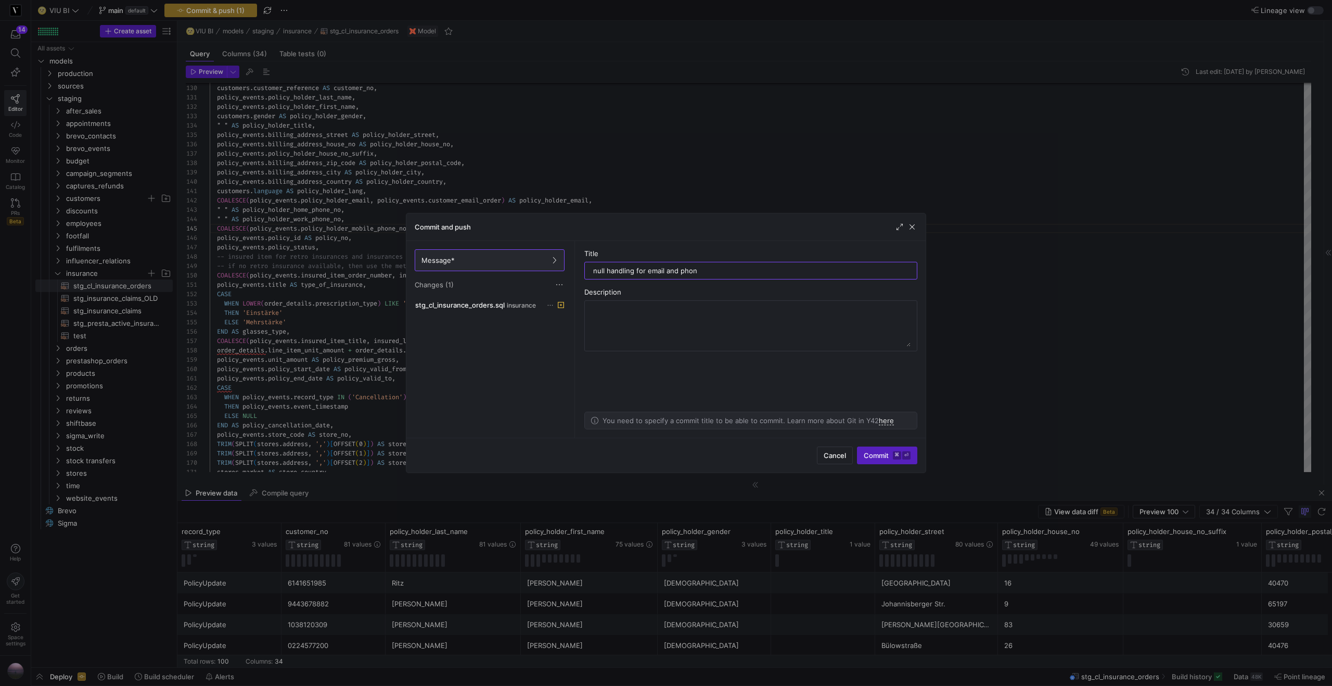
type input "null handling for email and phone"
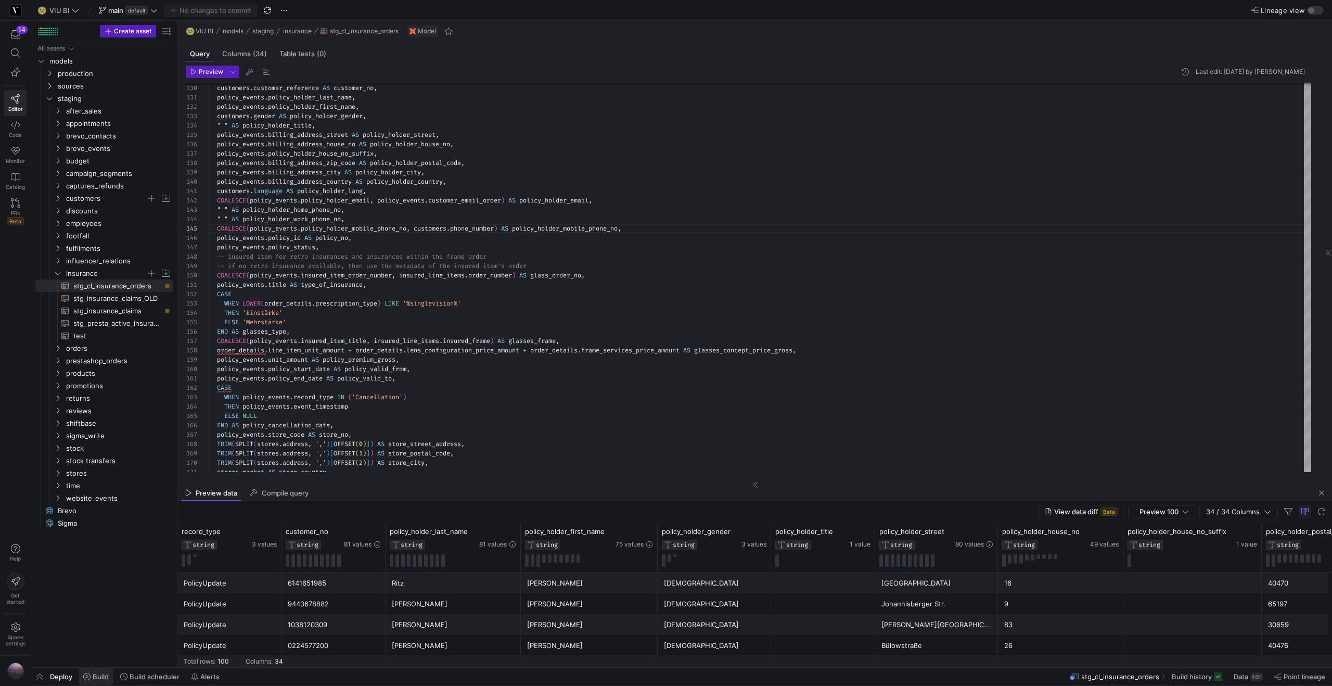
click at [101, 675] on span "Build" at bounding box center [101, 676] width 16 height 8
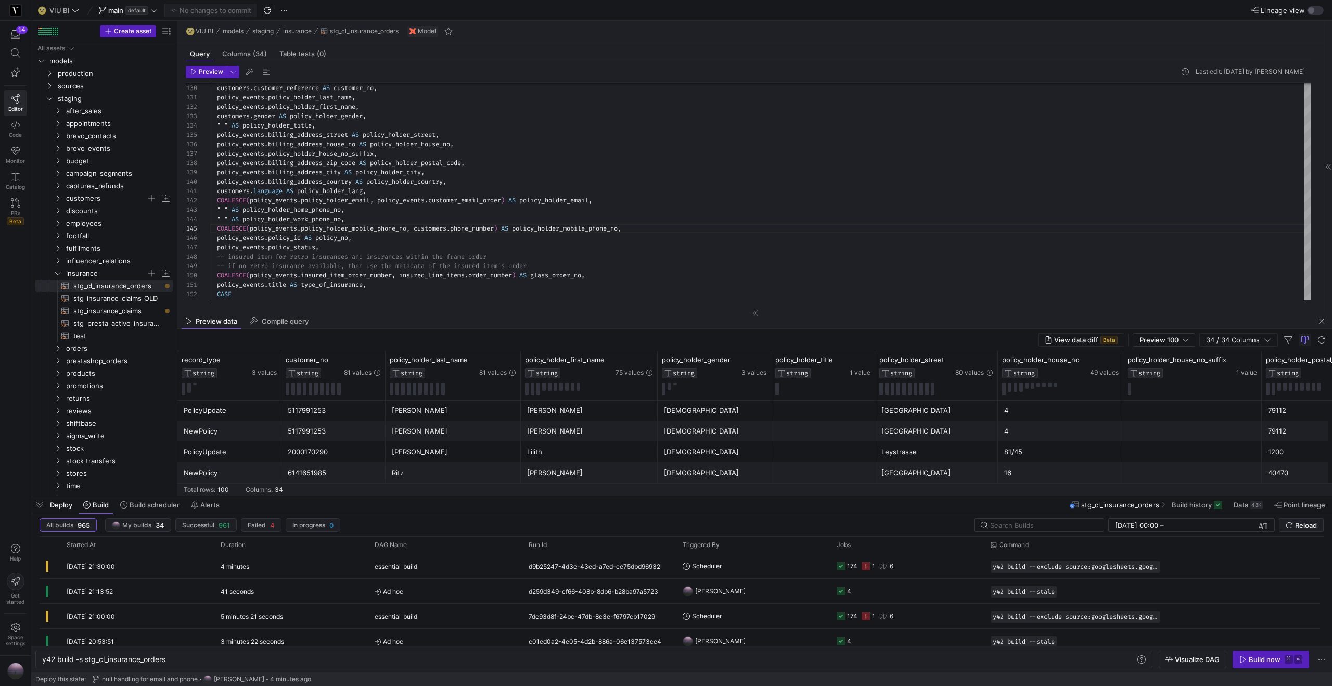
scroll to position [1108, 0]
drag, startPoint x: 177, startPoint y: 659, endPoint x: 80, endPoint y: 663, distance: 97.4
click at [80, 663] on div "y42 build -s stg_cl_insurance_orders" at bounding box center [588, 659] width 1093 height 8
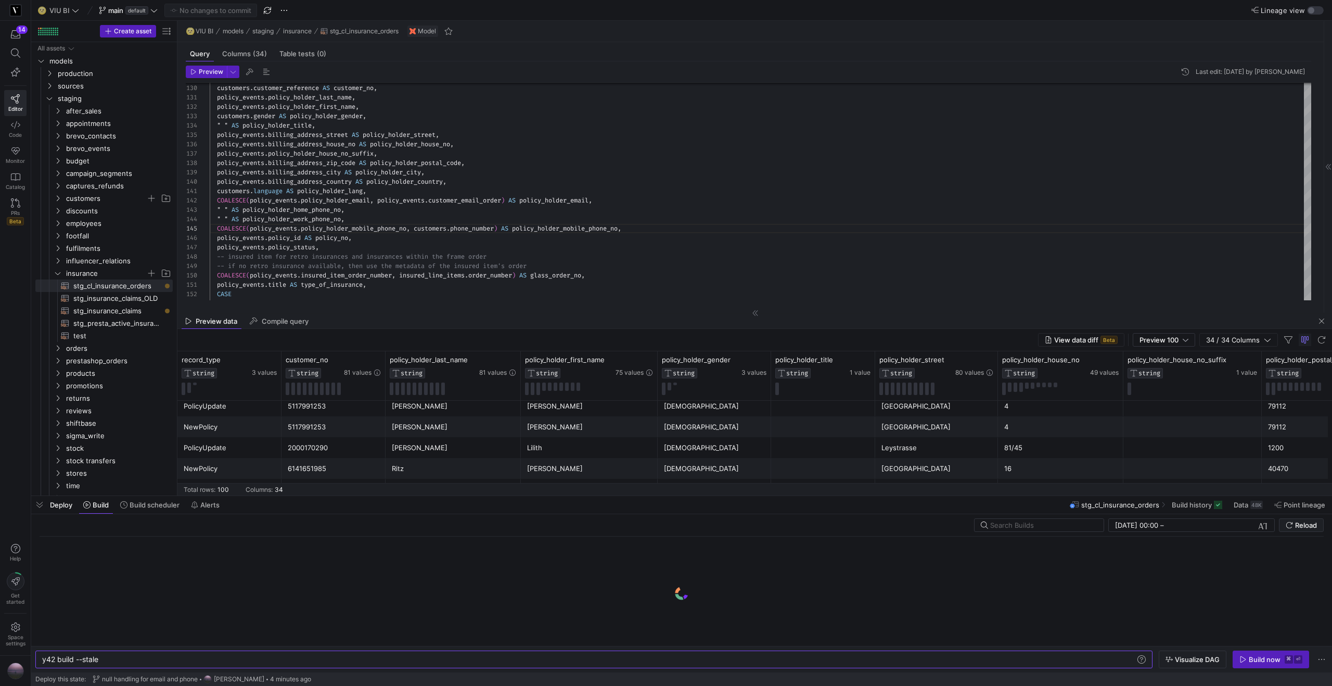
type textarea "y42 build --stale"
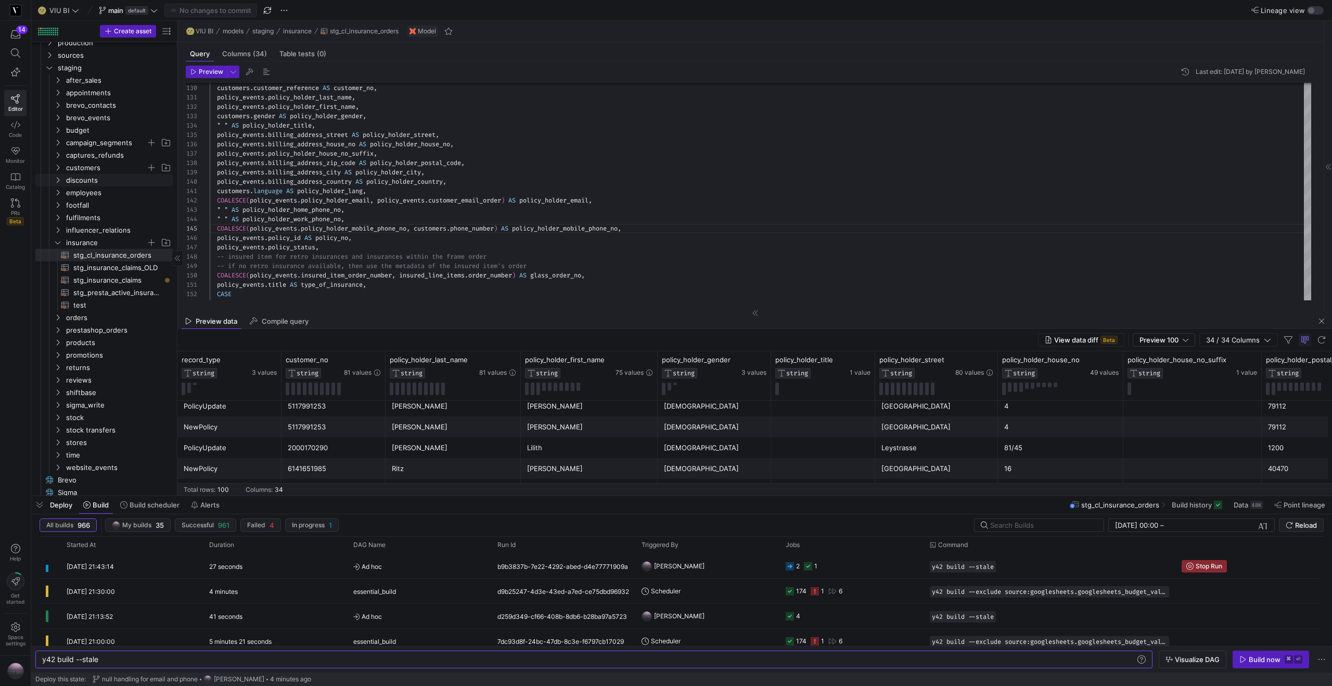
scroll to position [38, 0]
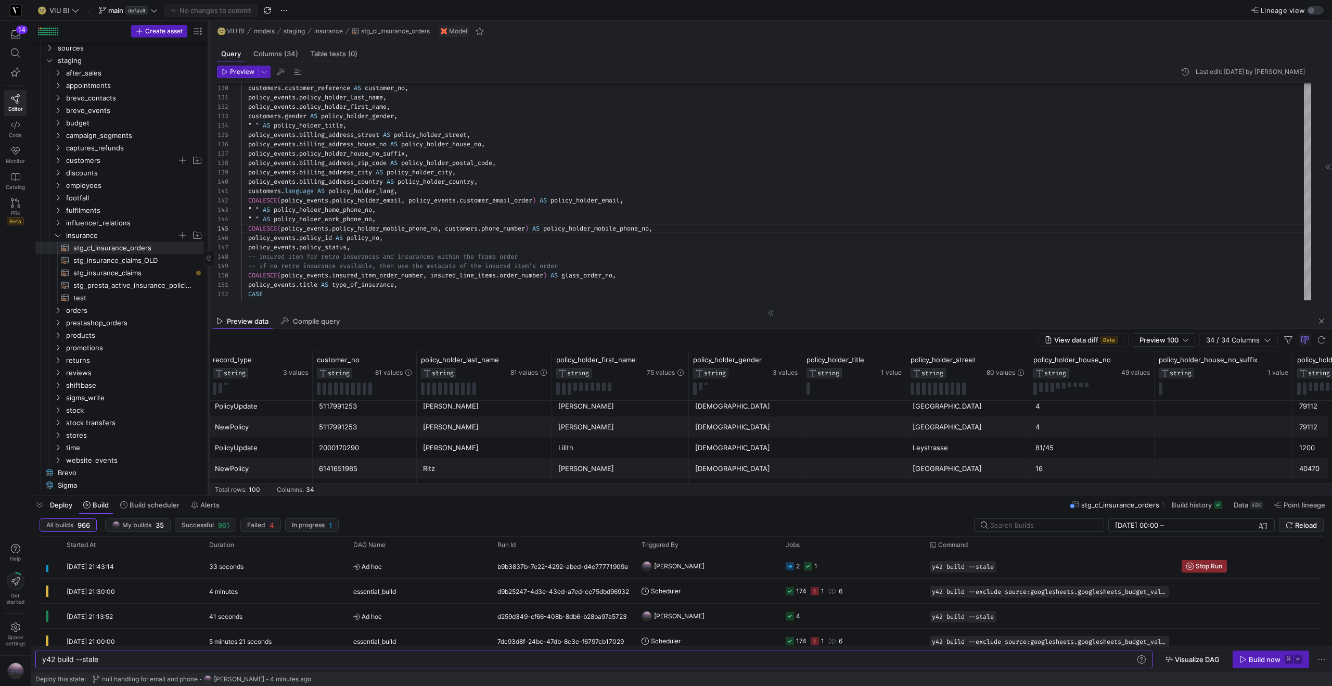
drag, startPoint x: 177, startPoint y: 139, endPoint x: 208, endPoint y: 138, distance: 31.2
click at [208, 138] on div at bounding box center [208, 258] width 1 height 475
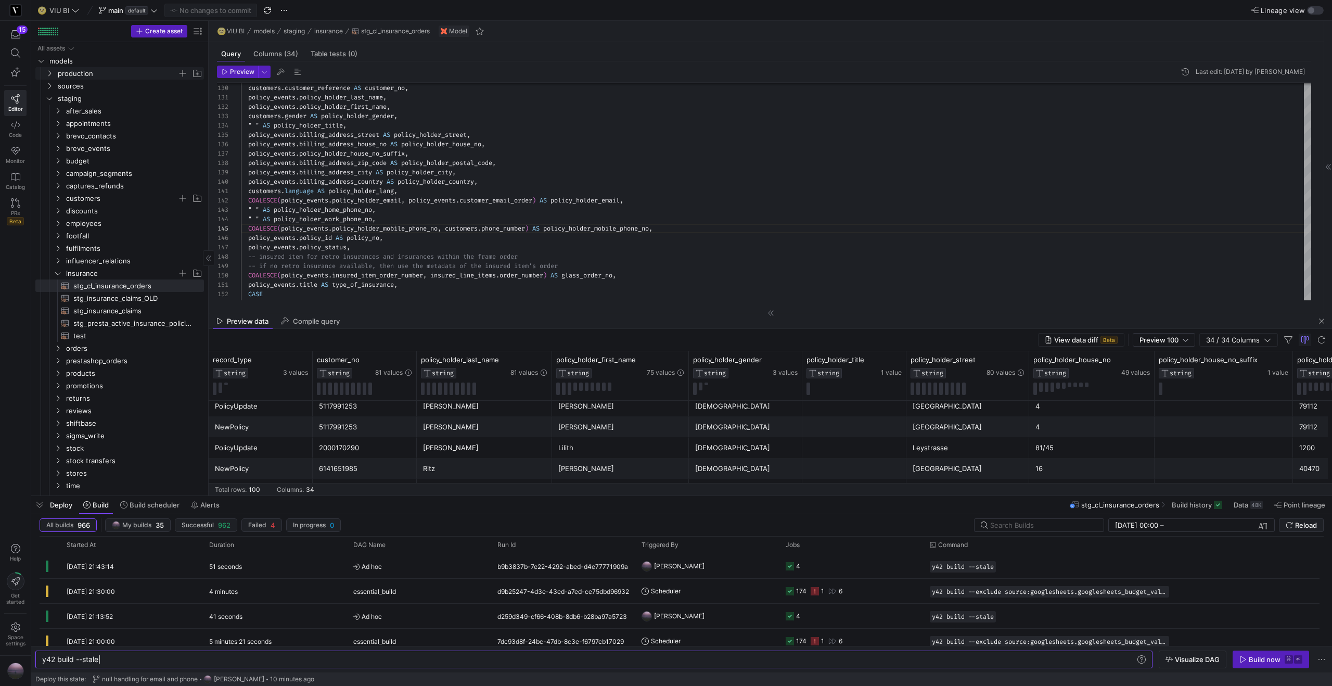
click at [50, 73] on icon "Press SPACE to select this row." at bounding box center [49, 73] width 7 height 6
click at [54, 96] on icon "Press SPACE to select this row." at bounding box center [57, 98] width 7 height 6
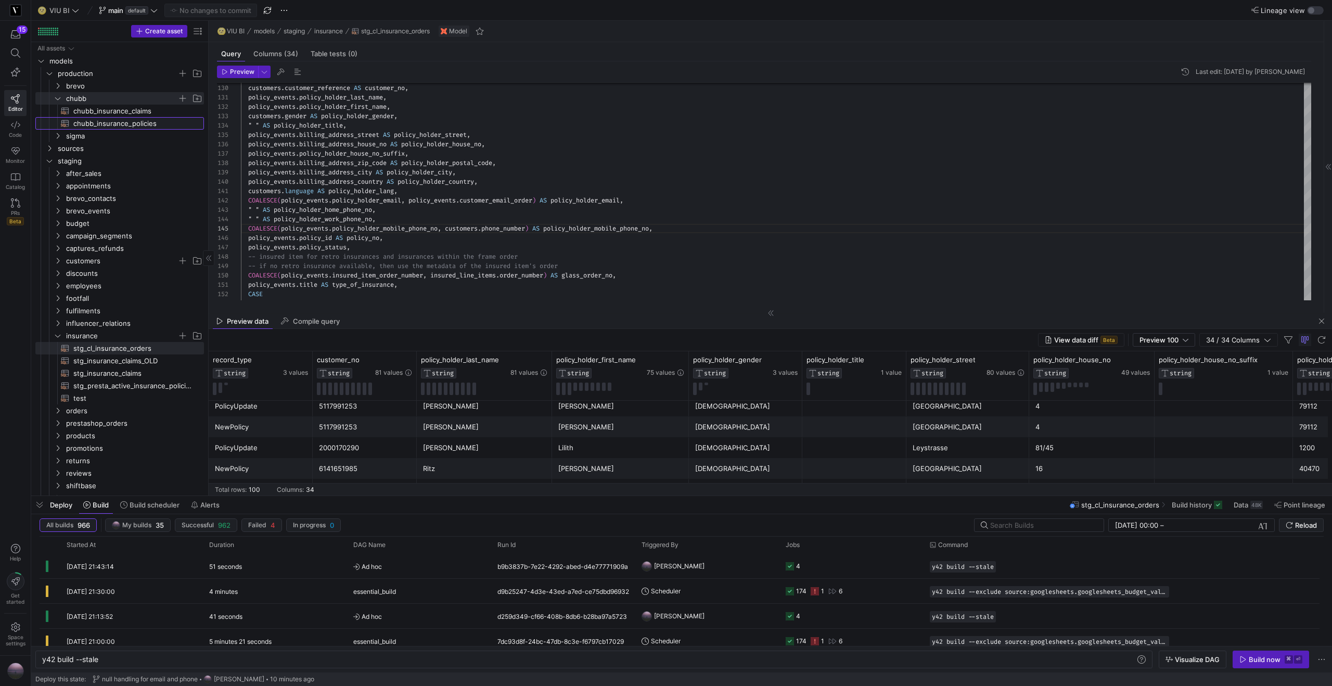
click at [101, 121] on span "chubb_insurance_policies​​​​​​​​​​" at bounding box center [132, 124] width 119 height 12
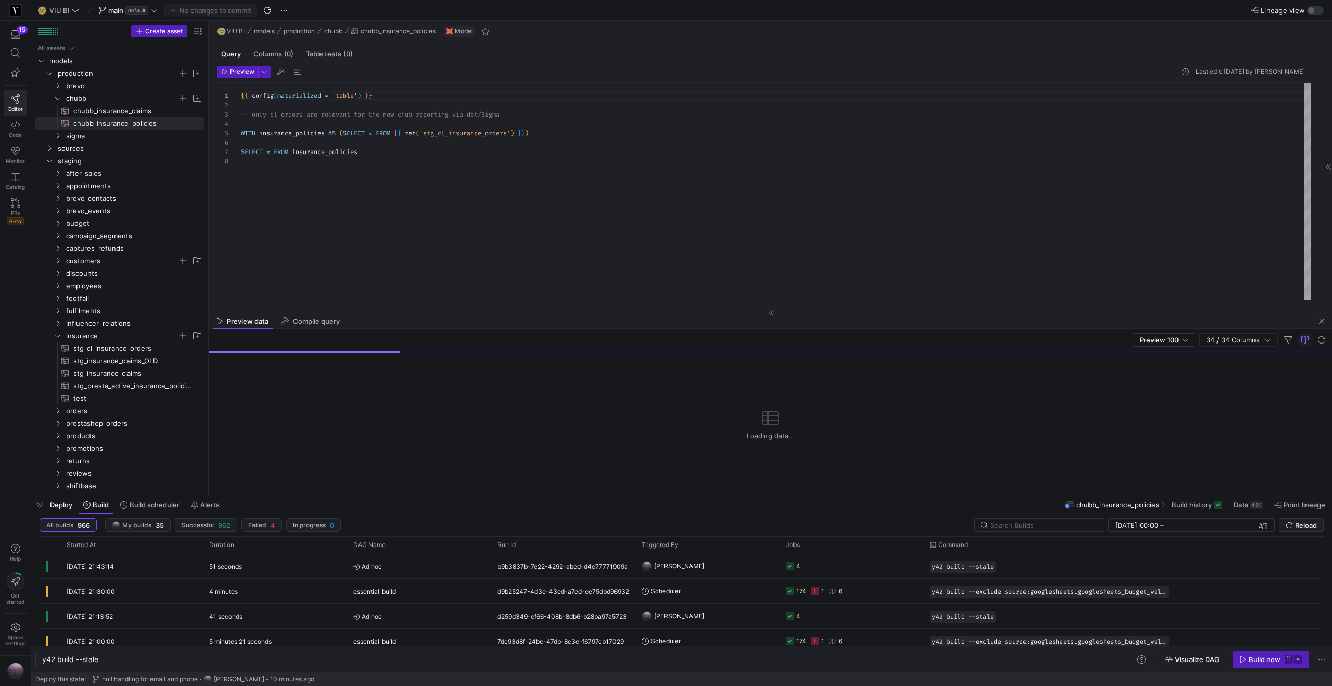
click at [412, 152] on div "SELECT * FROM insurance_policies" at bounding box center [776, 151] width 1071 height 9
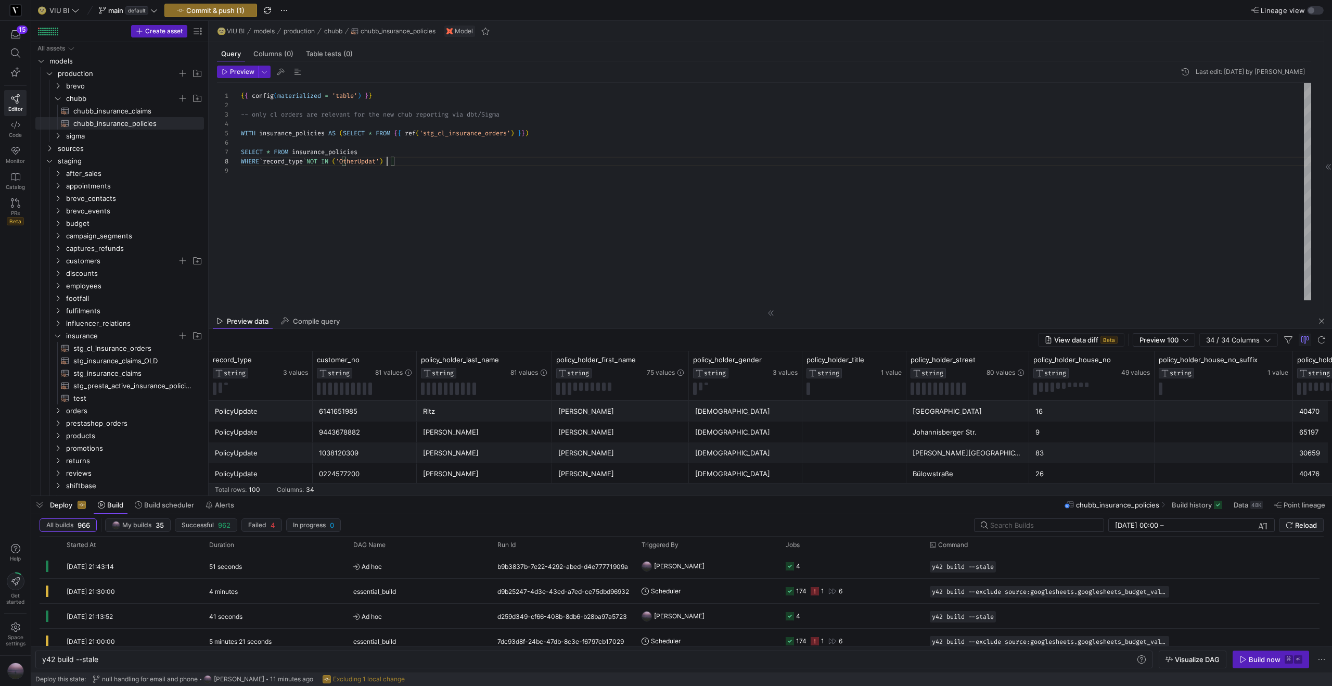
scroll to position [66, 150]
type textarea "{{ config(materialized = 'table') }} -- only cl orders are relevant for the new…"
click at [238, 73] on span "Preview" at bounding box center [242, 71] width 24 height 7
click at [220, 10] on span "Commit & push (1)" at bounding box center [215, 10] width 58 height 8
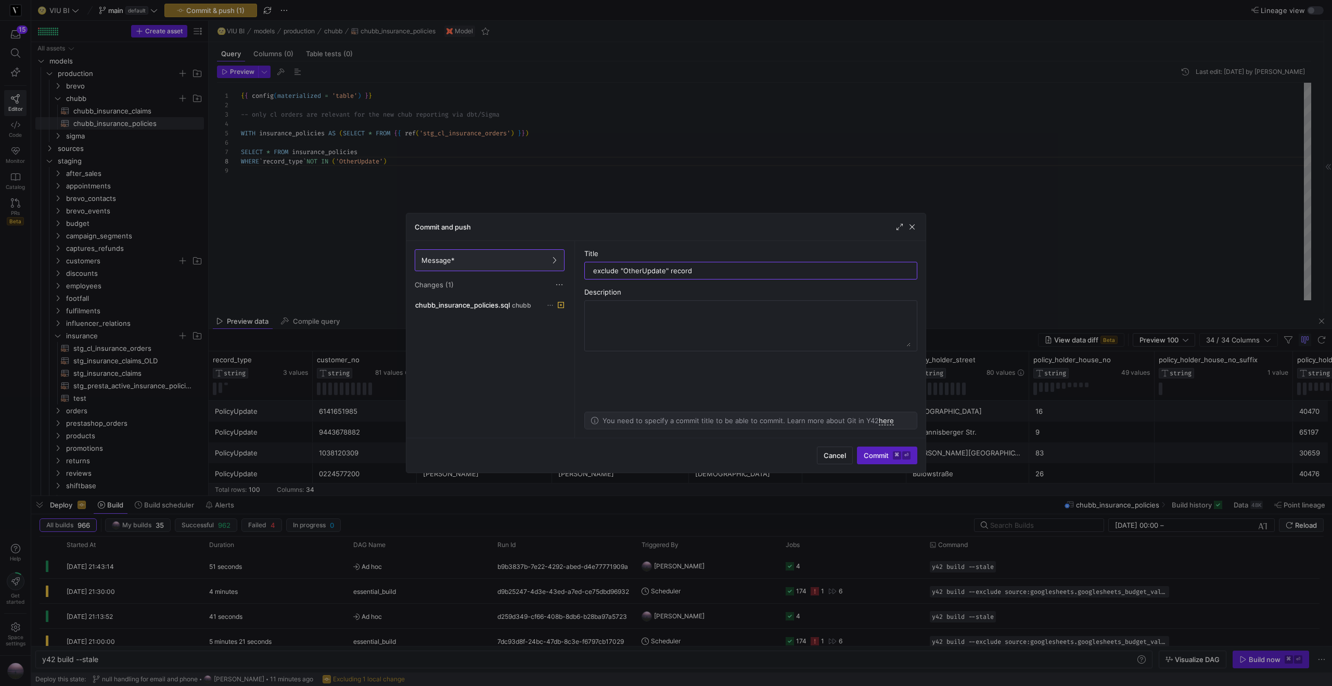
type input "exclude "OtherUpdate" records"
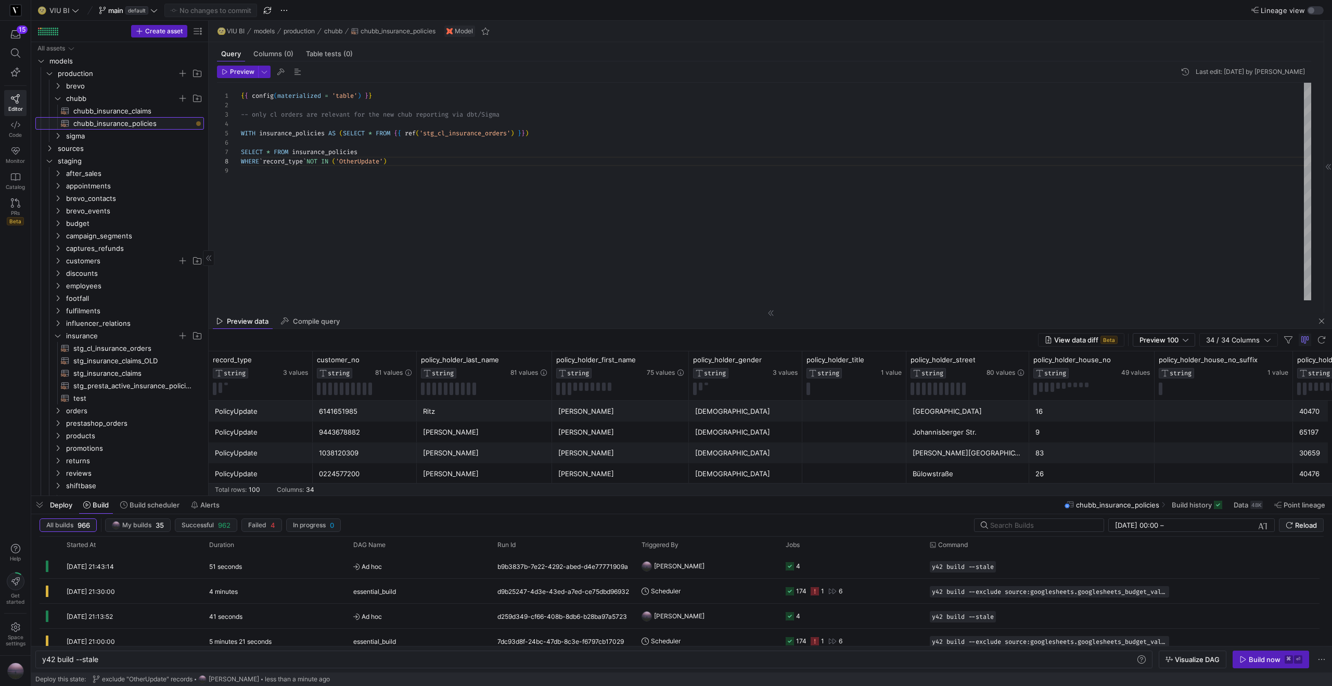
click at [147, 125] on span "chubb_insurance_policies​​​​​​​​​​" at bounding box center [132, 124] width 119 height 12
click at [895, 661] on div "y42 build --stale" at bounding box center [588, 659] width 1093 height 8
click at [69, 503] on span "Deploy" at bounding box center [61, 505] width 22 height 8
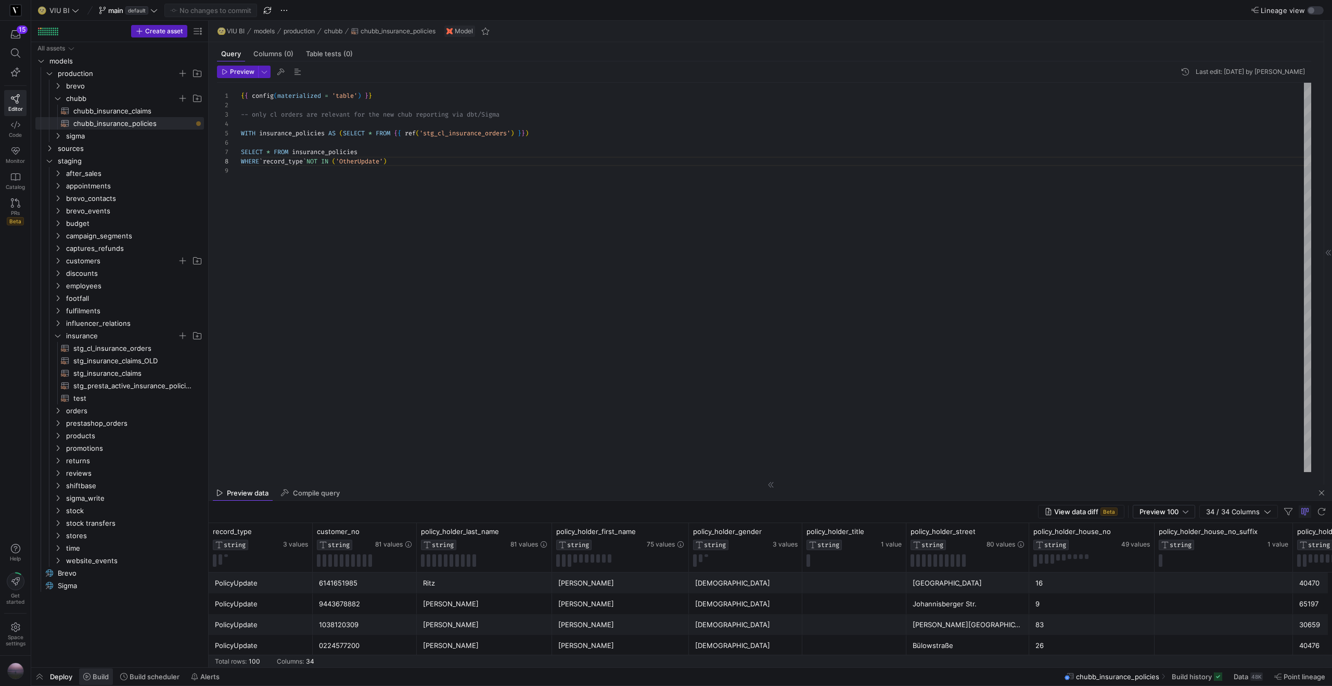
click at [108, 673] on span "Build" at bounding box center [101, 676] width 16 height 8
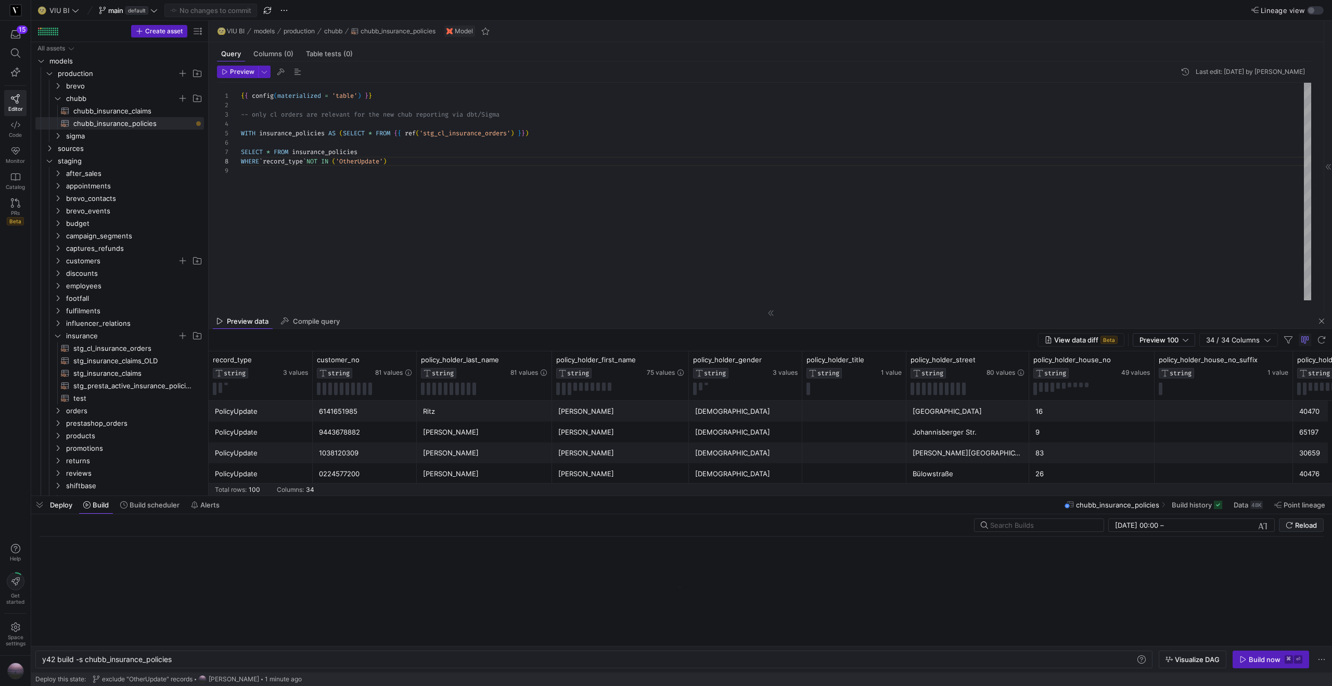
scroll to position [0, 131]
click at [1263, 658] on div "Build now" at bounding box center [1265, 659] width 32 height 8
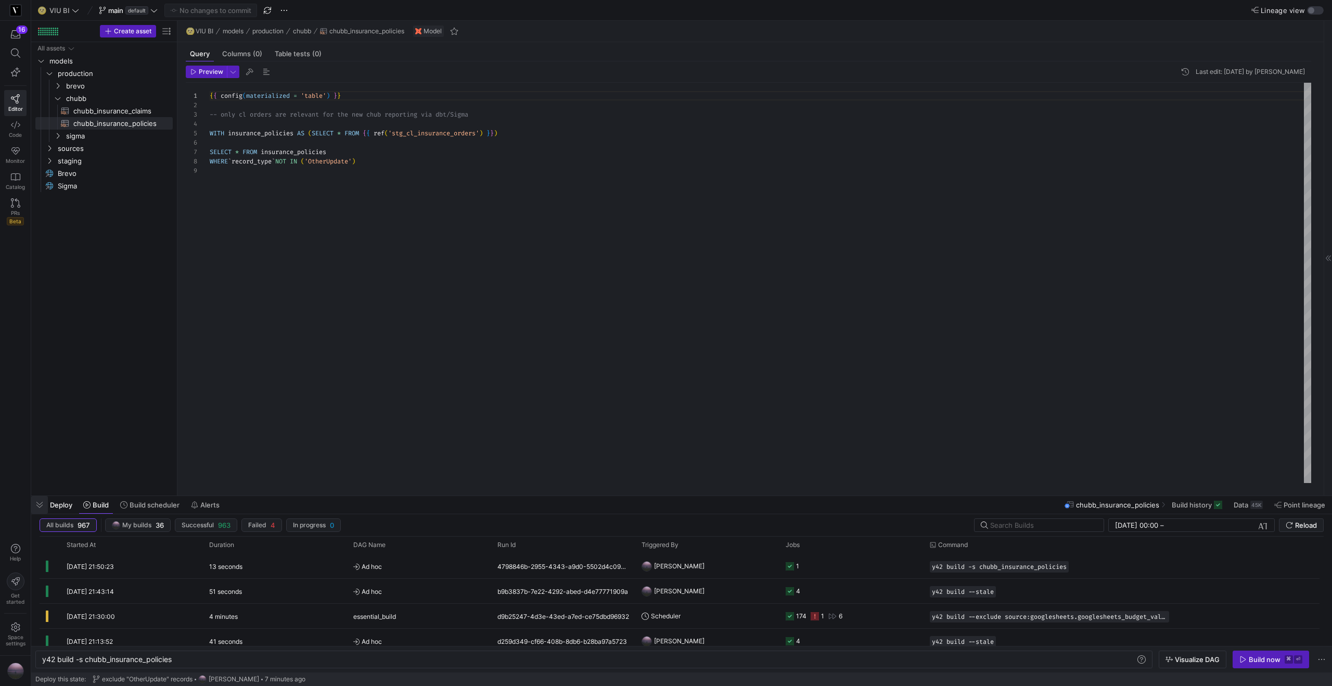
click at [37, 501] on span "button" at bounding box center [39, 505] width 17 height 18
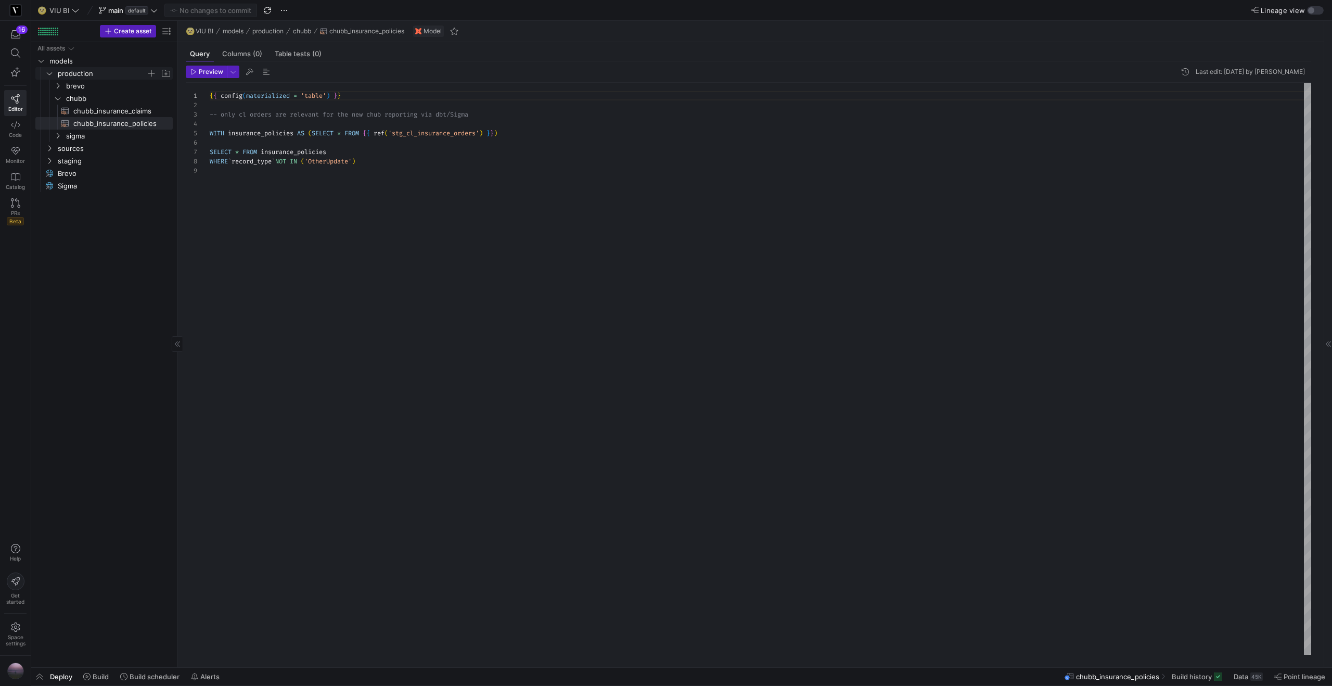
click at [52, 71] on icon "Press SPACE to select this row." at bounding box center [49, 73] width 7 height 6
click at [53, 99] on icon "Press SPACE to select this row." at bounding box center [49, 98] width 7 height 6
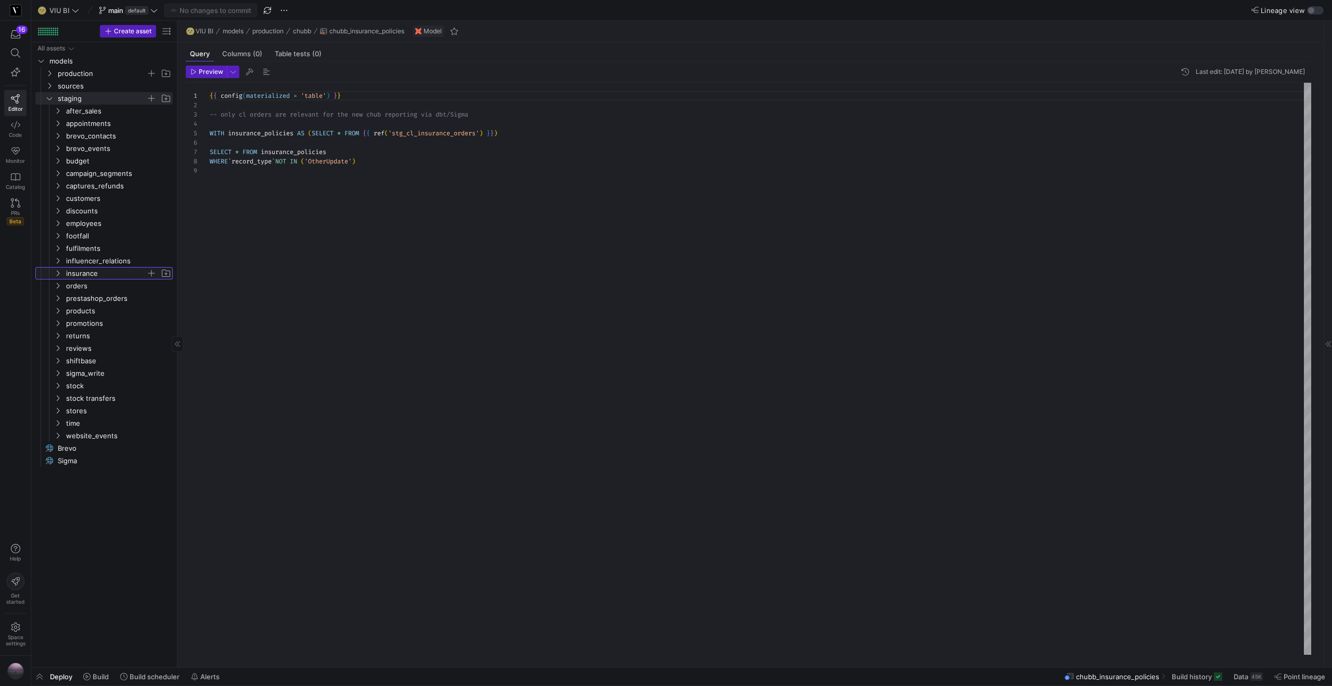
click at [56, 273] on icon "Press SPACE to select this row." at bounding box center [57, 273] width 7 height 6
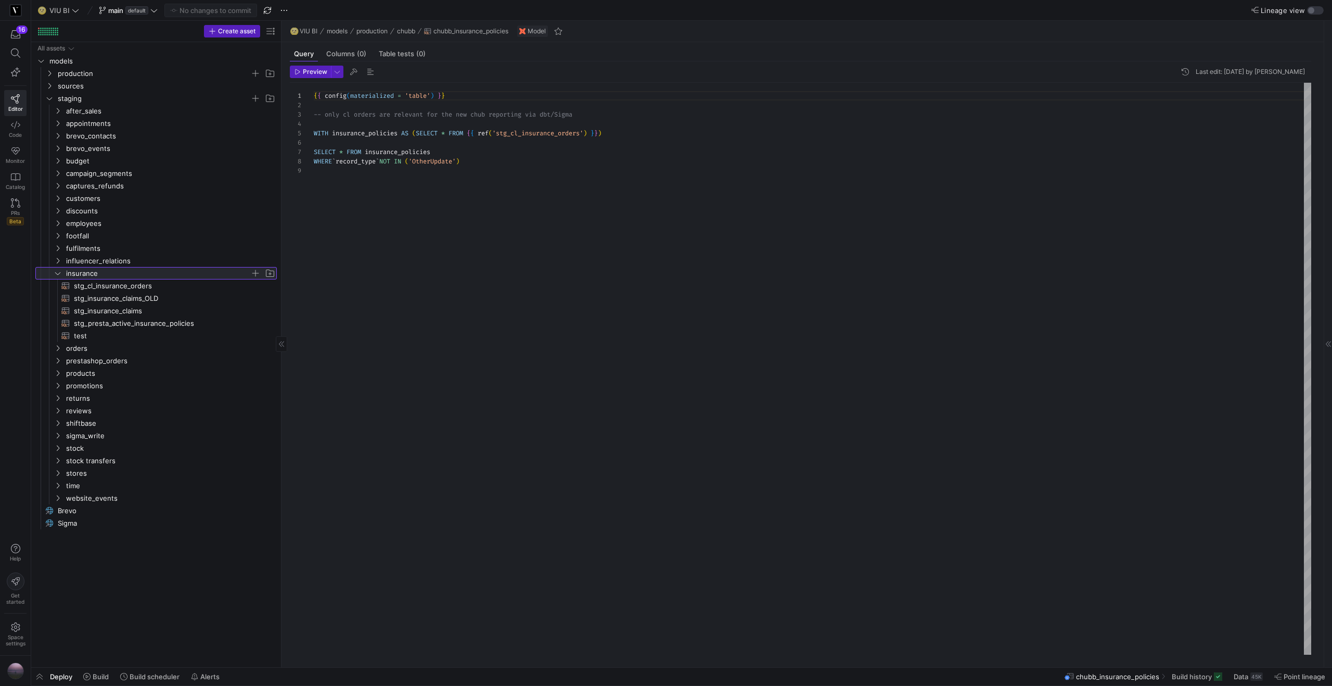
drag, startPoint x: 177, startPoint y: 297, endPoint x: 384, endPoint y: 289, distance: 206.7
click at [384, 289] on as-split "Create asset Drag here to set row groups Drag here to set column labels Group 1…" at bounding box center [681, 344] width 1301 height 646
click at [195, 298] on span "stg_insurance_claims_OLD​​​​​​​​​​" at bounding box center [169, 298] width 191 height 12
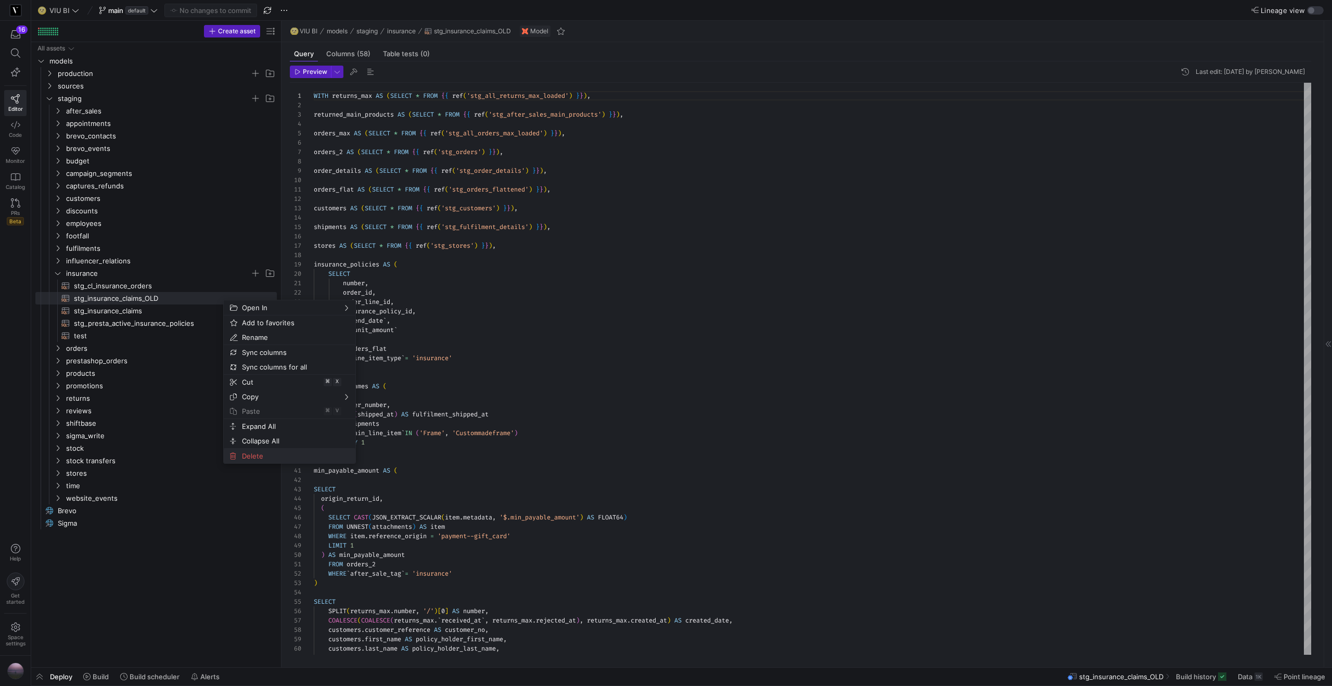
click at [261, 455] on span "Delete" at bounding box center [281, 456] width 86 height 15
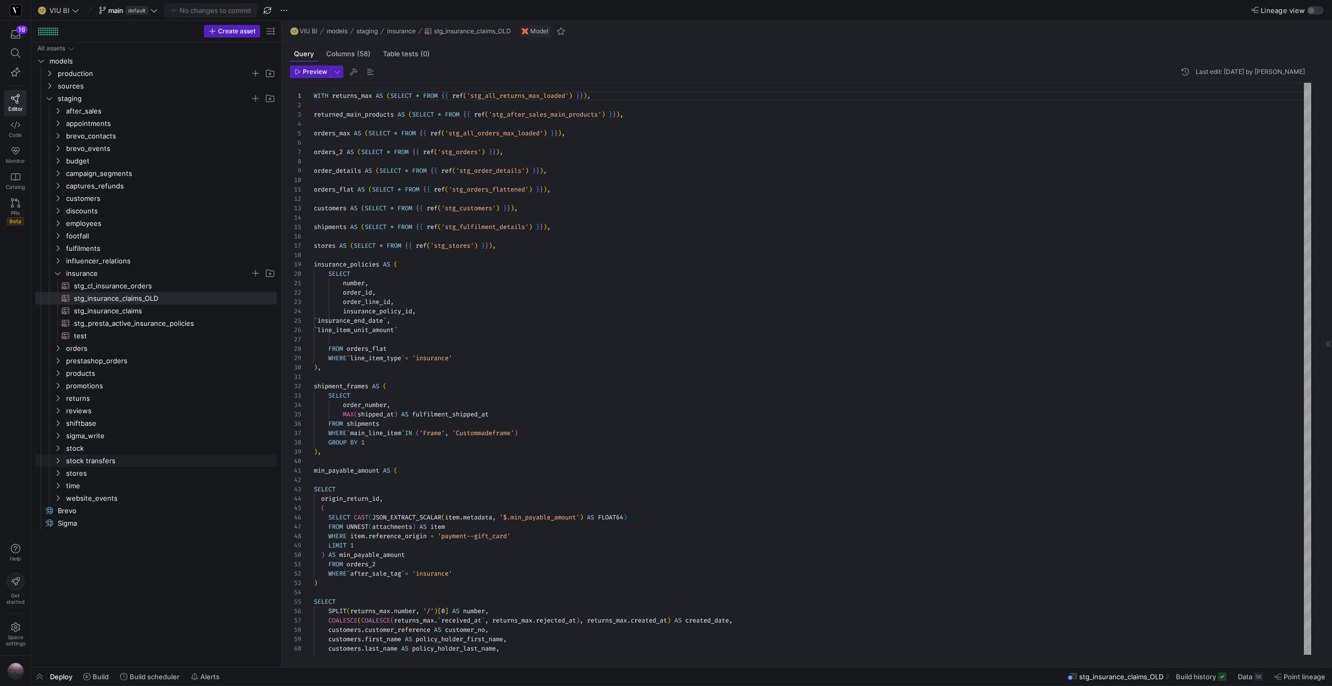
scroll to position [75, 0]
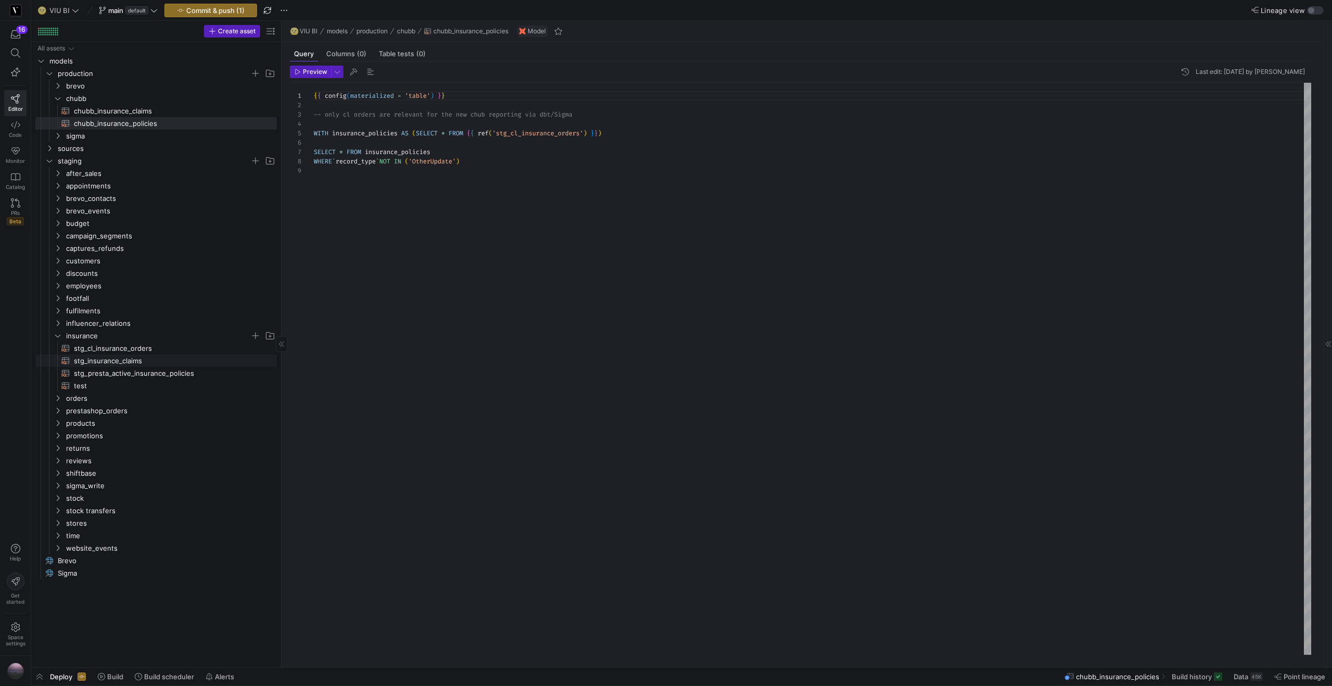
click at [160, 363] on span "stg_insurance_claims​​​​​​​​​​" at bounding box center [169, 361] width 191 height 12
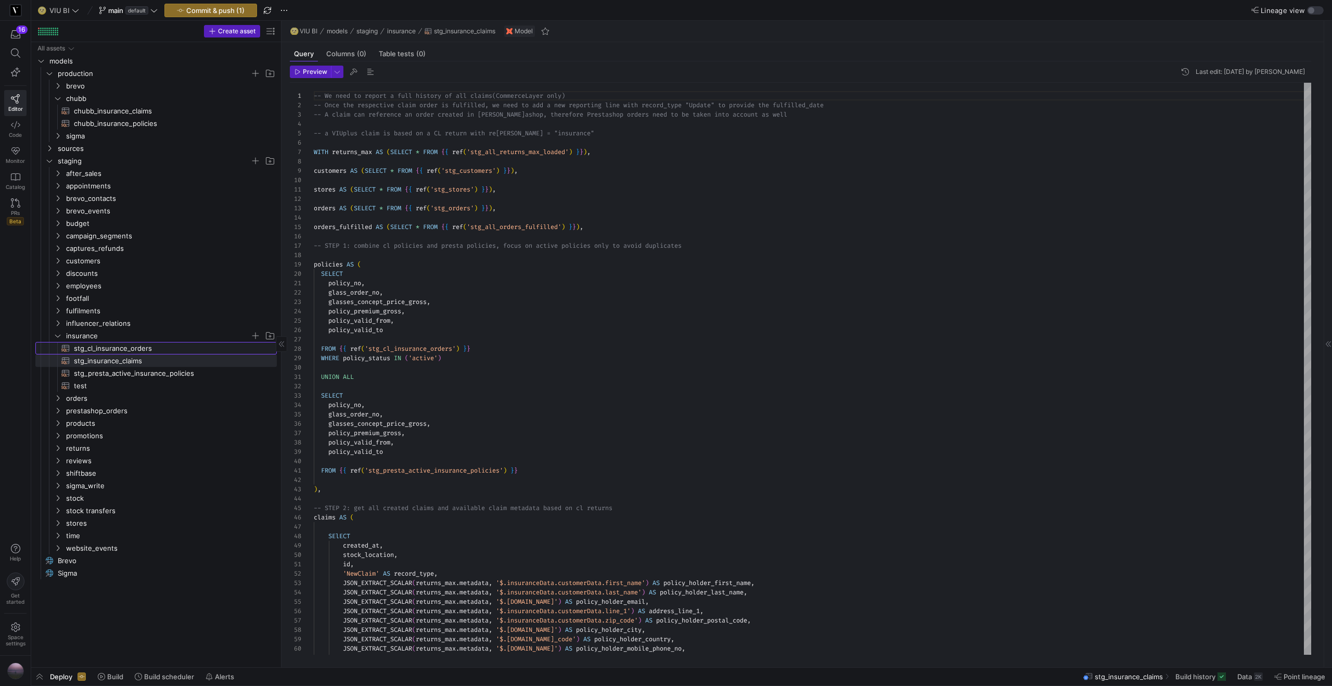
click at [159, 345] on span "stg_cl_insurance_orders​​​​​​​​​​" at bounding box center [169, 348] width 191 height 12
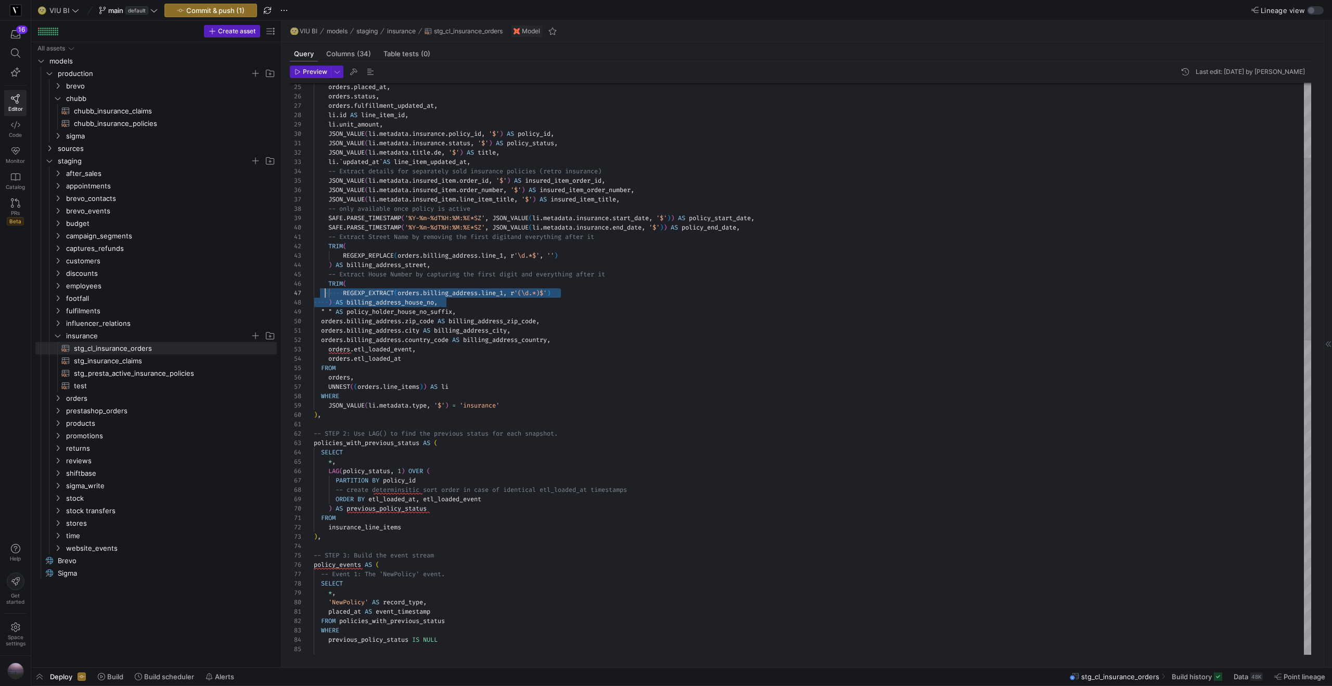
scroll to position [47, 7]
drag, startPoint x: 483, startPoint y: 303, endPoint x: 321, endPoint y: 285, distance: 163.3
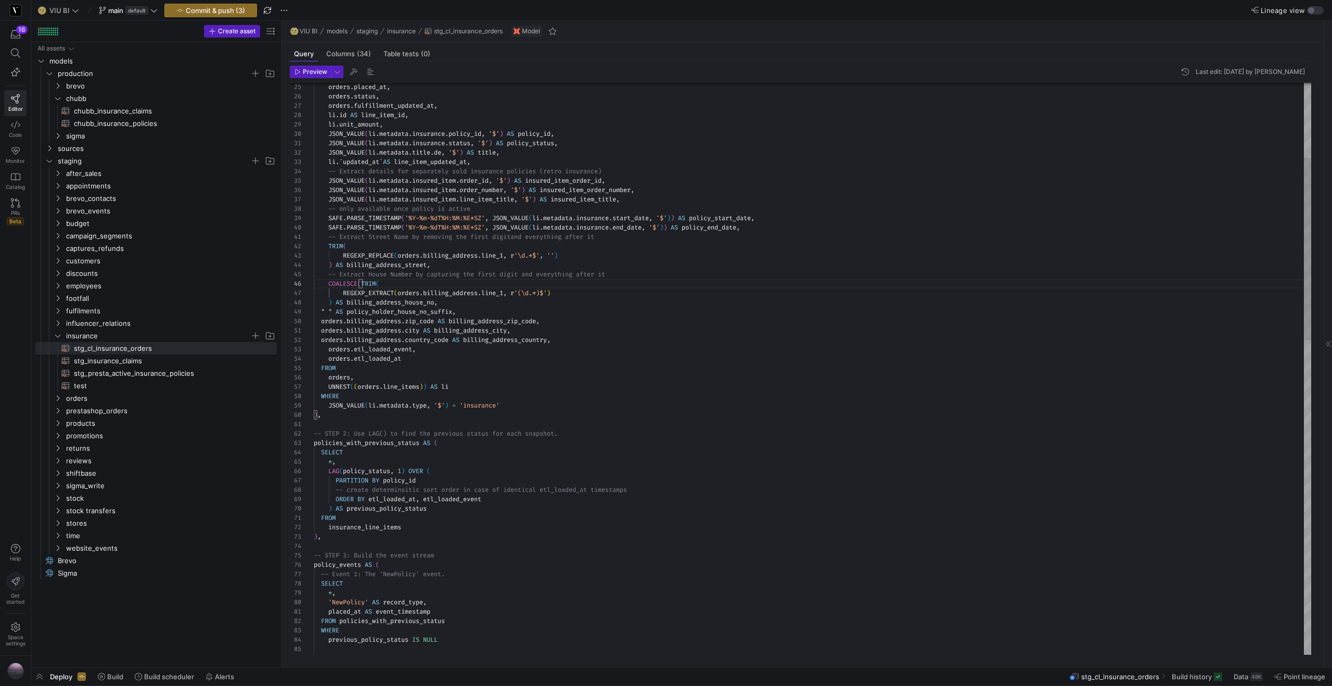
drag, startPoint x: 447, startPoint y: 292, endPoint x: 401, endPoint y: 294, distance: 45.8
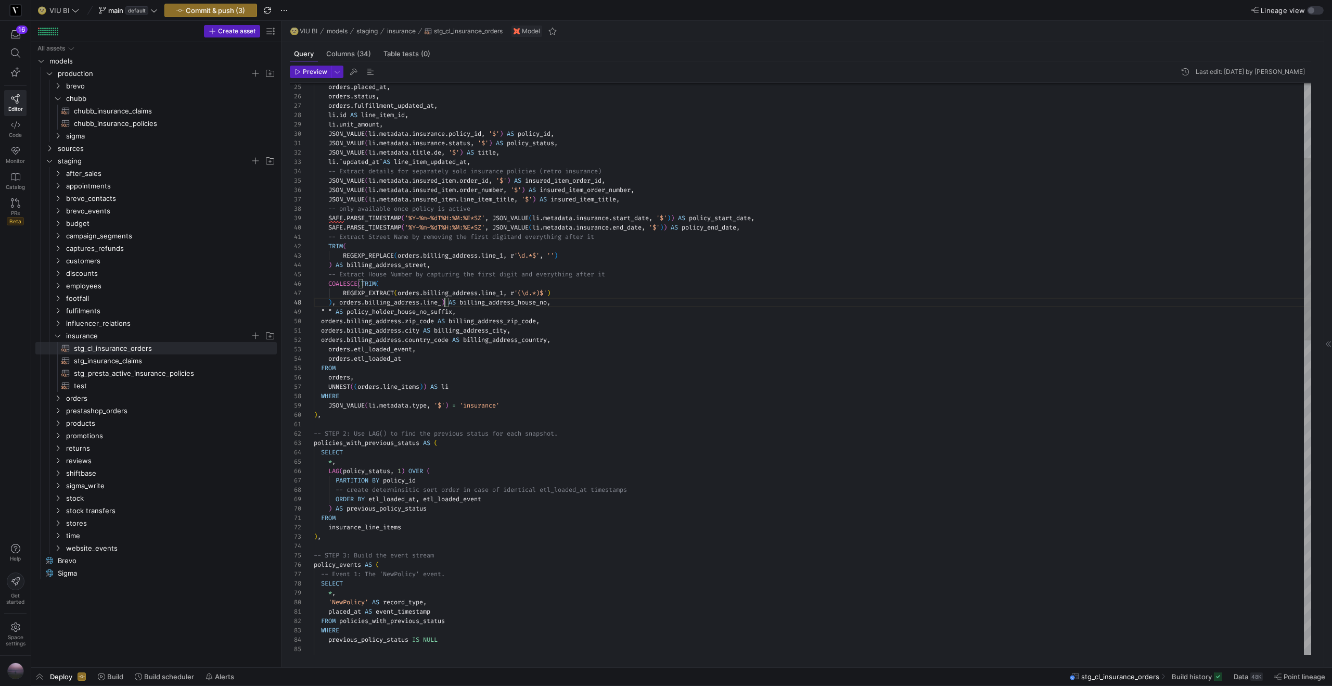
scroll to position [66, 135]
type textarea "-- Extract Street Name by removing the first digit and everything after it TRIM…"
click at [322, 70] on span "Preview" at bounding box center [315, 71] width 24 height 7
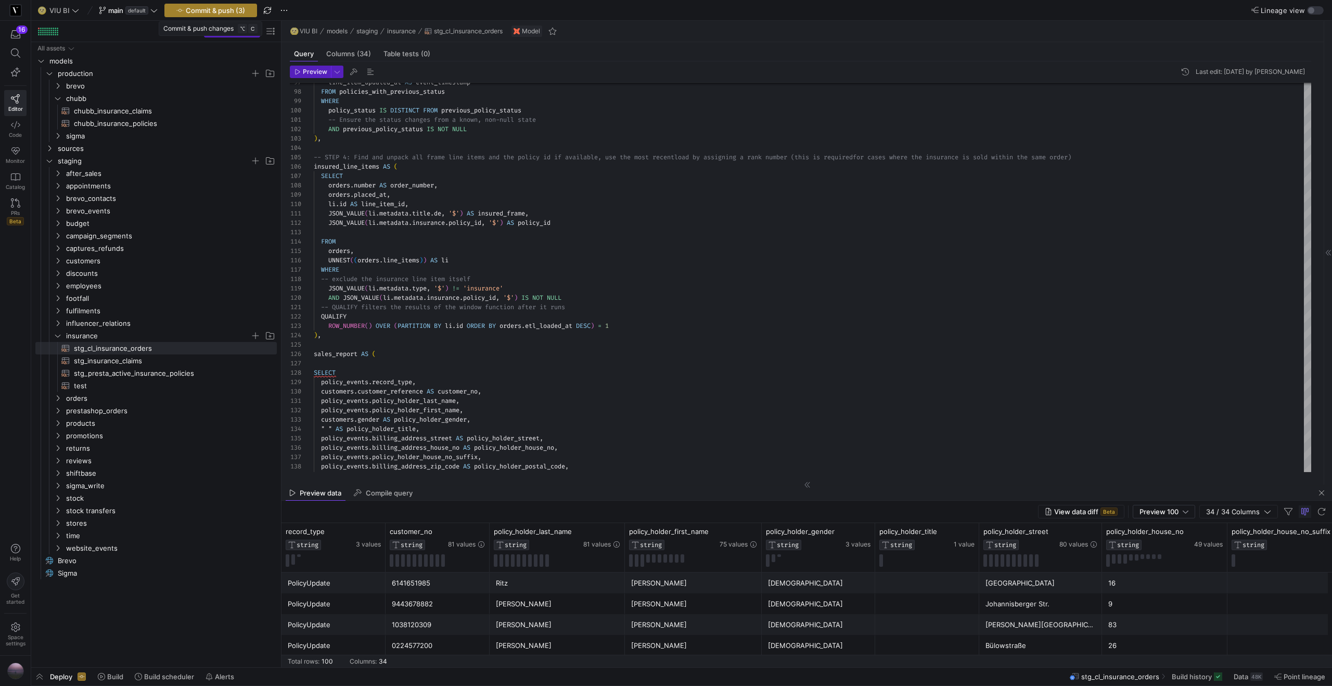
click at [234, 13] on span "Commit & push (3)" at bounding box center [215, 10] width 59 height 8
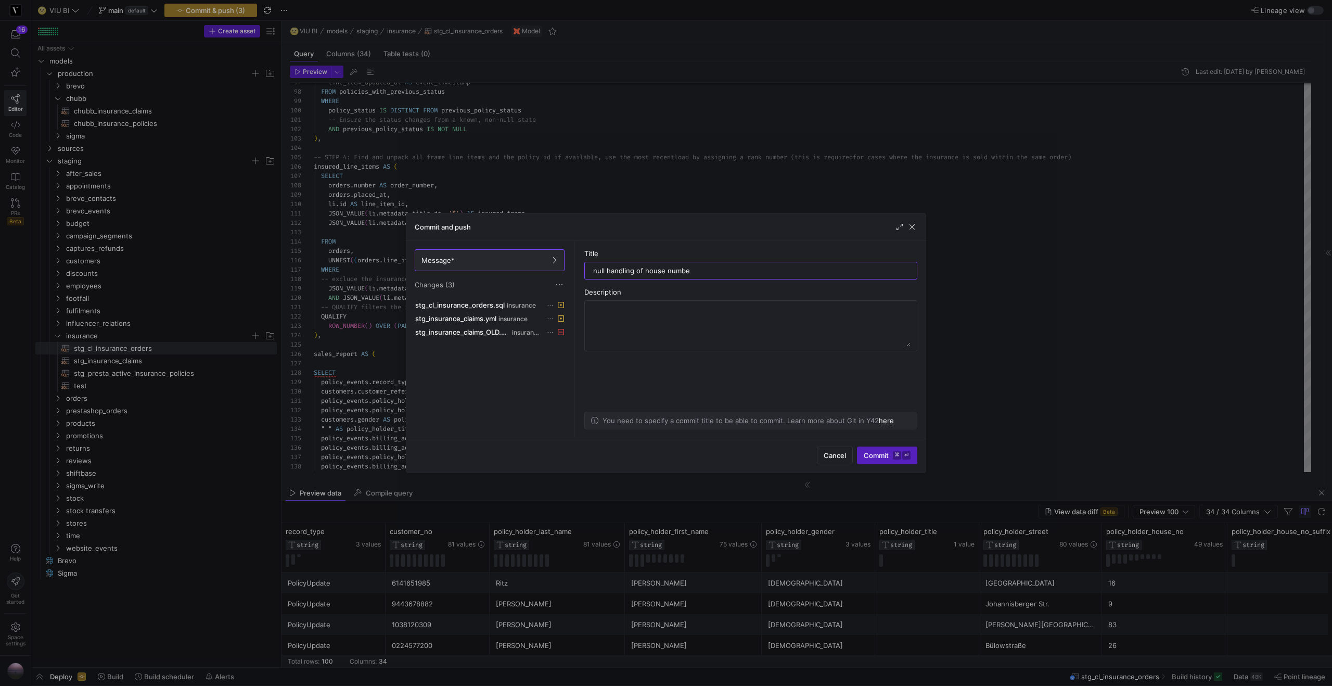
type input "null handling of house number"
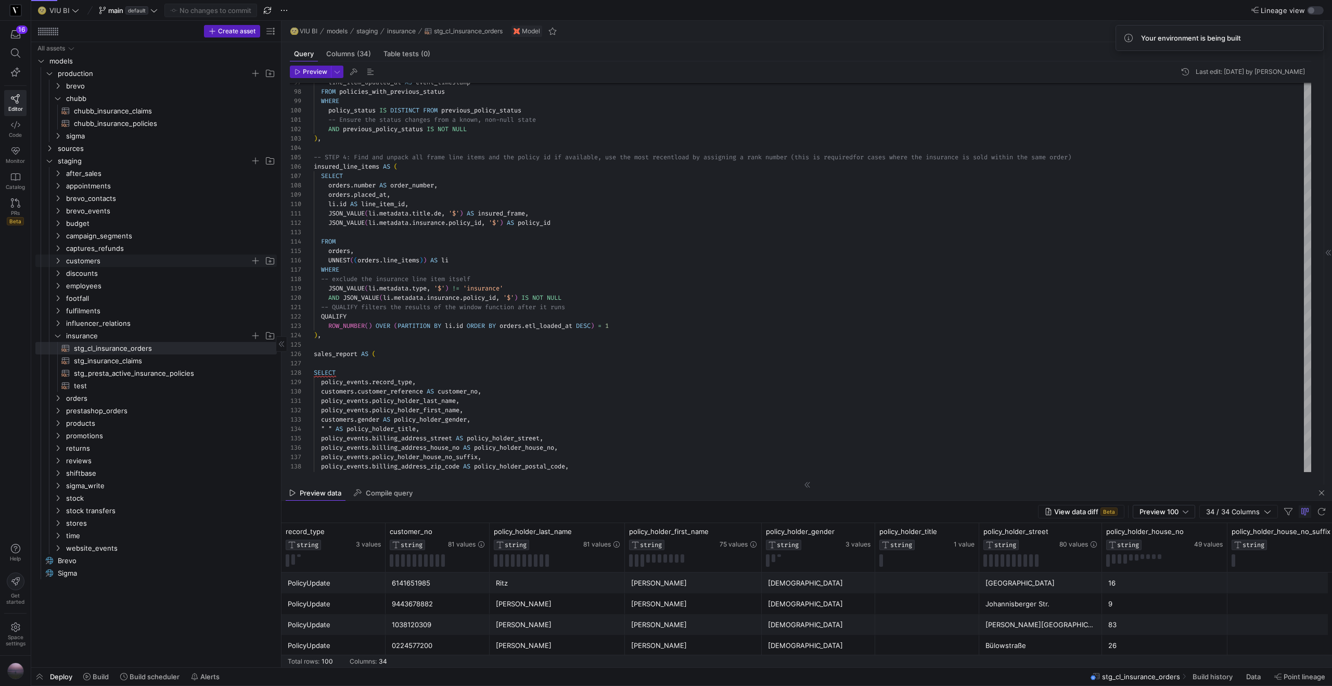
click at [728, 261] on as-split "Create asset Drag here to set row groups Drag here to set column labels Group 1…" at bounding box center [681, 344] width 1301 height 646
click at [93, 678] on span "Build" at bounding box center [101, 676] width 16 height 8
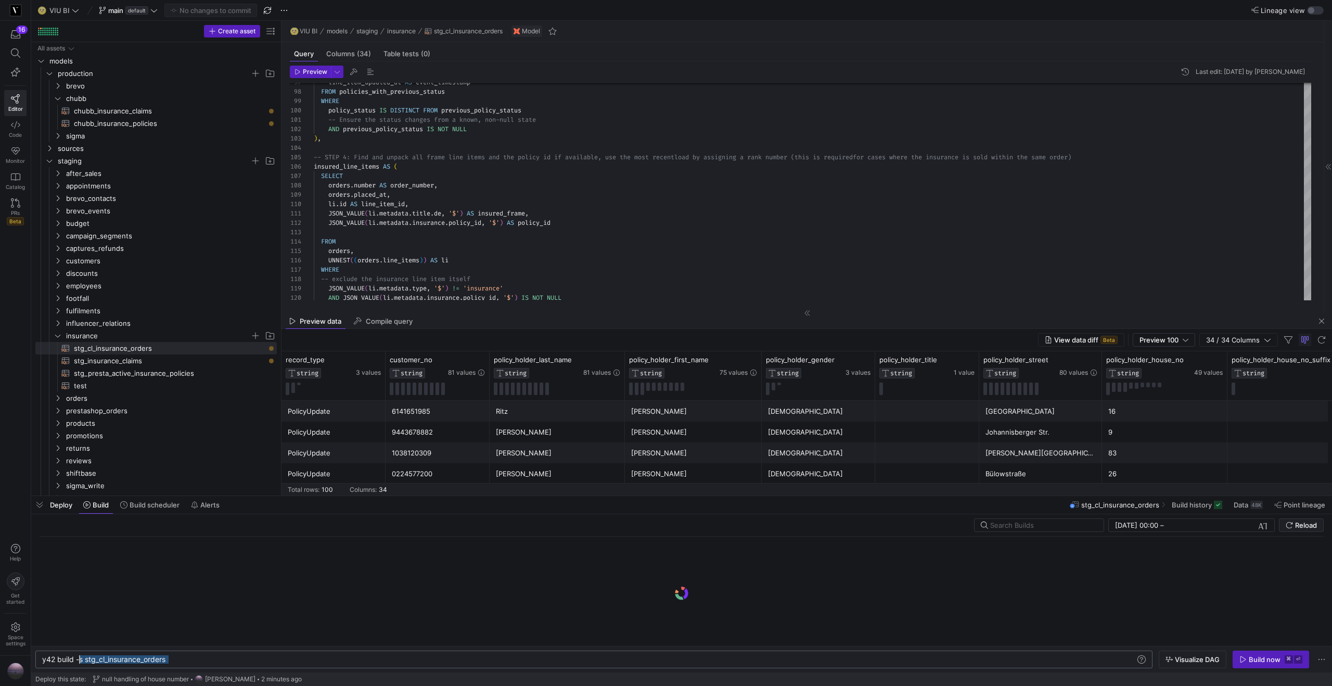
drag, startPoint x: 181, startPoint y: 658, endPoint x: 80, endPoint y: 660, distance: 101.0
click at [80, 660] on div "y42 build -s stg_cl_insurance_orders" at bounding box center [588, 659] width 1093 height 8
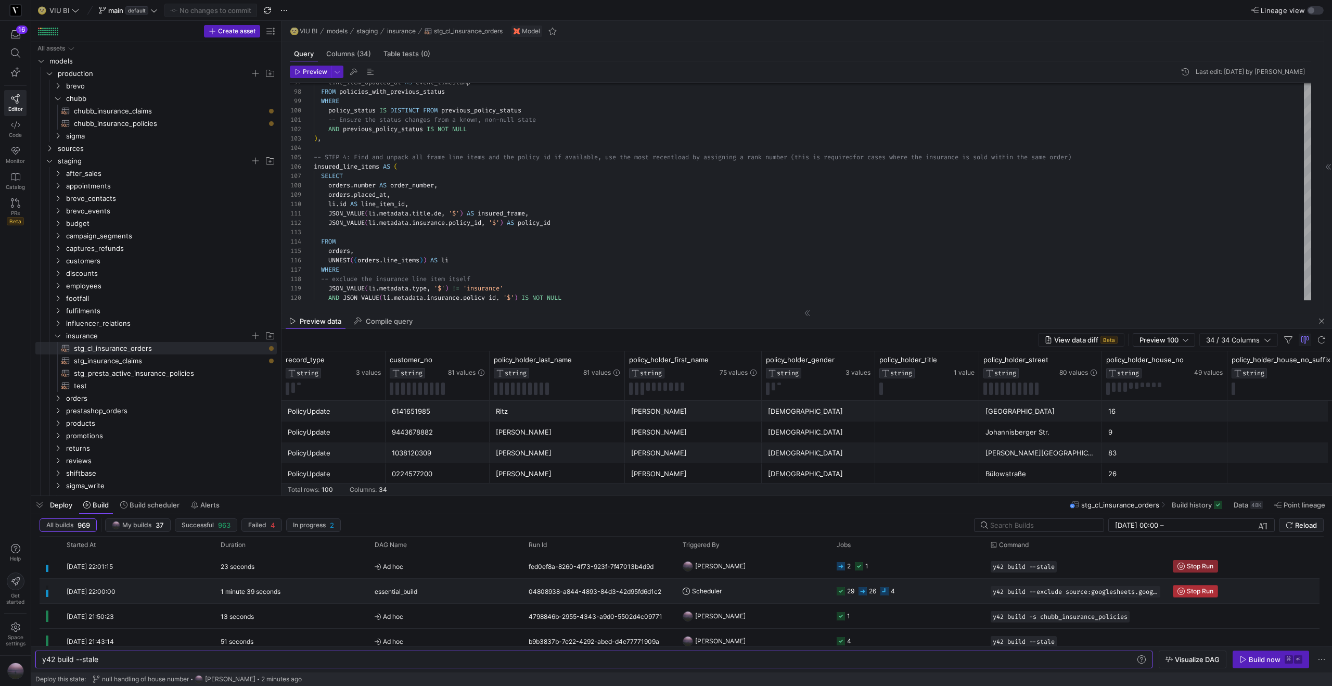
type textarea "y42 build --stale"
click at [1192, 588] on span "Stop Run" at bounding box center [1200, 591] width 27 height 7
click at [1323, 321] on span "button" at bounding box center [1322, 321] width 12 height 12
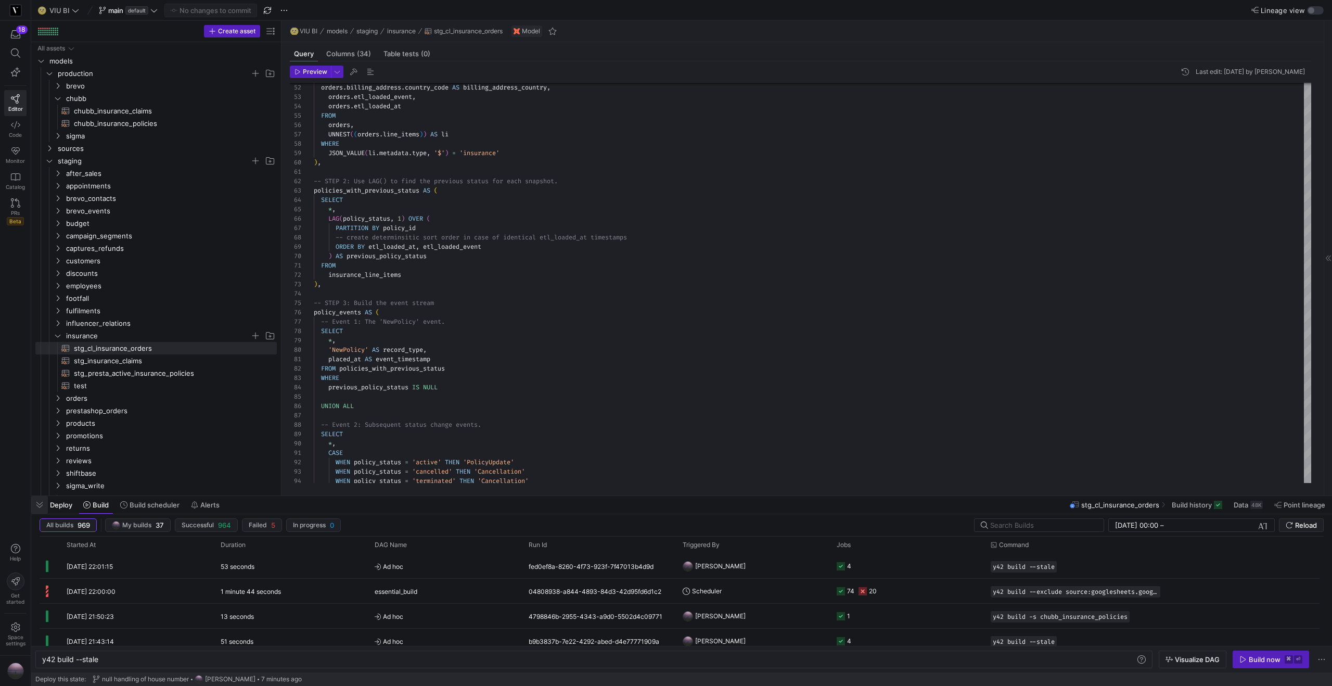
click at [43, 504] on span "button" at bounding box center [39, 505] width 17 height 18
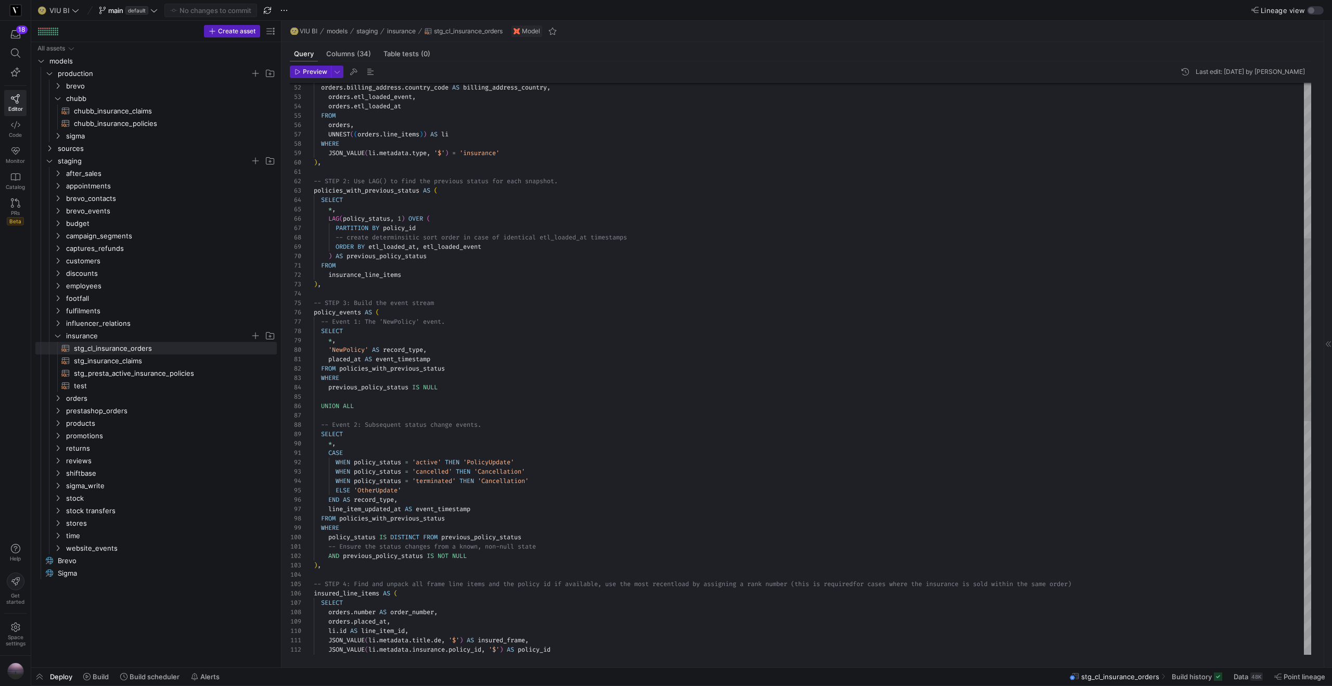
scroll to position [75, 172]
click at [515, 249] on div "WHERE JSON_VALUE ( li . metadata . type , '$' ) = 'insurance' ) , -- STEP 2: Us…" at bounding box center [813, 491] width 998 height 1788
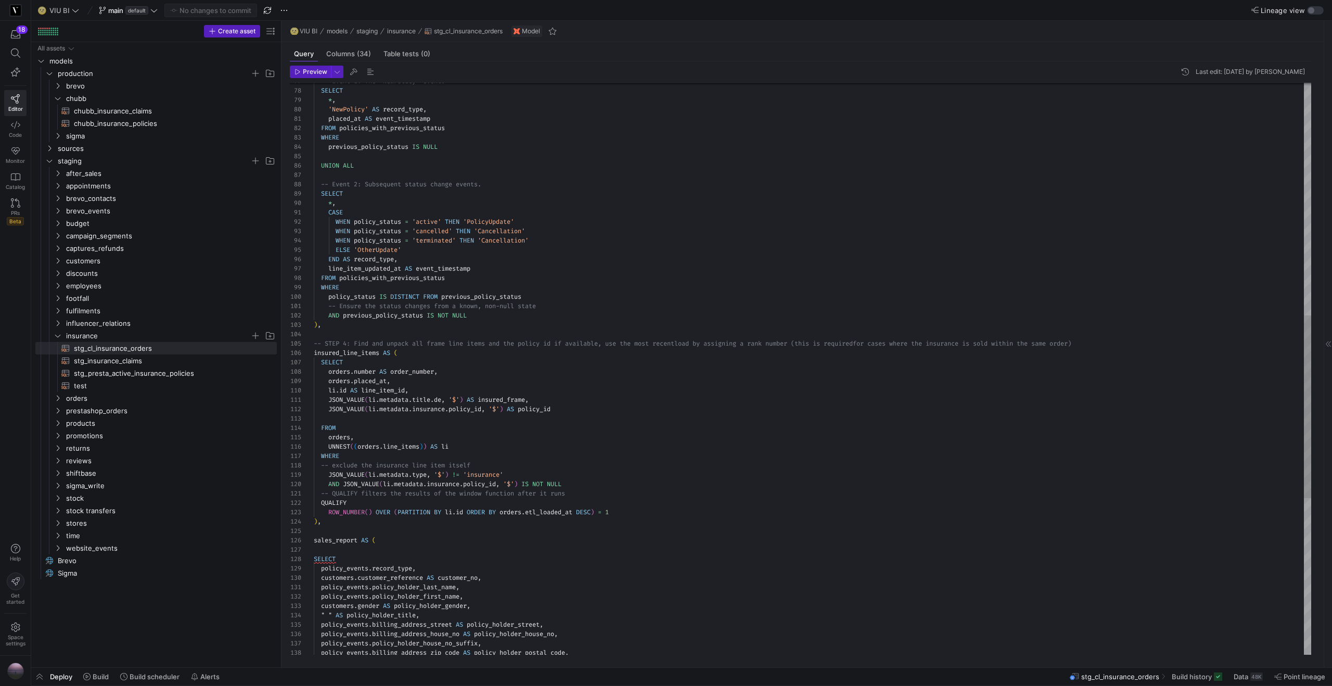
click at [496, 269] on div "SELECT * , CASE WHEN policy_status = 'active' THEN 'PolicyUpdate' WHEN policy_s…" at bounding box center [813, 250] width 998 height 1788
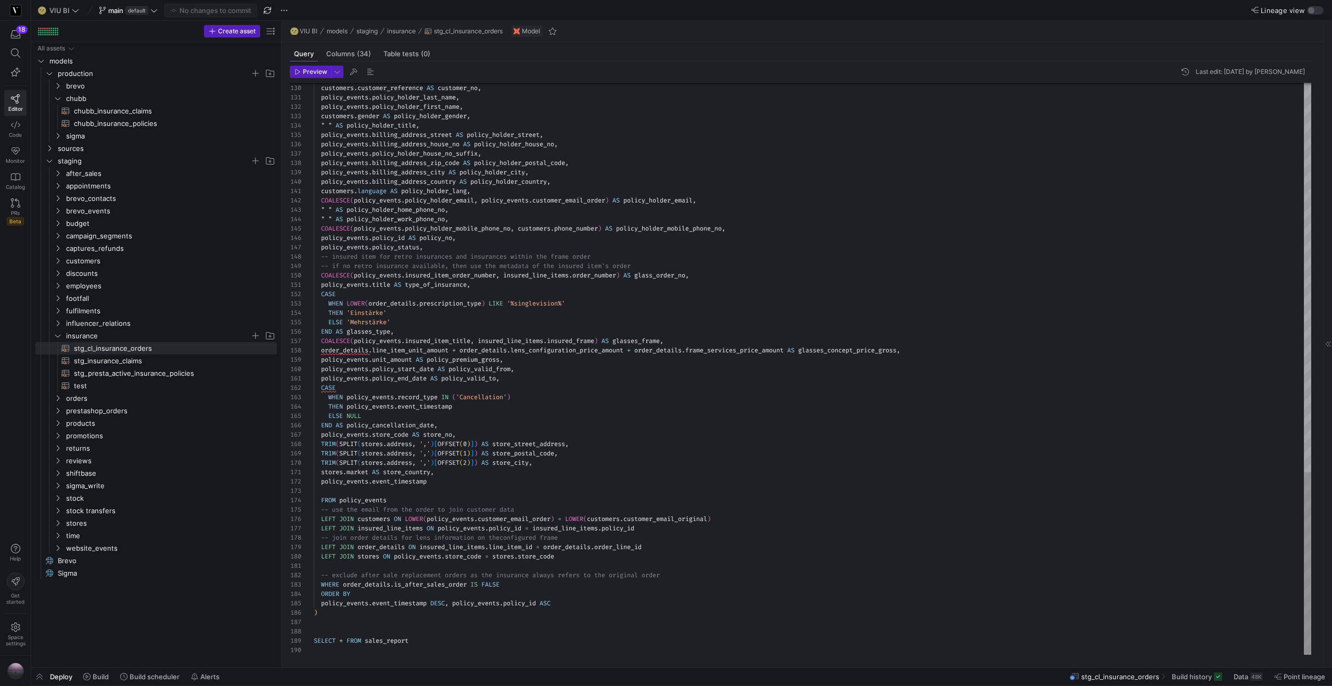
scroll to position [9, 116]
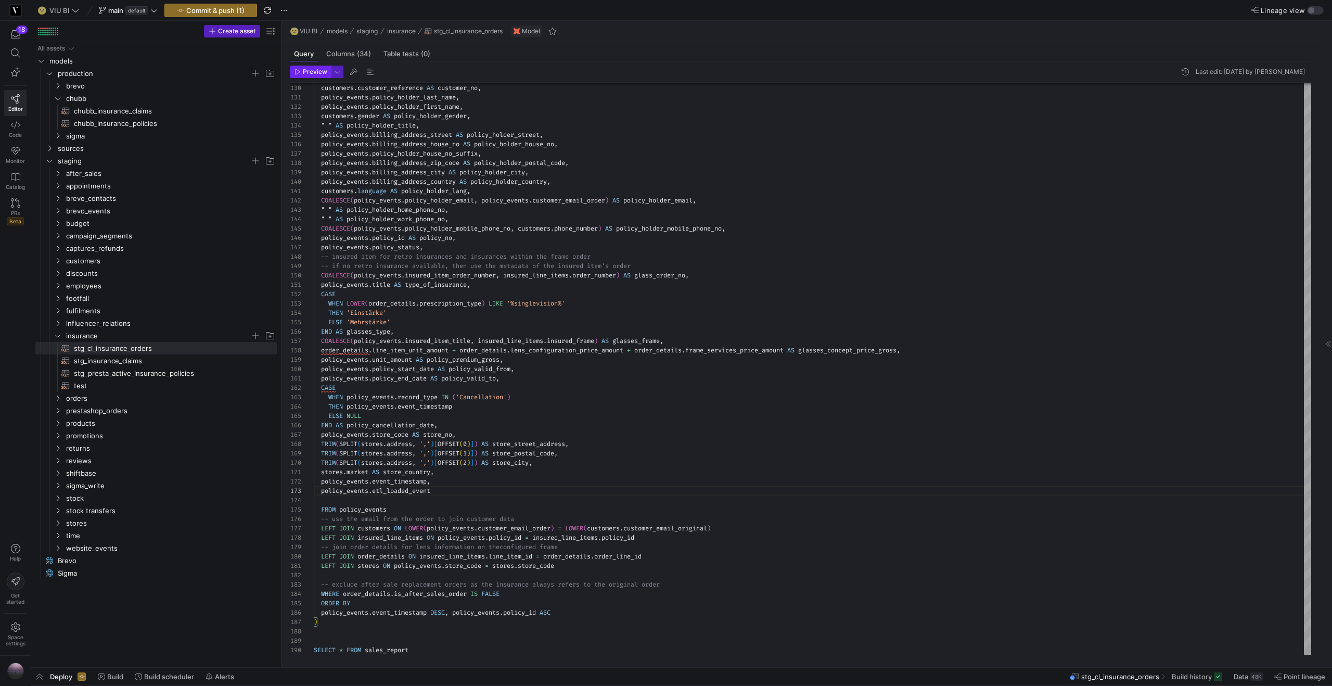
type textarea "[DOMAIN_NAME] AS store_country, policy_events.event_timestamp, policy_events.et…"
click at [297, 72] on icon "button" at bounding box center [298, 72] width 6 height 6
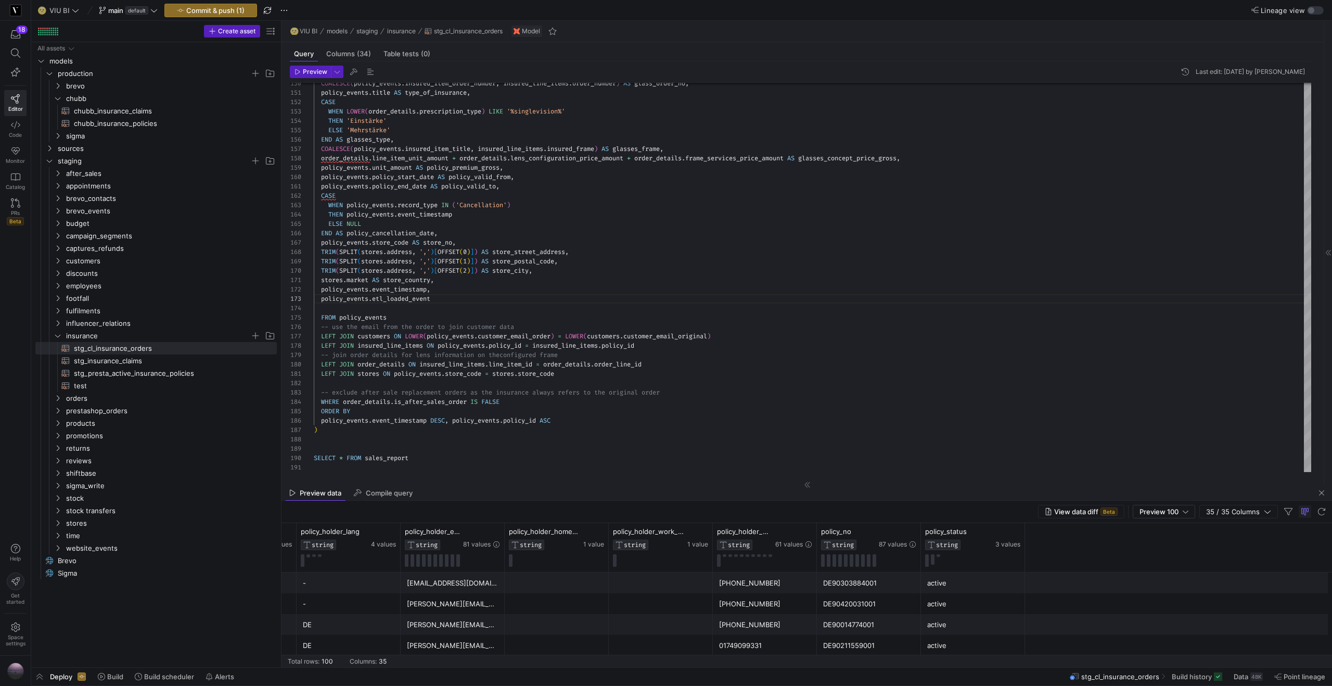
scroll to position [0, 0]
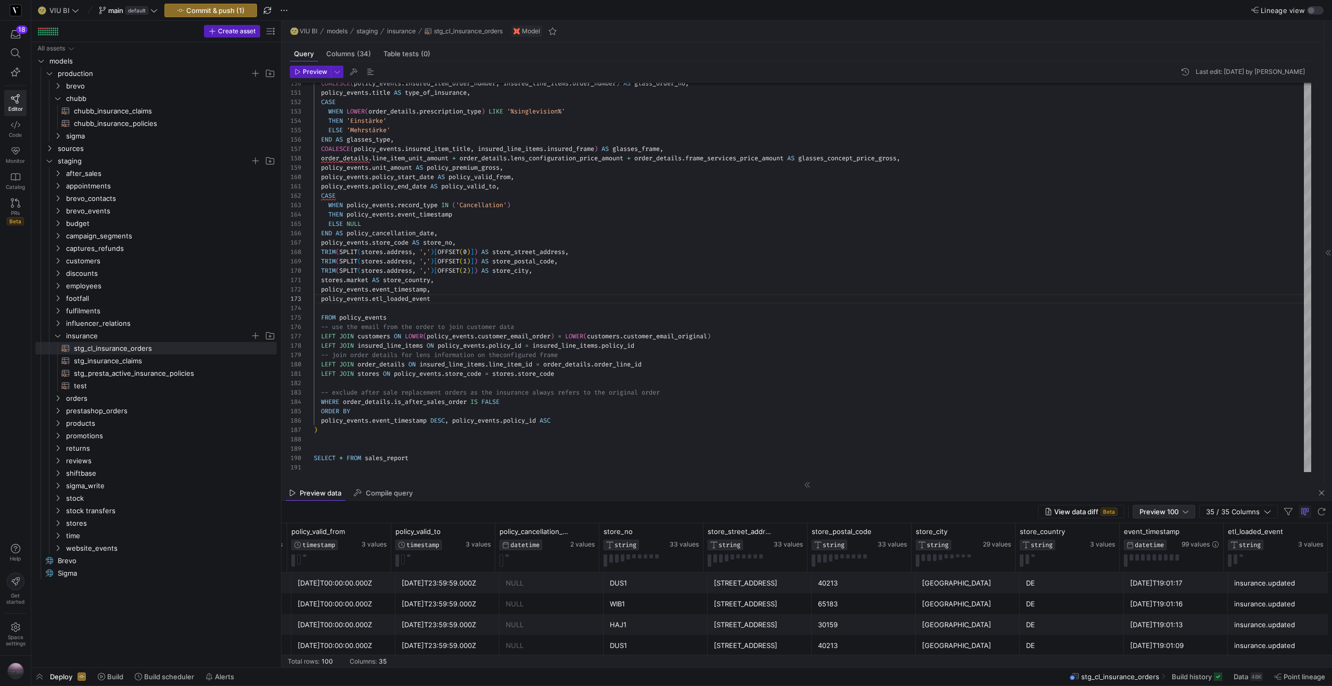
click at [1182, 513] on div "Preview 100" at bounding box center [1164, 511] width 49 height 8
click at [1161, 544] on span "Full Preview" at bounding box center [1165, 545] width 54 height 8
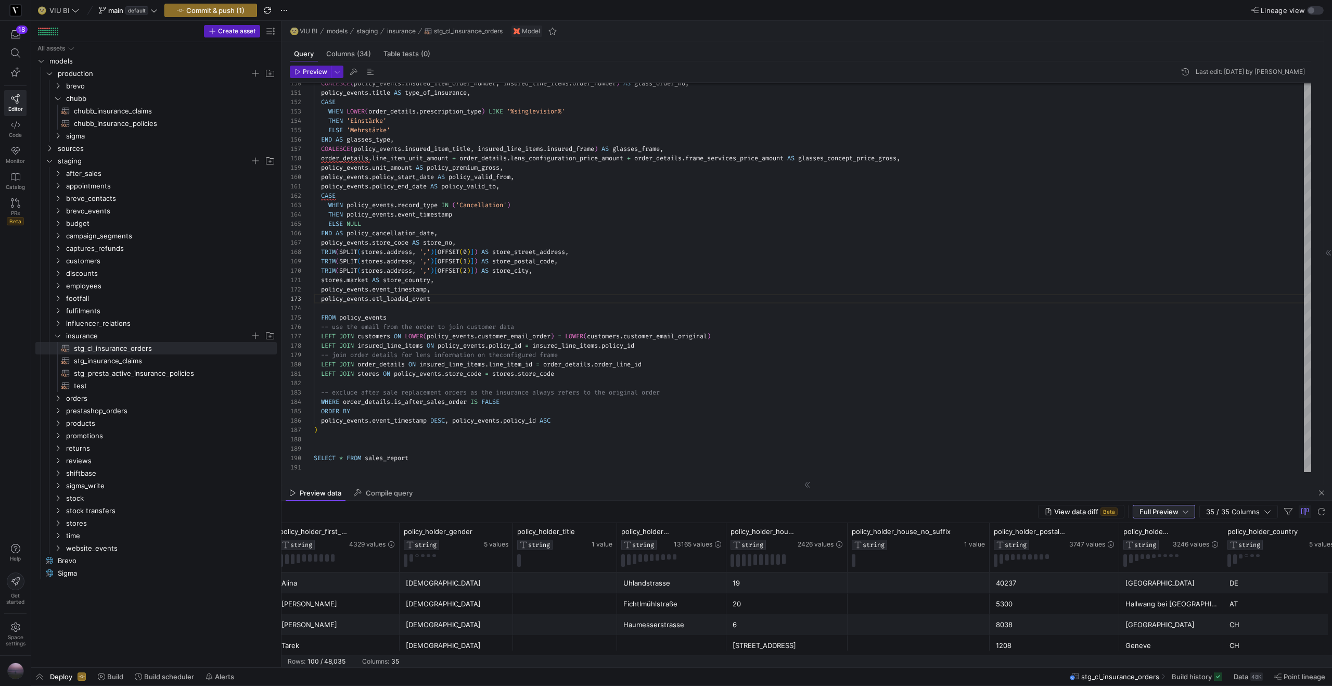
scroll to position [0, 737]
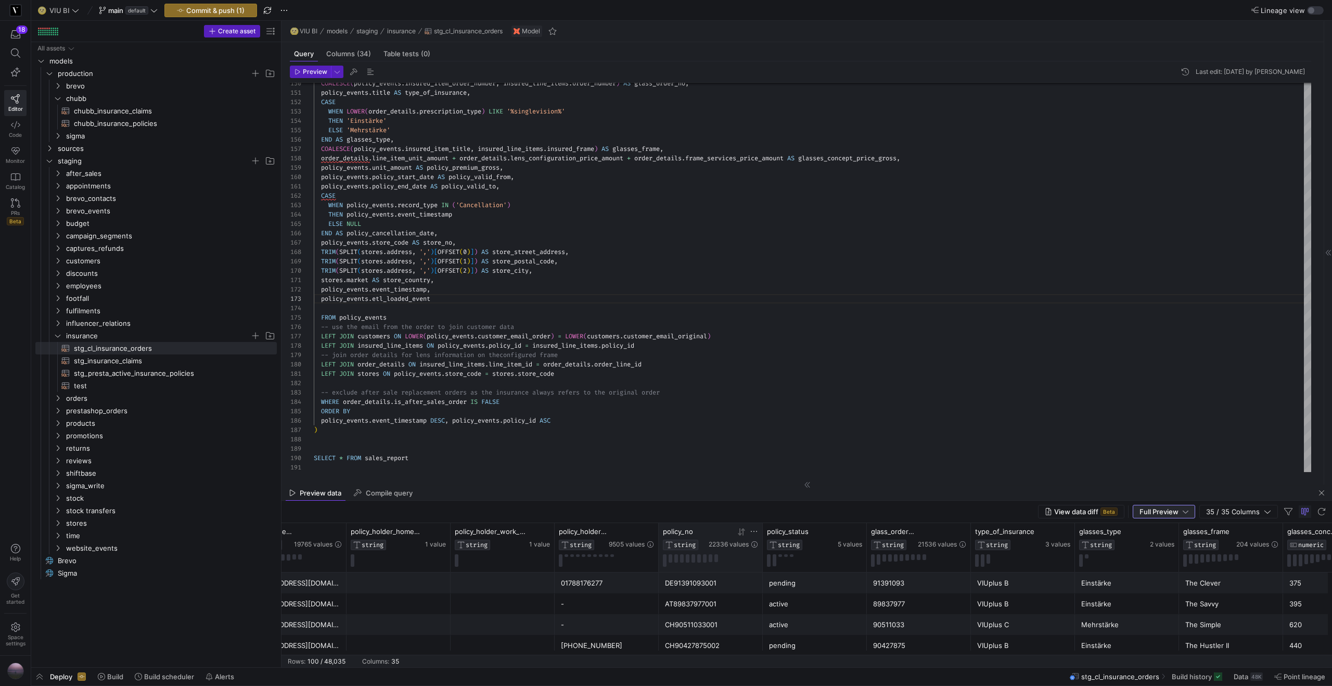
click at [754, 530] on icon at bounding box center [754, 531] width 8 height 8
type input "CH66402860001"
click at [843, 637] on button "Apply" at bounding box center [840, 638] width 32 height 14
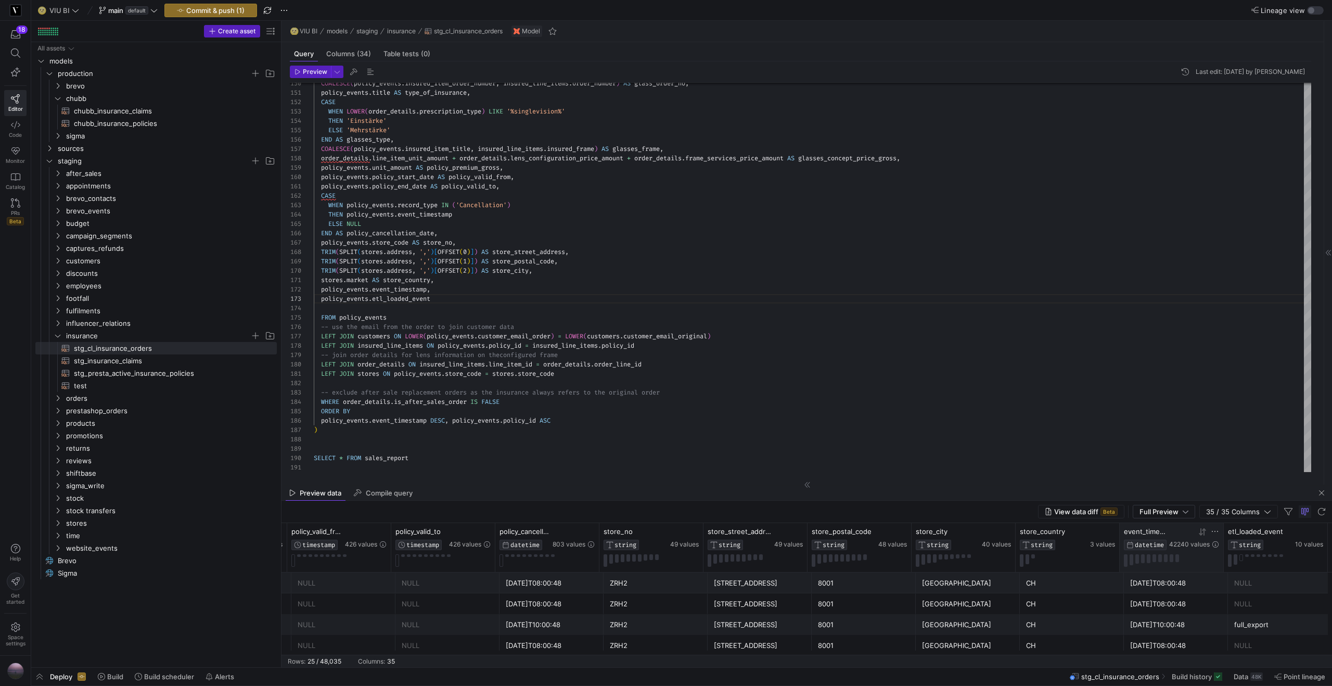
click at [1200, 535] on icon at bounding box center [1203, 532] width 8 height 8
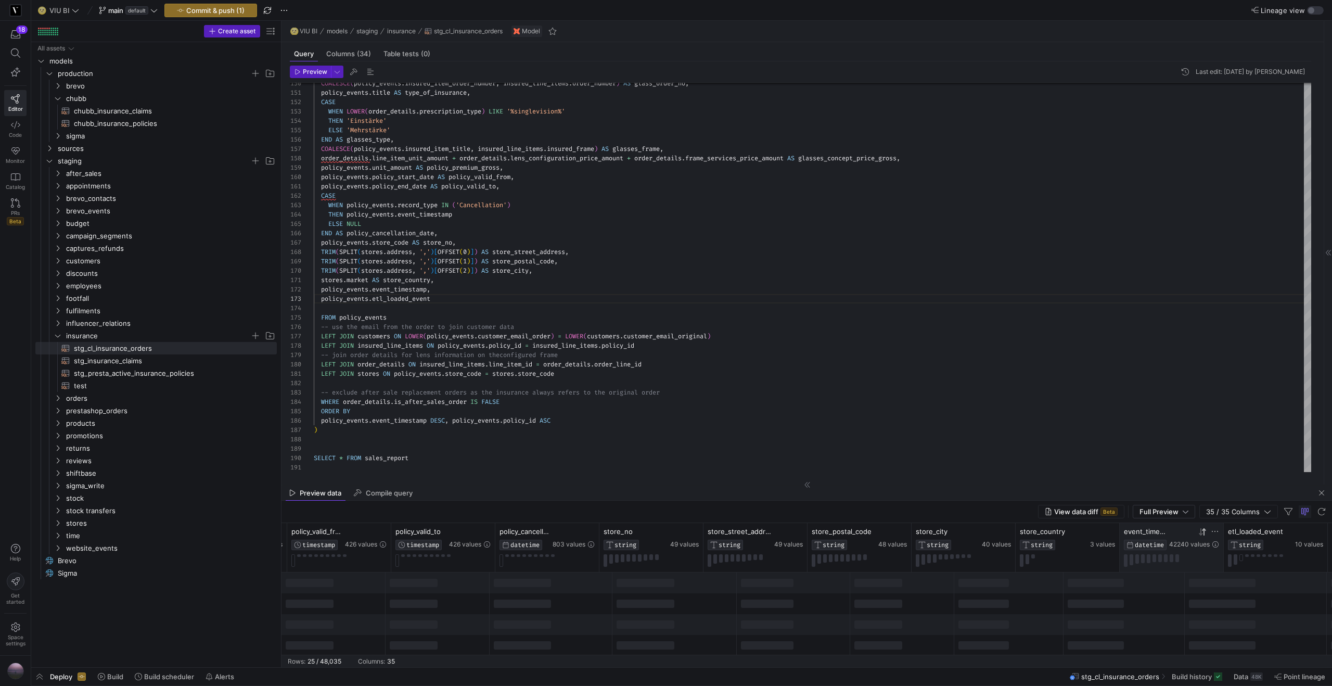
click at [1200, 535] on icon at bounding box center [1203, 532] width 8 height 8
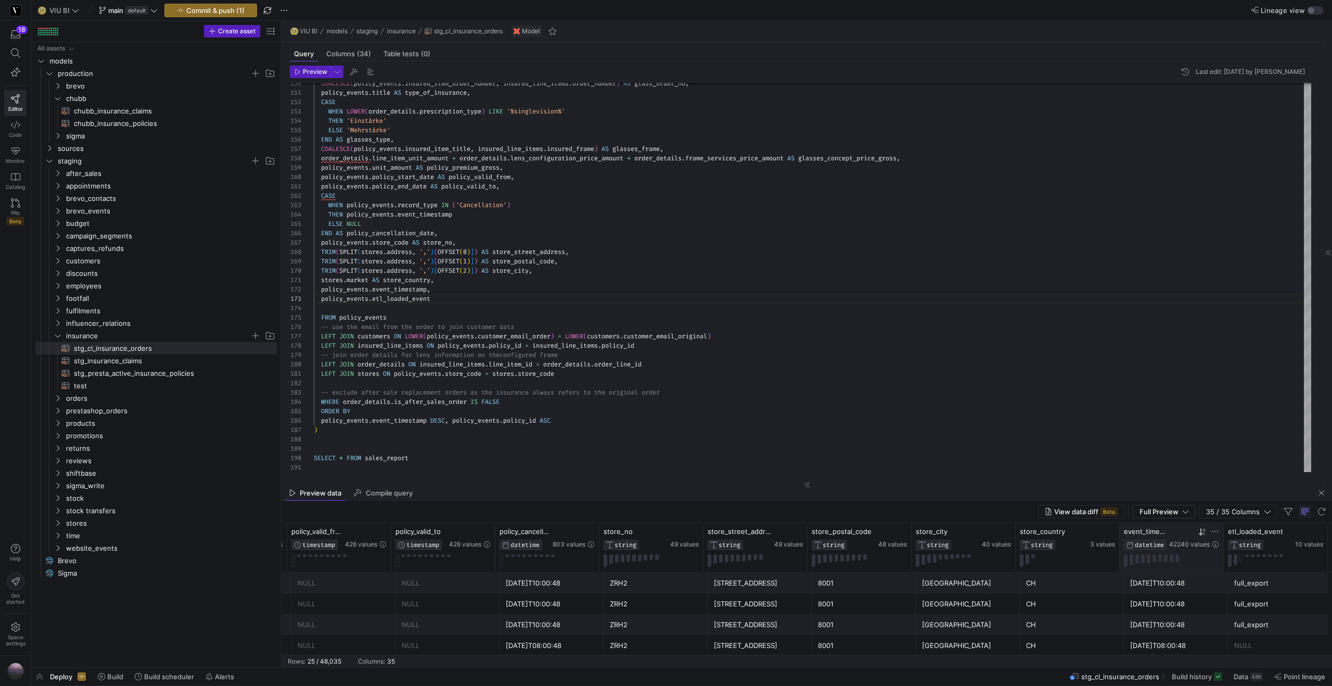
click at [1162, 624] on div "[DATE]T10:00:48" at bounding box center [1176, 625] width 92 height 20
click at [1161, 588] on div "[DATE]T10:00:48" at bounding box center [1176, 583] width 92 height 20
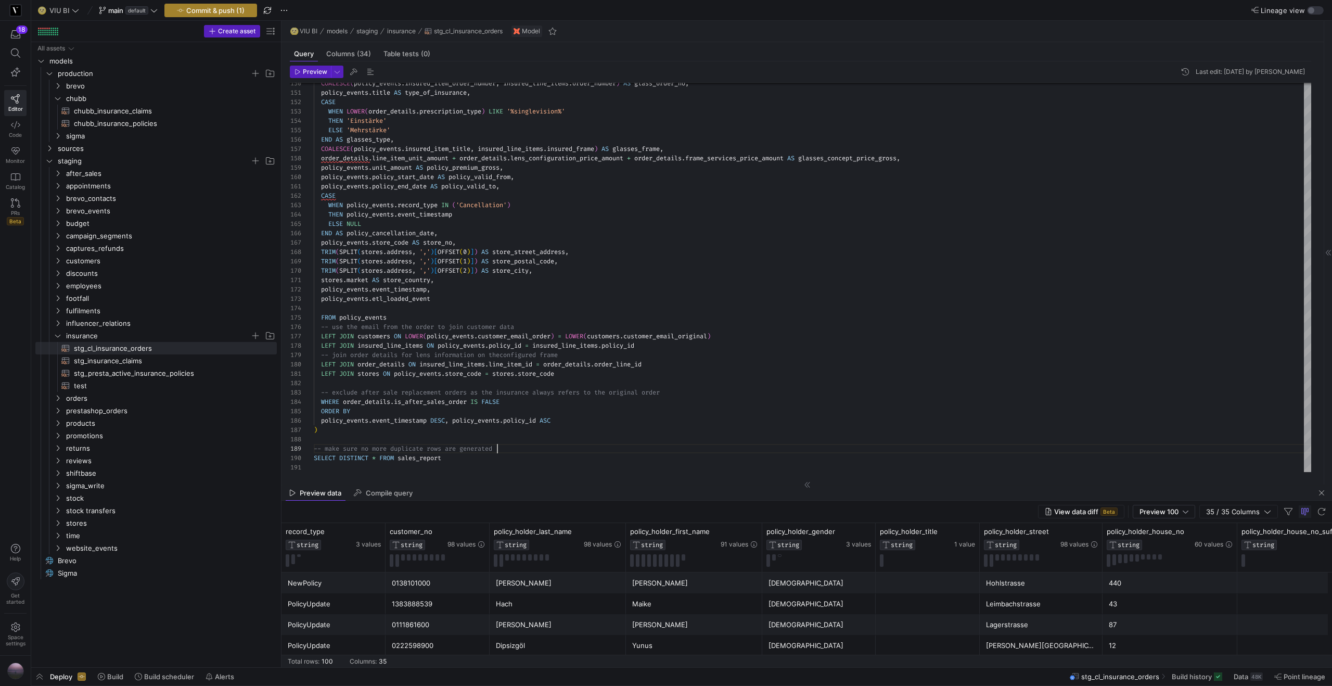
type textarea "LEFT JOIN stores ON policy_[DOMAIN_NAME]_code = [DOMAIN_NAME]_code -- exclude a…"
click at [235, 8] on span "Commit & push (1)" at bounding box center [215, 10] width 58 height 8
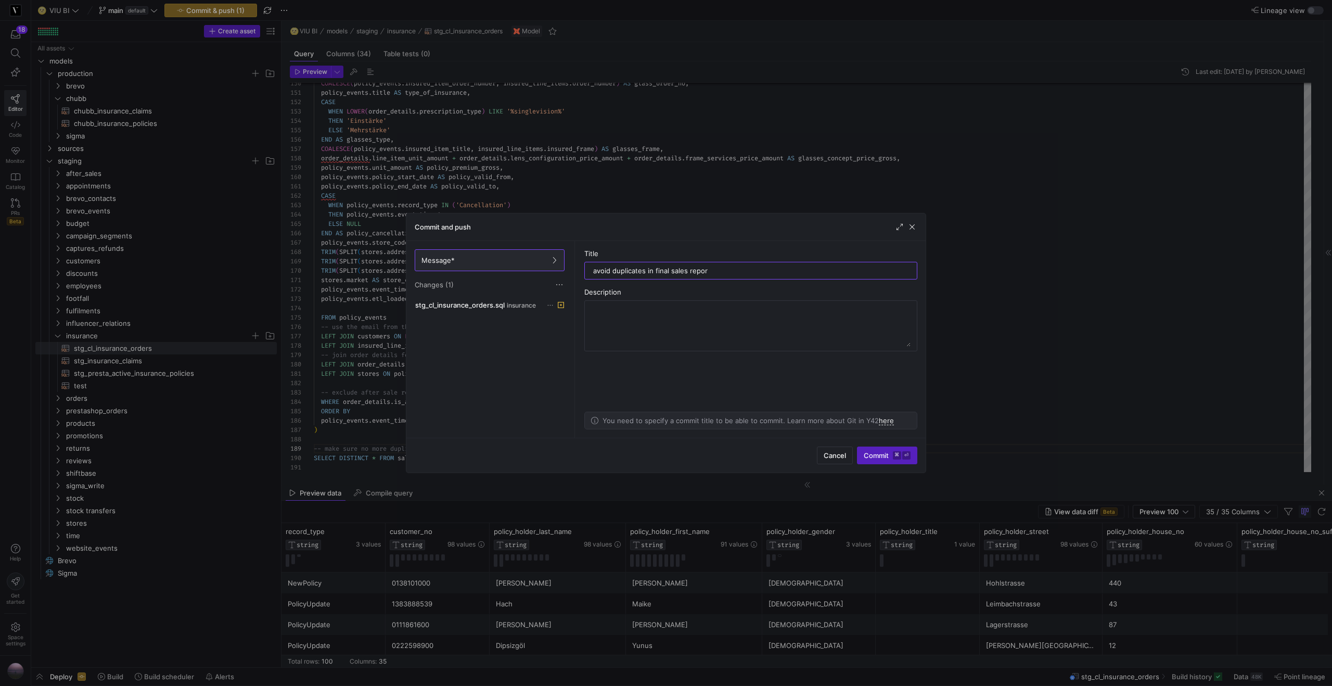
type input "avoid duplicates in final sales report"
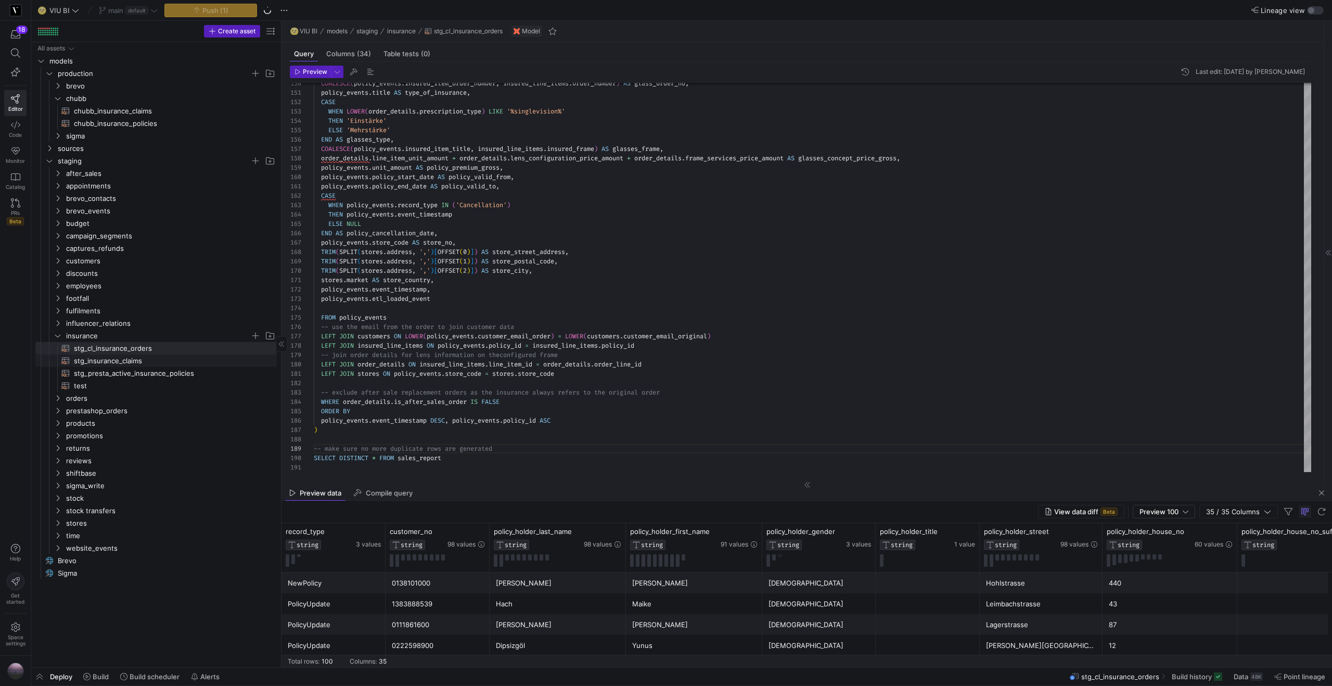
click at [139, 360] on span "stg_insurance_claims​​​​​​​​​​" at bounding box center [169, 361] width 191 height 12
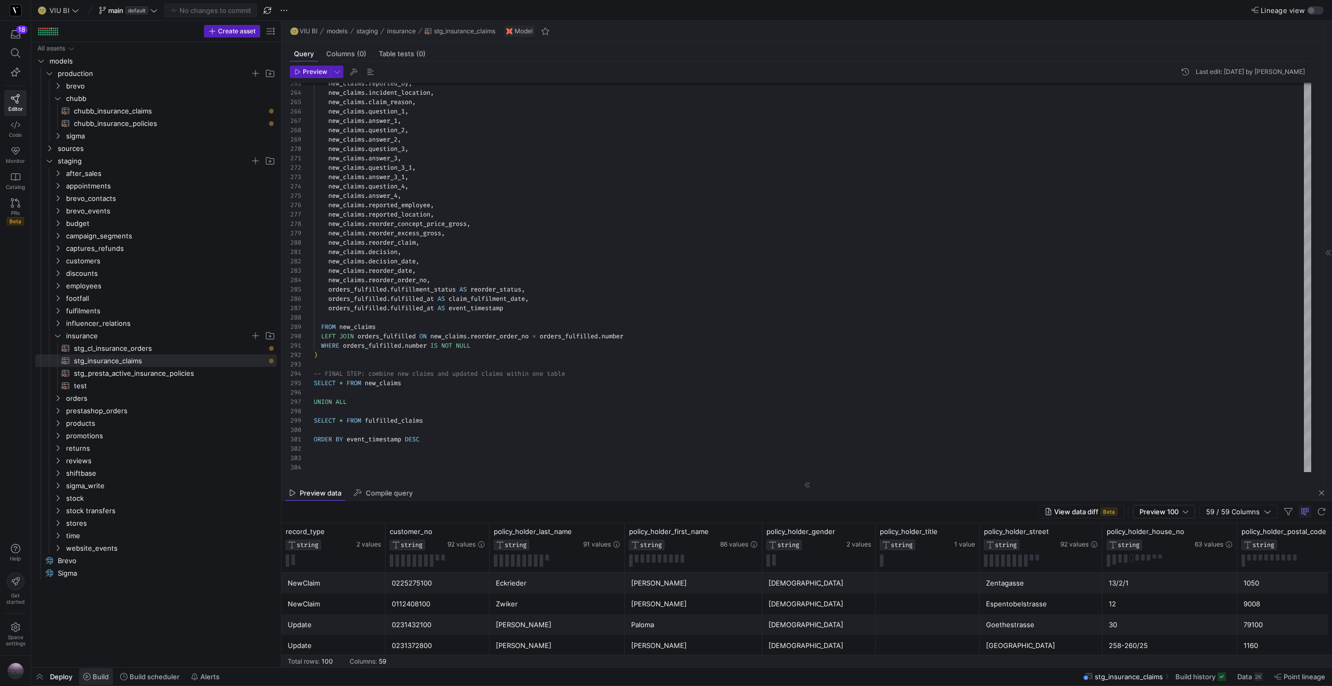
click at [97, 671] on span at bounding box center [96, 676] width 34 height 17
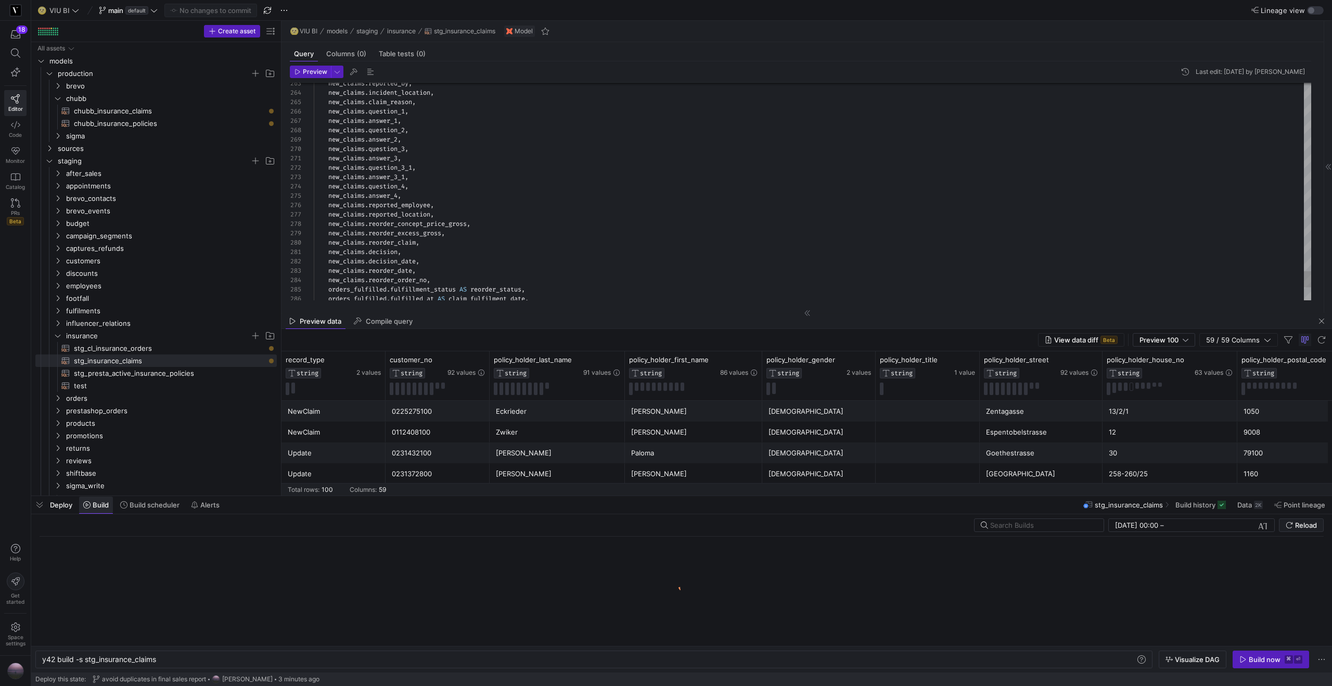
scroll to position [0, 116]
click at [148, 360] on span "stg_insurance_claims​​​​​​​​​​" at bounding box center [169, 361] width 191 height 12
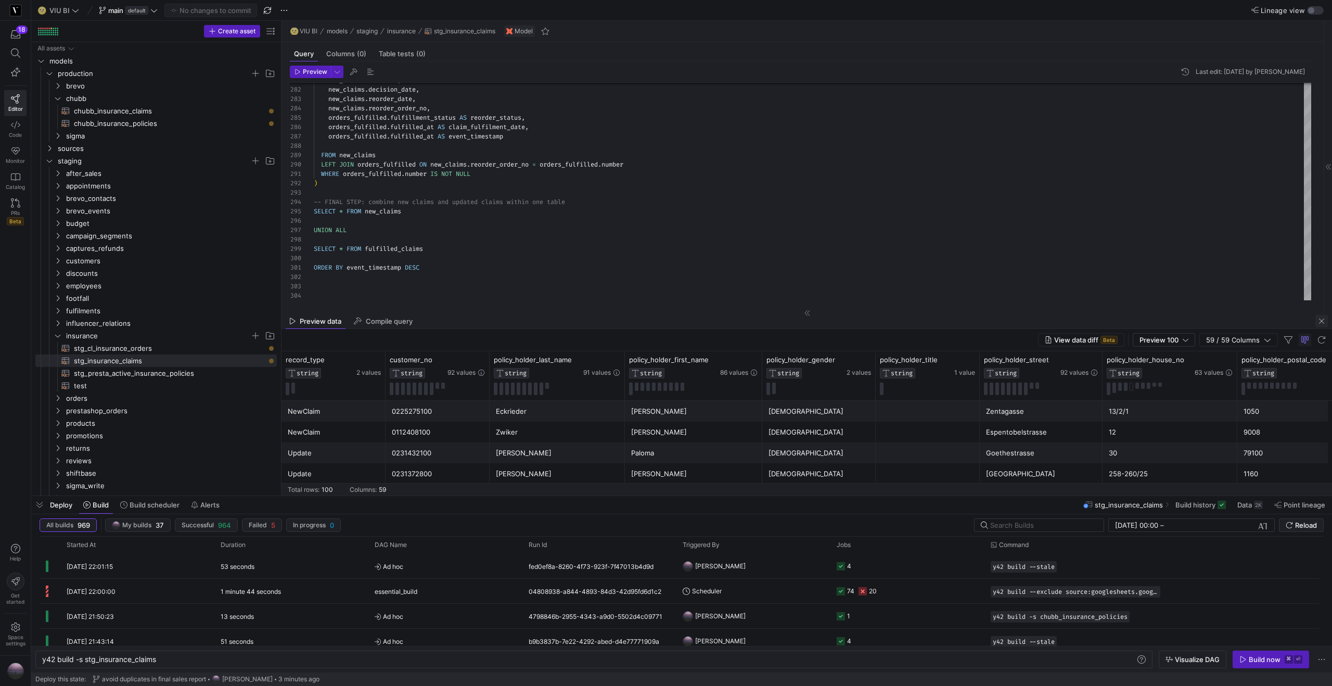
click at [1321, 318] on span "button" at bounding box center [1322, 321] width 12 height 12
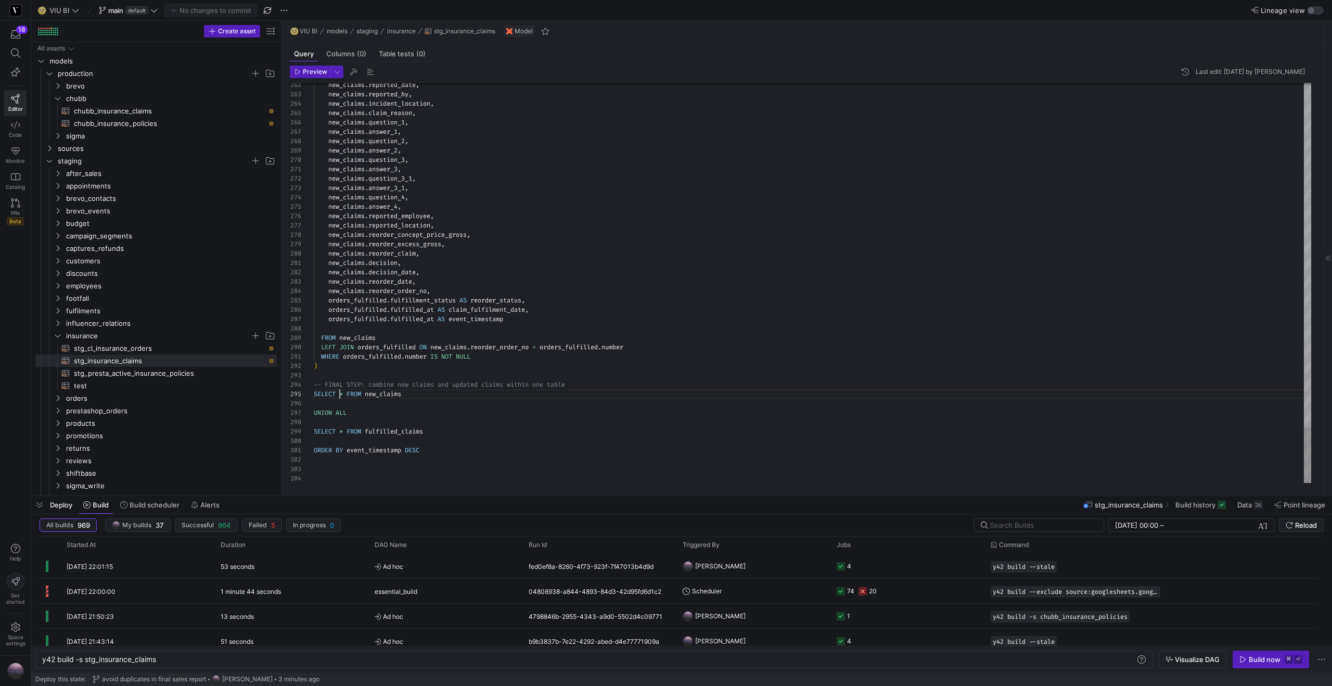
type textarea "WHERE orders_fulfilled.number IS NOT NULL ) -- FINAL STEP: combine new claims a…"
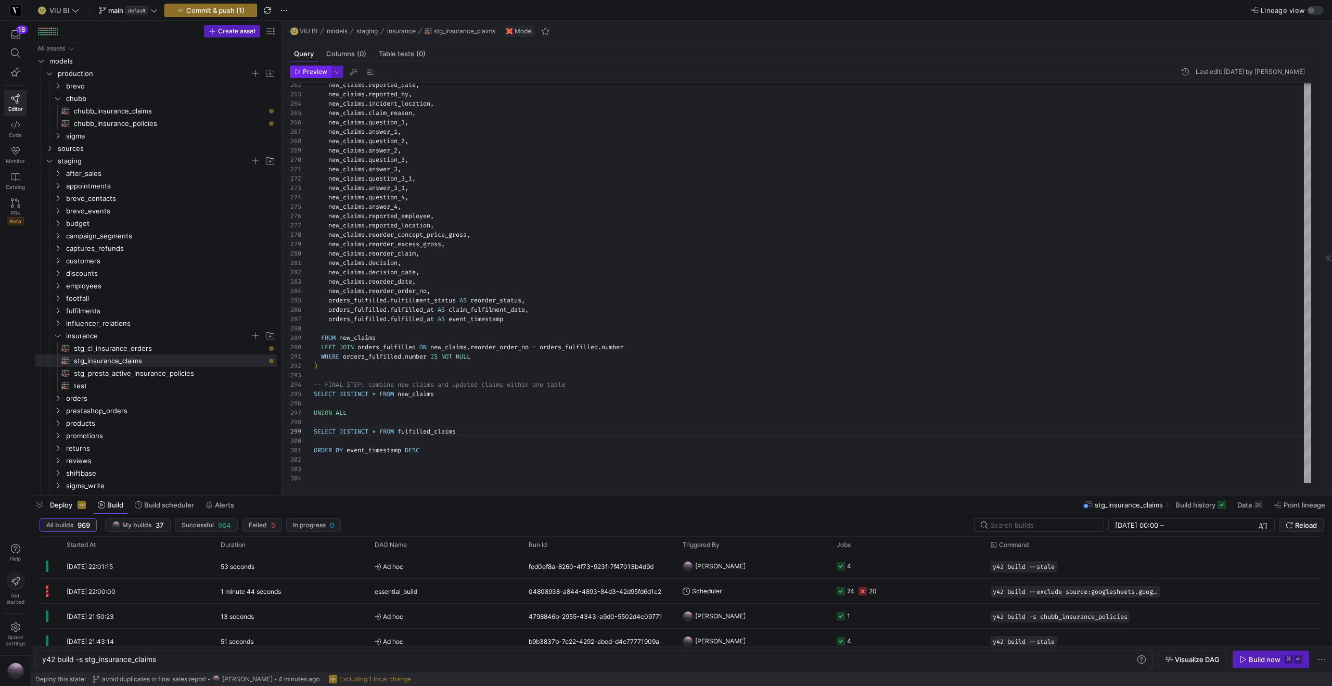
click at [310, 71] on span "Preview" at bounding box center [315, 71] width 24 height 7
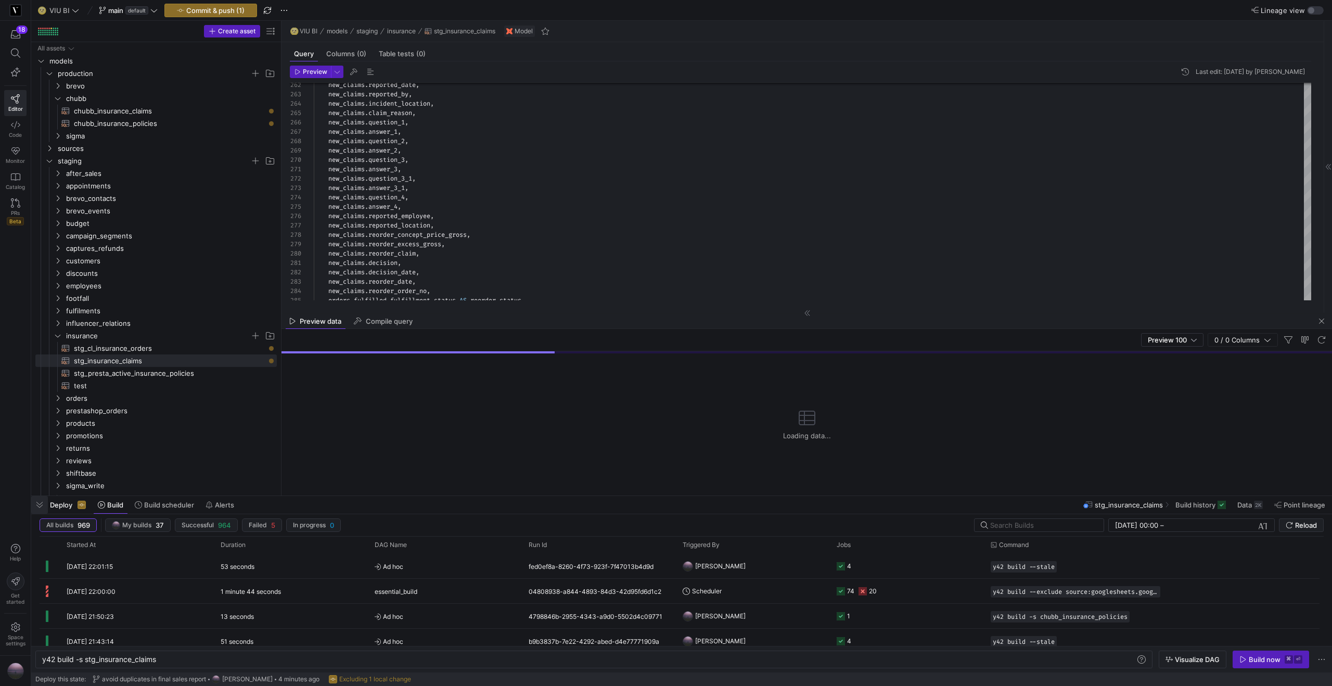
click at [39, 504] on span "button" at bounding box center [39, 505] width 17 height 18
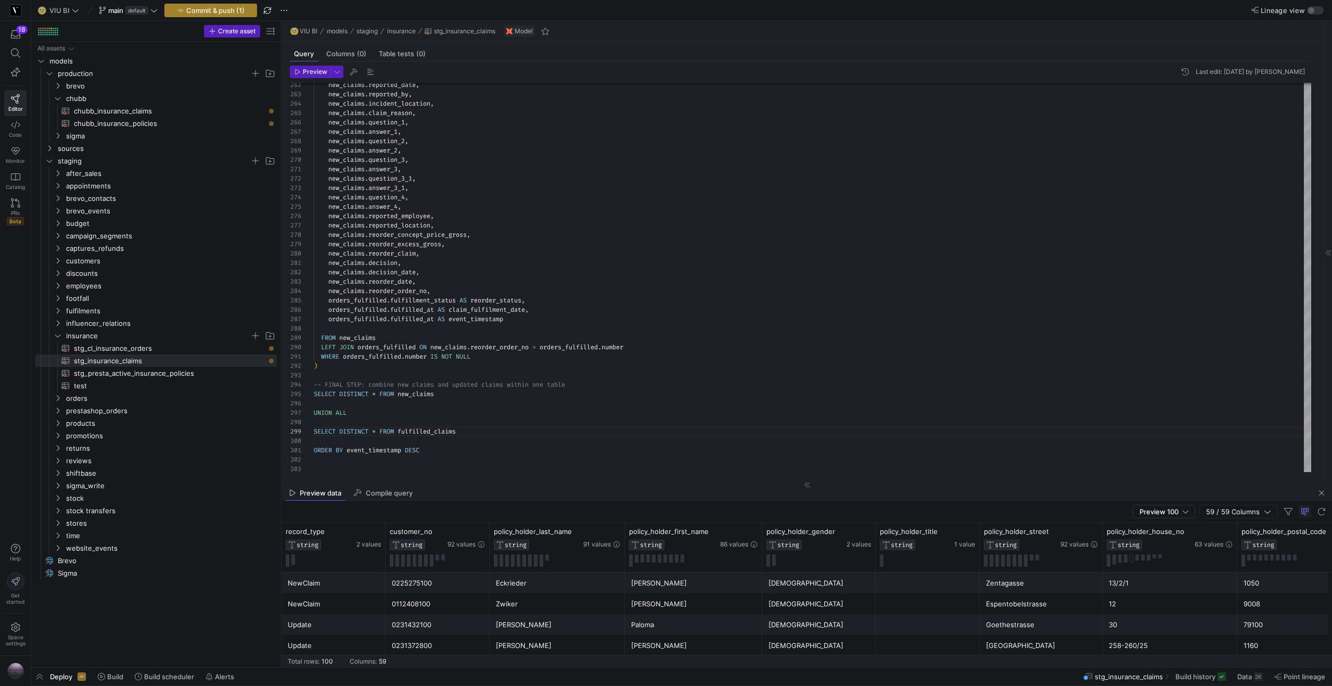
click at [233, 16] on span "button" at bounding box center [211, 10] width 92 height 12
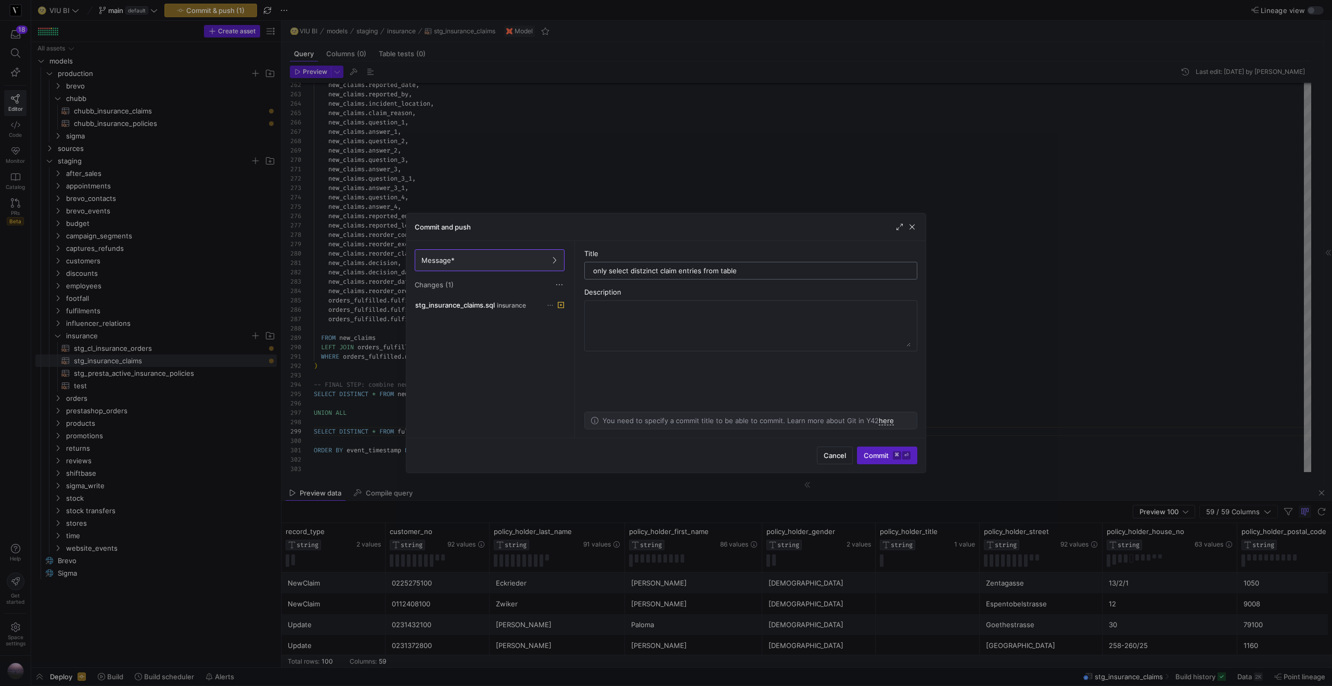
click at [640, 273] on input "only select distzinct claim entries from table" at bounding box center [750, 270] width 315 height 8
type input "only select distinct claim entries from table"
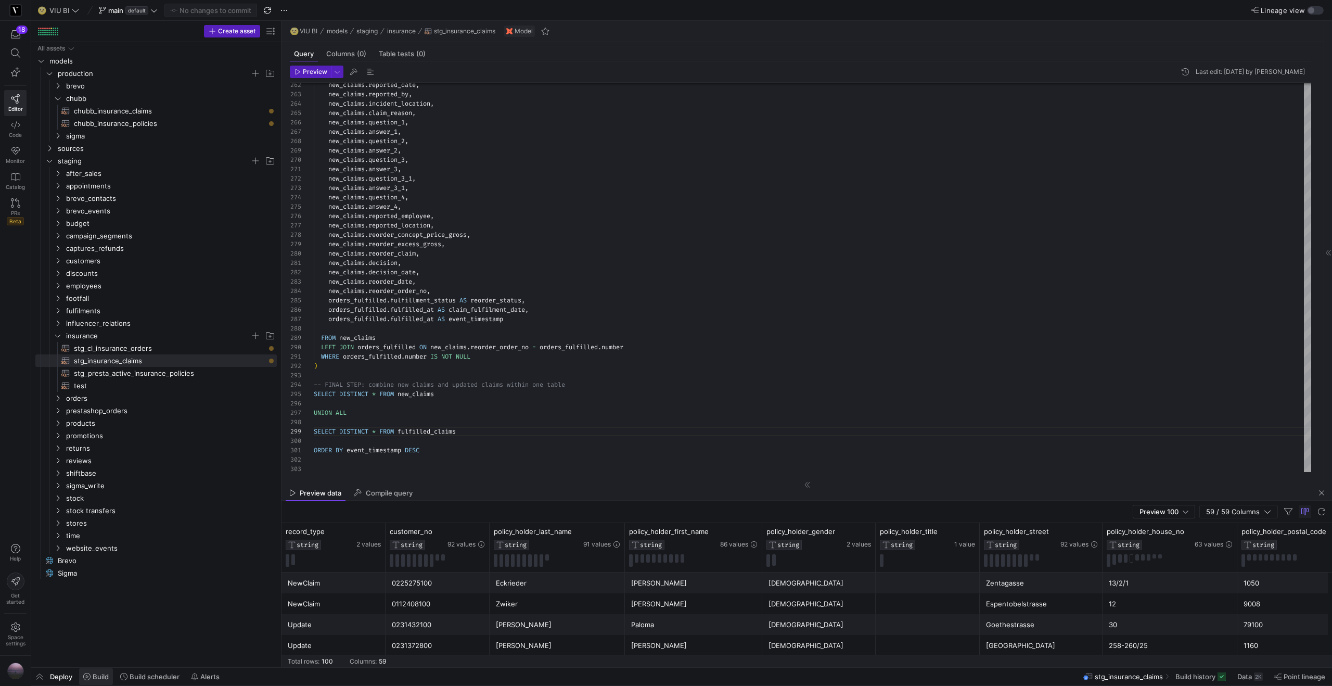
click at [109, 680] on span at bounding box center [96, 676] width 34 height 17
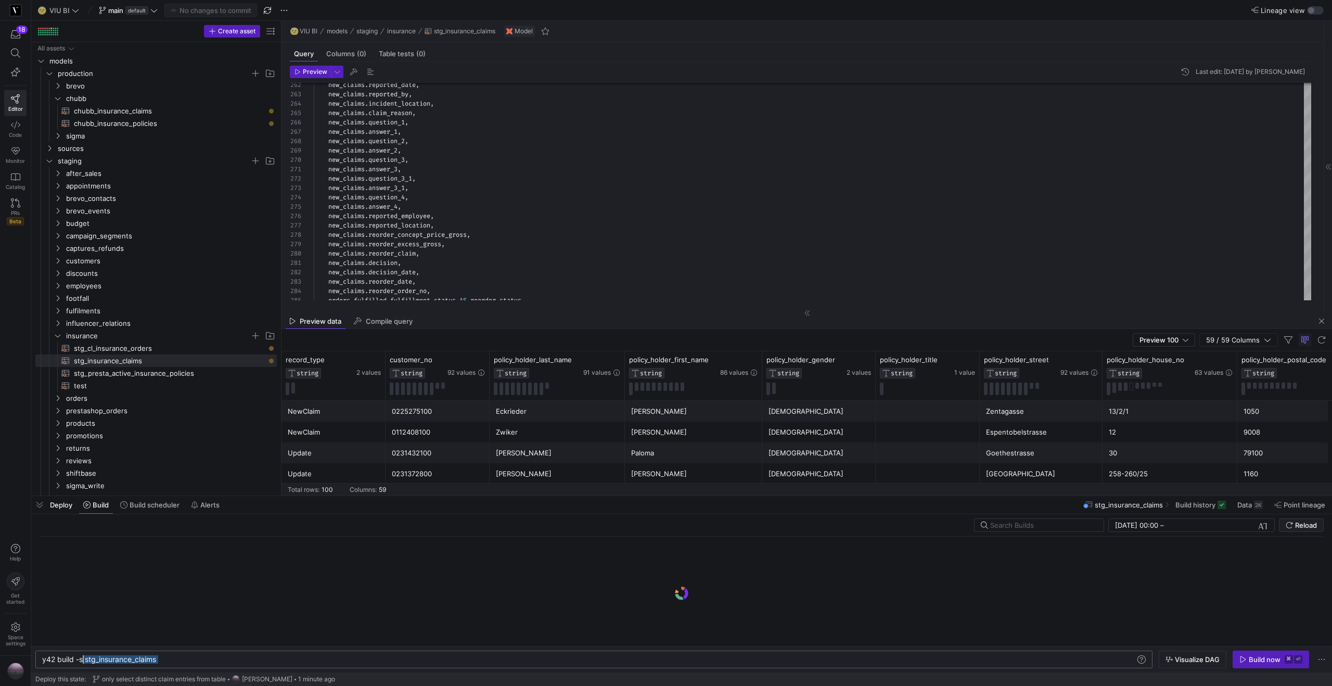
scroll to position [0, 37]
drag, startPoint x: 206, startPoint y: 657, endPoint x: 81, endPoint y: 662, distance: 125.0
click at [81, 662] on div "y42 build -s stg_insurance_claims" at bounding box center [588, 659] width 1093 height 8
type textarea "y42 build --stale"
